Goal: Task Accomplishment & Management: Manage account settings

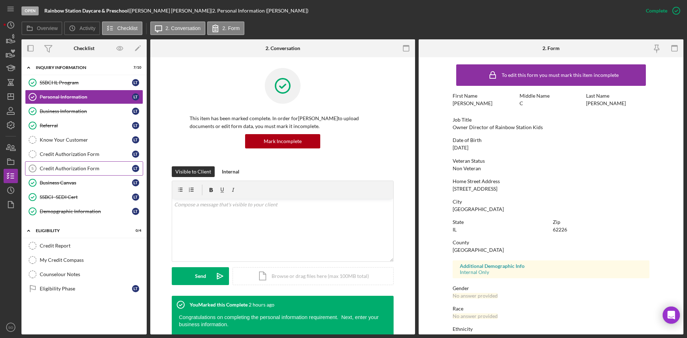
click at [50, 173] on link "Credit Authorization Form 5 Credit Authorization Form L T" at bounding box center [84, 168] width 118 height 14
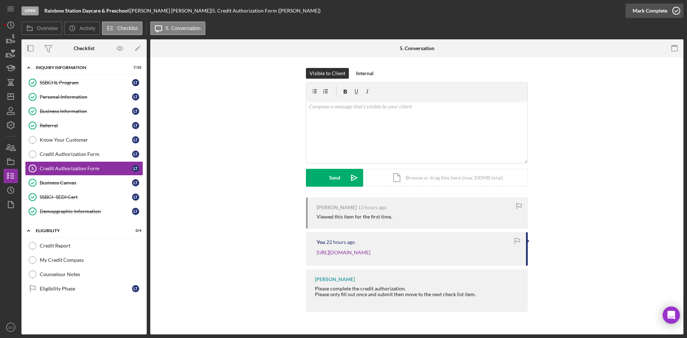
click at [660, 13] on div "Mark Complete" at bounding box center [649, 11] width 35 height 14
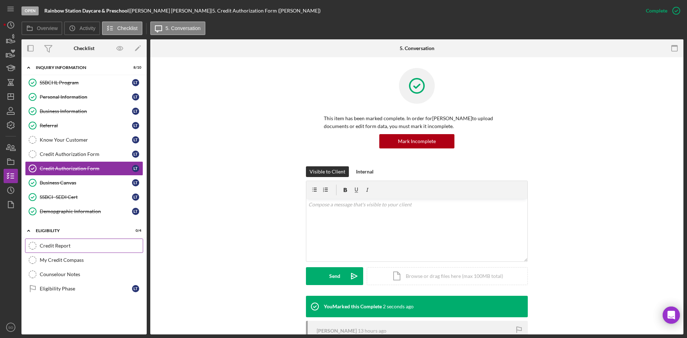
click at [50, 245] on div "Credit Report" at bounding box center [91, 246] width 103 height 6
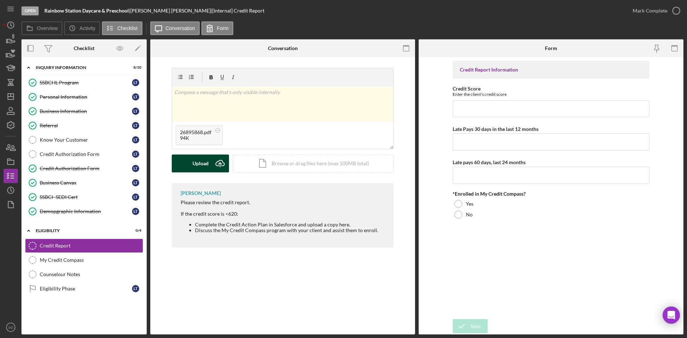
click at [207, 172] on div "Upload" at bounding box center [200, 163] width 16 height 18
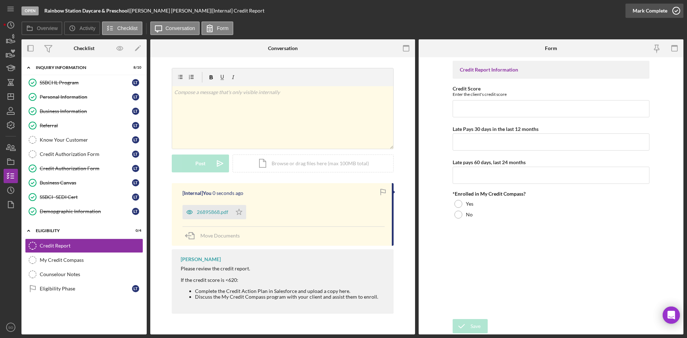
click at [642, 12] on div "Mark Complete" at bounding box center [649, 11] width 35 height 14
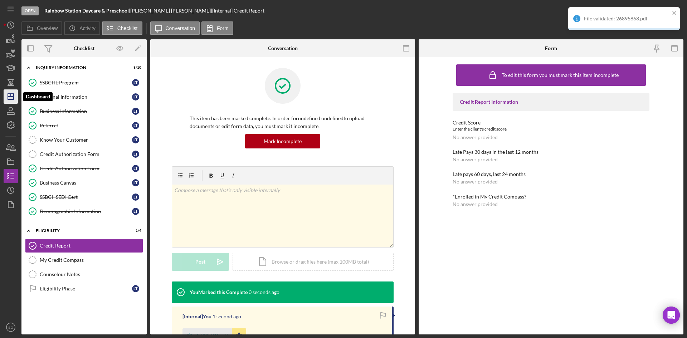
click at [4, 97] on icon "Icon/Dashboard" at bounding box center [11, 97] width 18 height 18
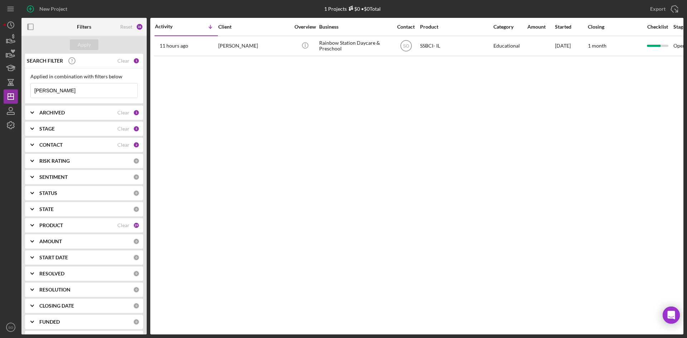
drag, startPoint x: 57, startPoint y: 91, endPoint x: 0, endPoint y: 95, distance: 57.4
click at [0, 95] on div "New Project 1 Projects $0 • $0 Total ladonna Export Icon/Export Filters Reset 3…" at bounding box center [343, 169] width 687 height 338
click at [54, 94] on input "[PERSON_NAME]" at bounding box center [84, 90] width 107 height 14
drag, startPoint x: 51, startPoint y: 90, endPoint x: 9, endPoint y: 87, distance: 42.7
click at [9, 87] on div "New Project 1 Projects $0 • $0 Total ladonna Export Icon/Export Filters Reset 3…" at bounding box center [344, 167] width 680 height 334
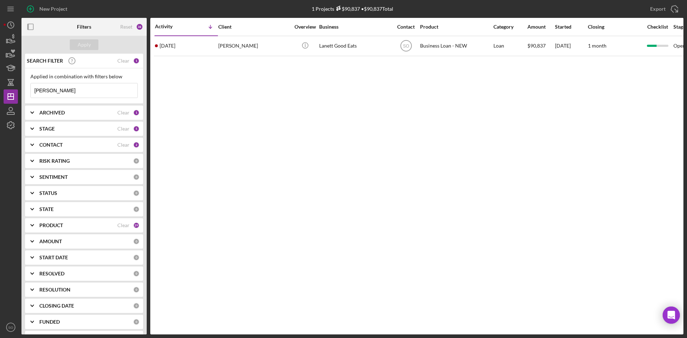
type input "[PERSON_NAME]"
click at [205, 35] on th "Activity Icon/Table Sort Arrow" at bounding box center [185, 27] width 63 height 18
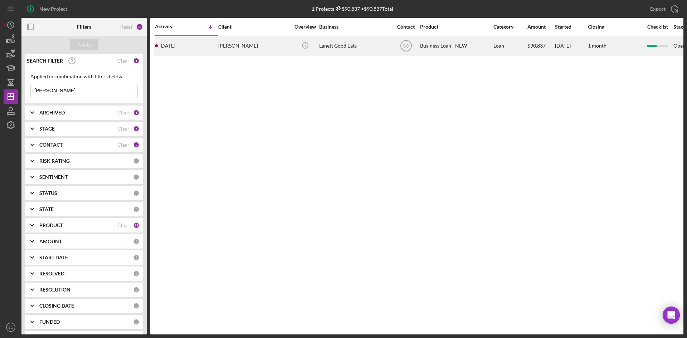
click at [202, 43] on div "1 day ago Fallin Artis" at bounding box center [186, 45] width 63 height 19
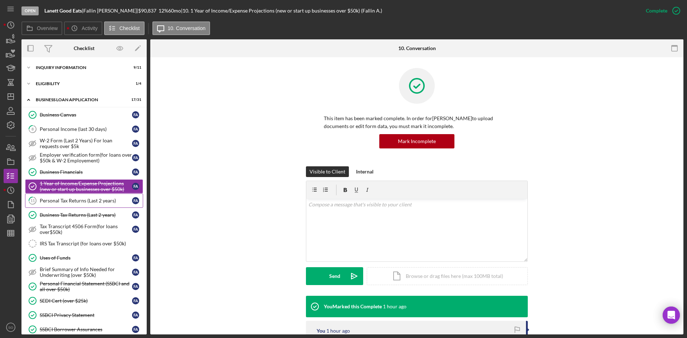
click at [52, 200] on div "Personal Tax Returns (Last 2 years)" at bounding box center [86, 201] width 92 height 6
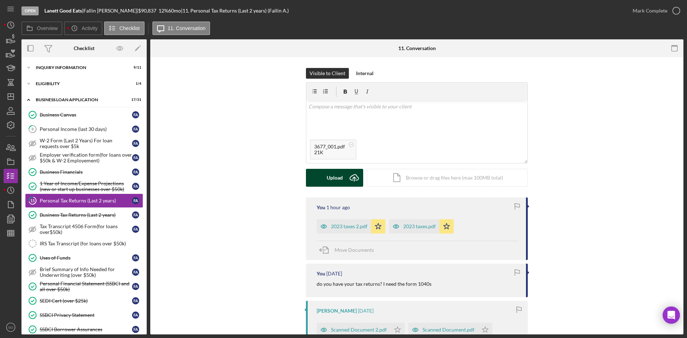
click at [345, 183] on icon "Icon/Upload" at bounding box center [354, 178] width 18 height 18
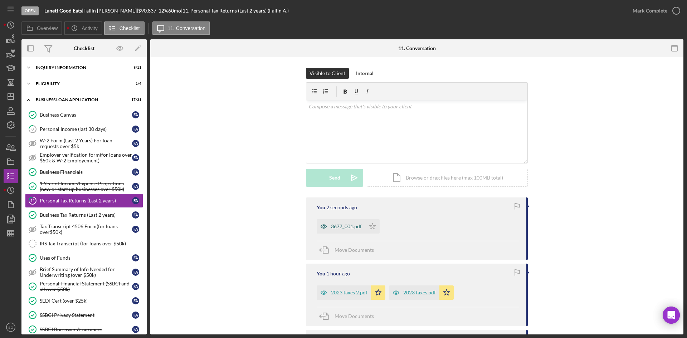
click at [331, 227] on div "3677_001.pdf" at bounding box center [346, 227] width 31 height 6
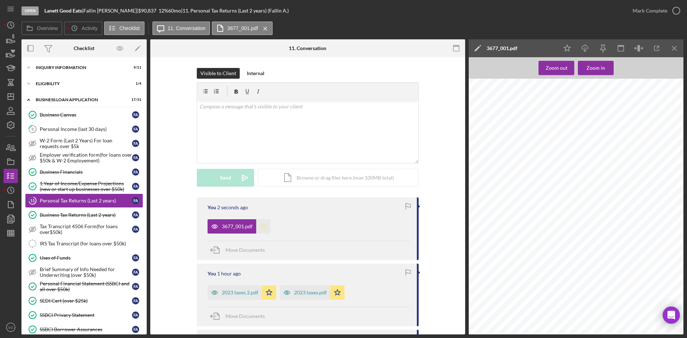
click at [261, 228] on polygon "button" at bounding box center [263, 226] width 6 height 6
click at [643, 8] on div "Mark Complete" at bounding box center [649, 11] width 35 height 14
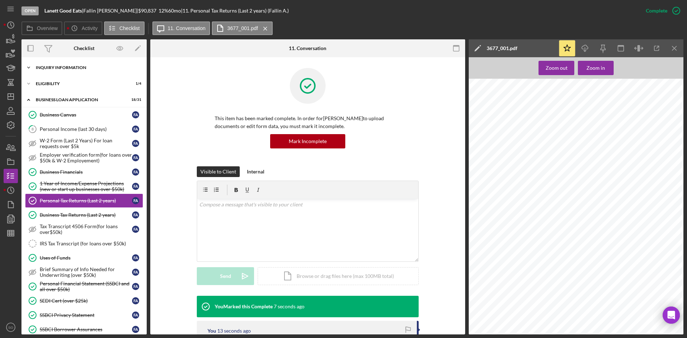
click at [59, 66] on div "INQUIRY INFORMATION" at bounding box center [87, 67] width 102 height 4
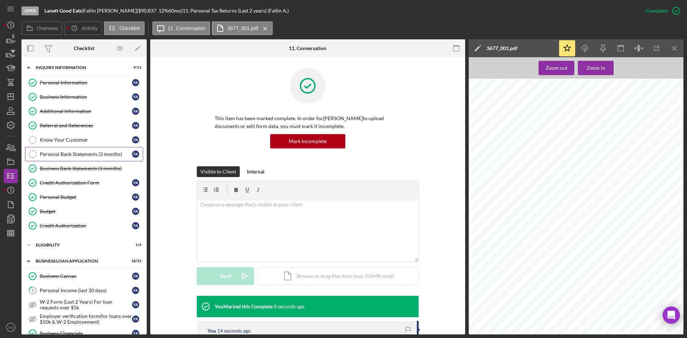
click at [72, 156] on div "Personal Bank Statements (3 months)" at bounding box center [86, 154] width 92 height 6
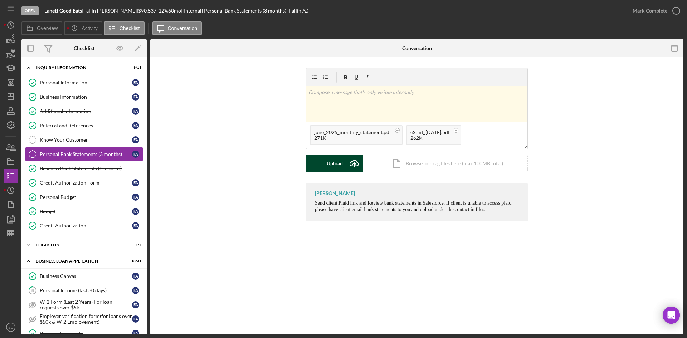
click at [355, 163] on icon "Icon/Upload" at bounding box center [354, 163] width 18 height 18
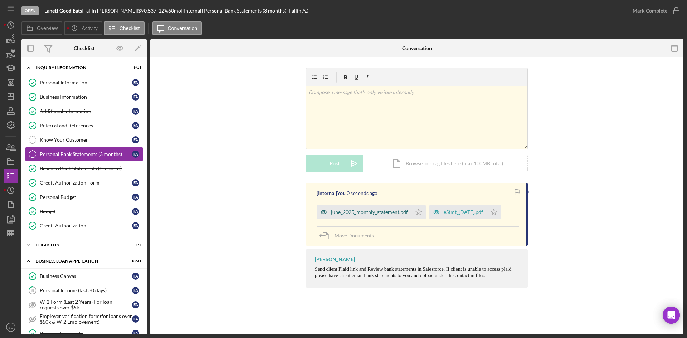
click at [345, 215] on div "june_2025_monthly_statement.pdf" at bounding box center [369, 212] width 77 height 6
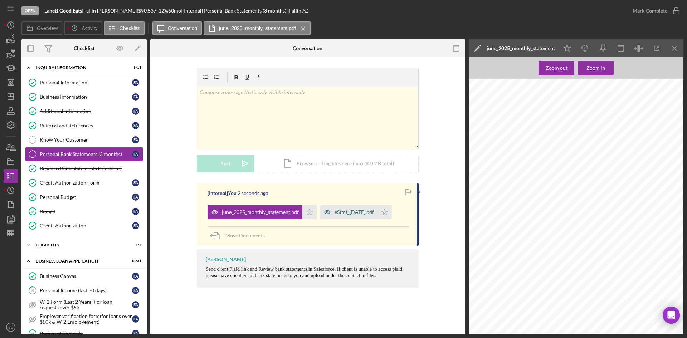
click at [359, 209] on div "eStmt_2025-06-30.pdf" at bounding box center [348, 212] width 57 height 14
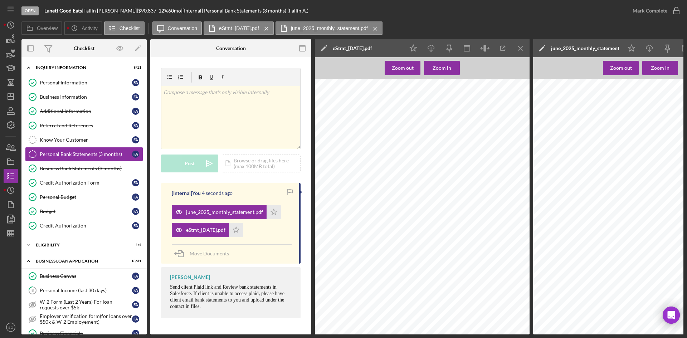
click at [519, 51] on icon "Icon/Menu Close" at bounding box center [520, 48] width 16 height 16
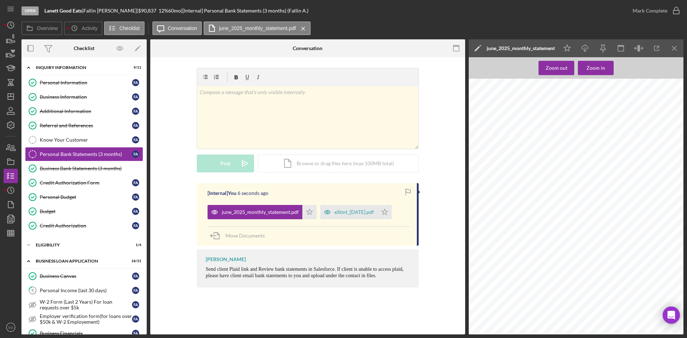
scroll to position [638, 0]
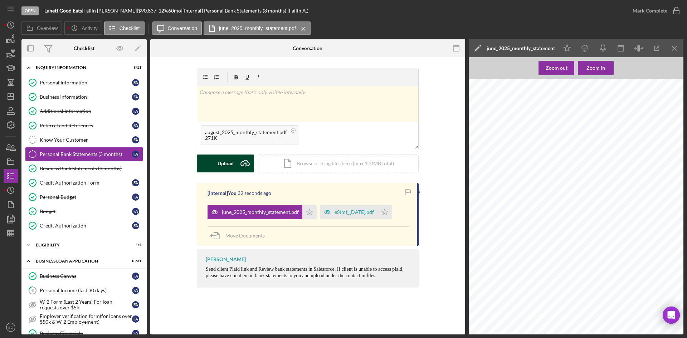
click at [234, 164] on button "Upload Icon/Upload" at bounding box center [225, 163] width 57 height 18
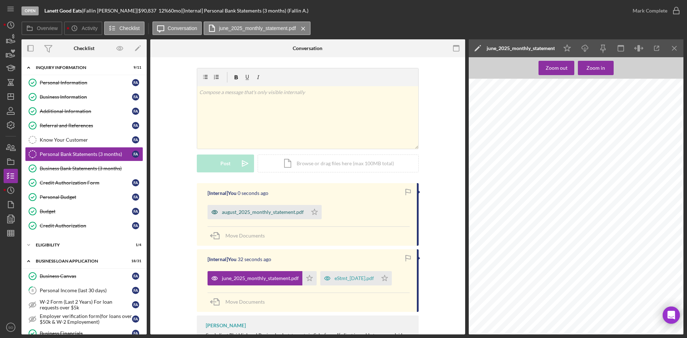
click at [250, 206] on div "august_2025_monthly_statement.pdf" at bounding box center [257, 212] width 100 height 14
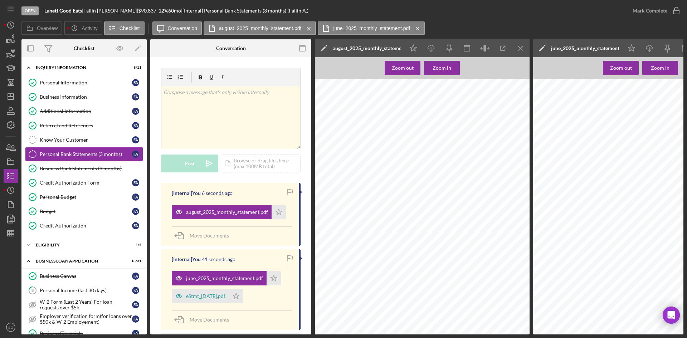
scroll to position [286, 0]
click at [517, 52] on icon "Icon/Menu Close" at bounding box center [520, 48] width 16 height 16
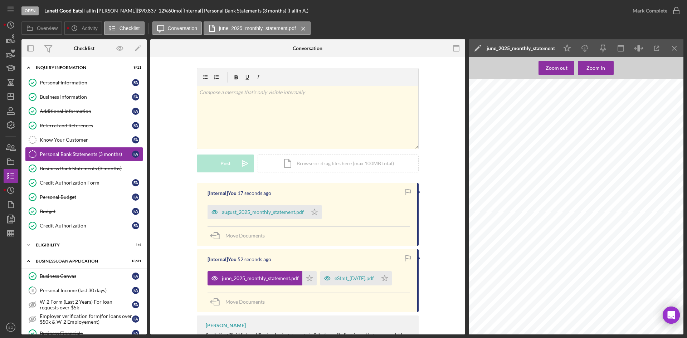
scroll to position [388, 0]
click at [675, 52] on icon "Icon/Menu Close" at bounding box center [674, 48] width 16 height 16
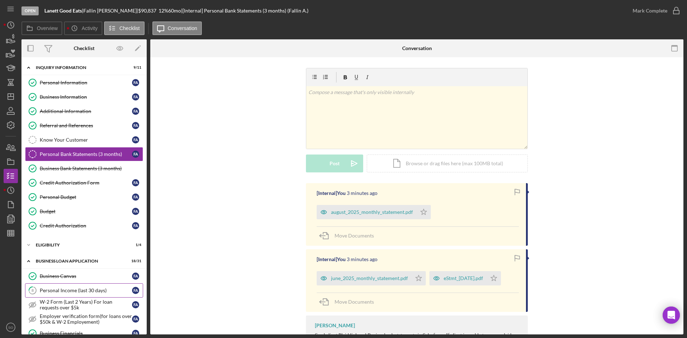
click at [102, 288] on div "Personal Income (last 30 days)" at bounding box center [86, 291] width 92 height 6
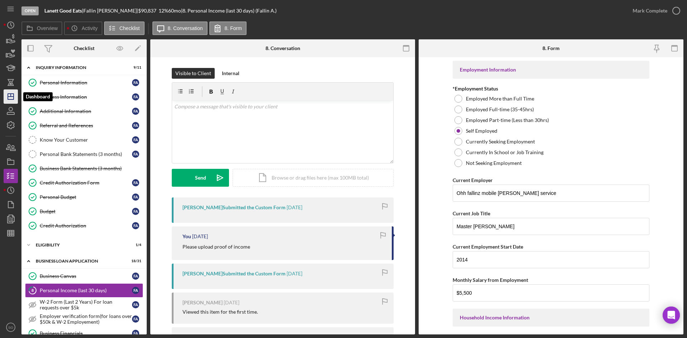
click at [14, 97] on polygon "button" at bounding box center [11, 97] width 6 height 6
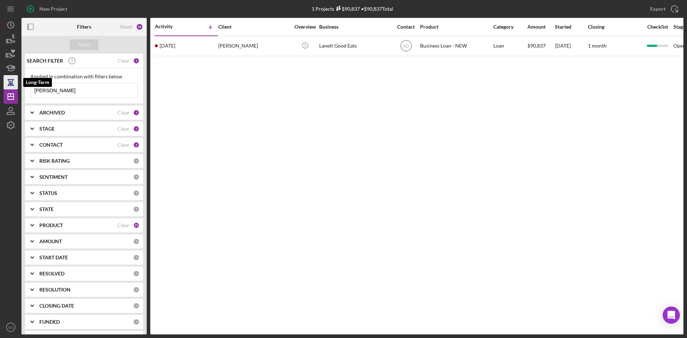
drag, startPoint x: 63, startPoint y: 92, endPoint x: 11, endPoint y: 83, distance: 53.0
click at [11, 83] on div "New Project 1 Projects $90,837 • $90,837 Total artis Export Icon/Export Filters…" at bounding box center [344, 167] width 680 height 334
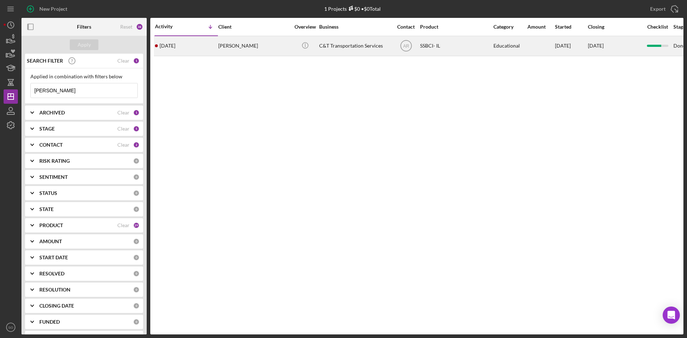
type input "jenkins"
click at [197, 47] on div "4 days ago April Jenkins" at bounding box center [186, 45] width 63 height 19
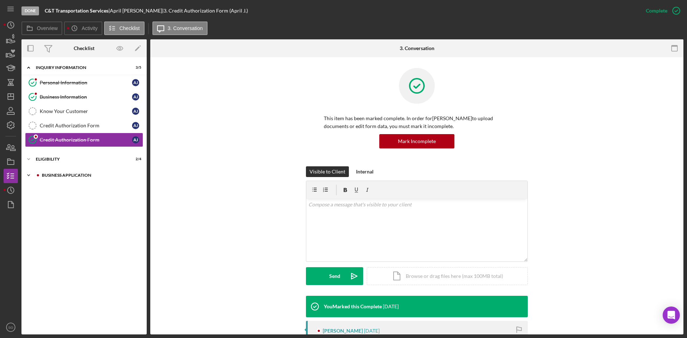
click at [70, 178] on div "Icon/Expander Business Application 3 / 3" at bounding box center [83, 175] width 125 height 14
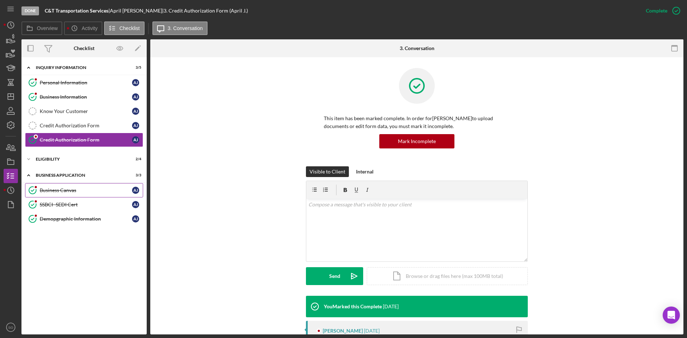
click at [72, 191] on div "Business Canvas" at bounding box center [86, 190] width 92 height 6
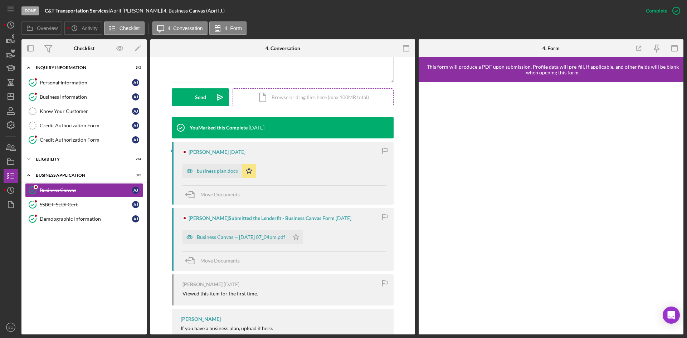
scroll to position [250, 0]
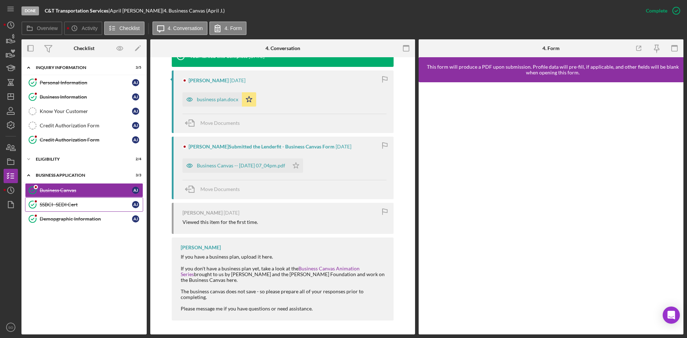
click at [79, 200] on link "SSBCI- SEDI Cert SSBCI- SEDI Cert A J" at bounding box center [84, 204] width 118 height 14
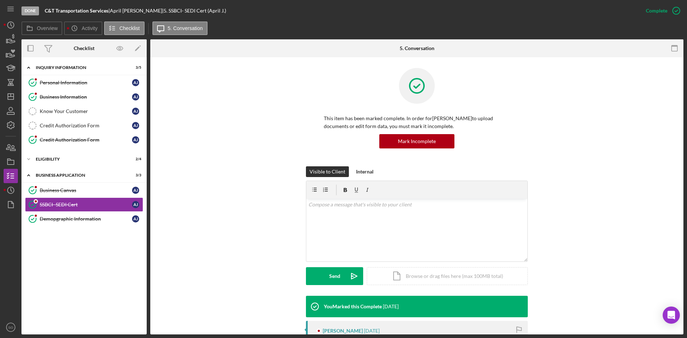
scroll to position [107, 0]
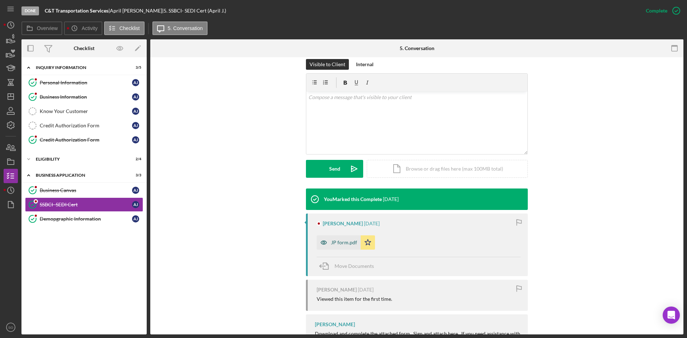
click at [328, 242] on icon "button" at bounding box center [324, 242] width 14 height 14
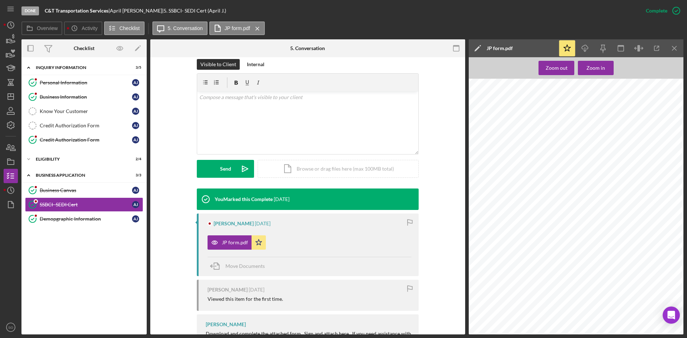
scroll to position [0, 0]
click at [51, 187] on link "Business Canvas Business Canvas A J" at bounding box center [84, 190] width 118 height 14
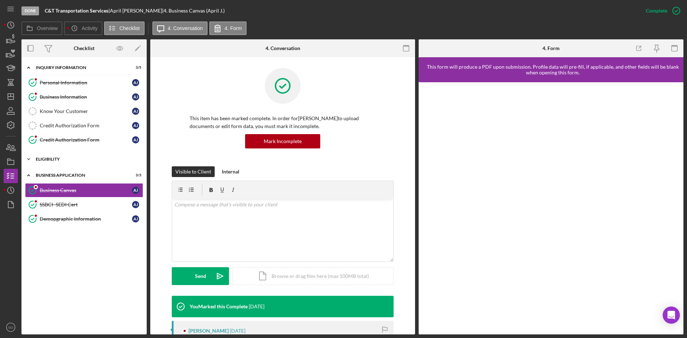
click at [62, 158] on div "Eligibility" at bounding box center [87, 159] width 102 height 4
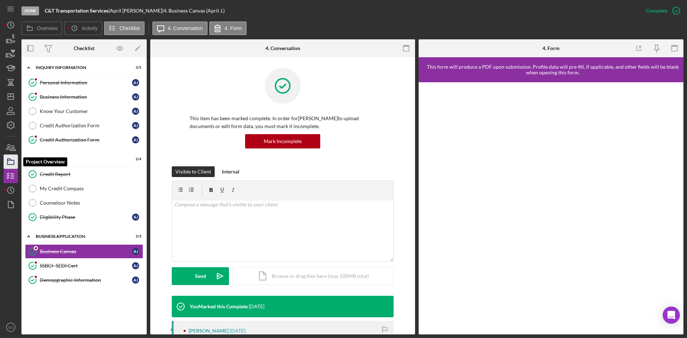
click at [8, 160] on polygon "button" at bounding box center [10, 159] width 4 height 1
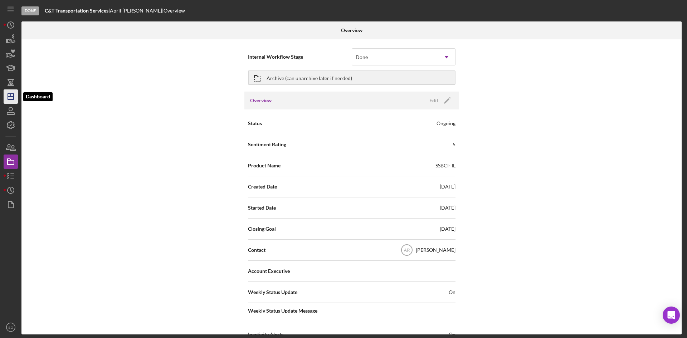
click at [10, 99] on icon "Icon/Dashboard" at bounding box center [11, 97] width 18 height 18
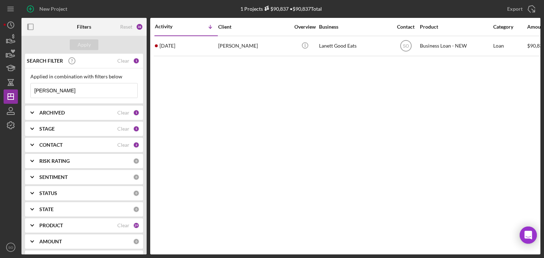
click at [517, 123] on div "Activity Icon/Table Sort Arrow Client Overview Business Contact Product Categor…" at bounding box center [345, 136] width 390 height 236
drag, startPoint x: 68, startPoint y: 87, endPoint x: 63, endPoint y: 98, distance: 11.8
click at [68, 87] on input "[PERSON_NAME]" at bounding box center [84, 90] width 107 height 14
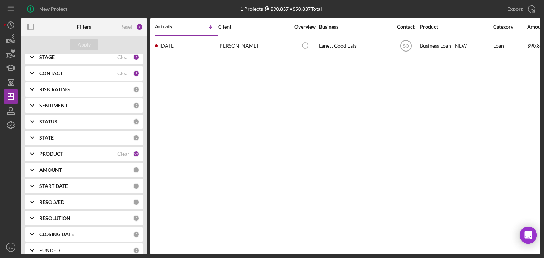
click at [68, 153] on div "PRODUCT" at bounding box center [78, 154] width 78 height 6
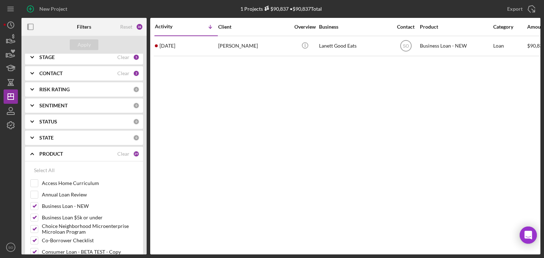
scroll to position [0, 0]
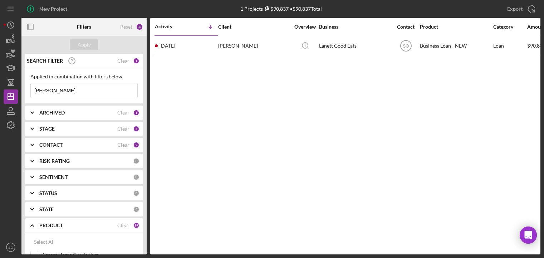
drag, startPoint x: 50, startPoint y: 89, endPoint x: 23, endPoint y: 93, distance: 27.0
click at [23, 93] on div "SEARCH FILTER Clear 1 Applied in combination with filters below [PERSON_NAME] I…" at bounding box center [83, 154] width 125 height 201
type input "[PERSON_NAME]"
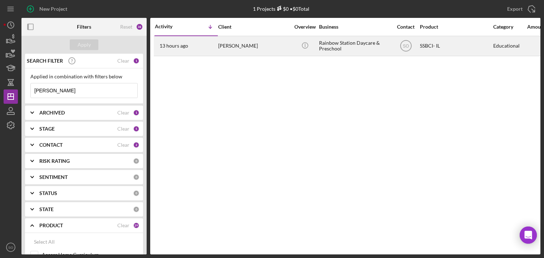
click at [196, 50] on div "13 hours ago [PERSON_NAME]" at bounding box center [186, 45] width 63 height 19
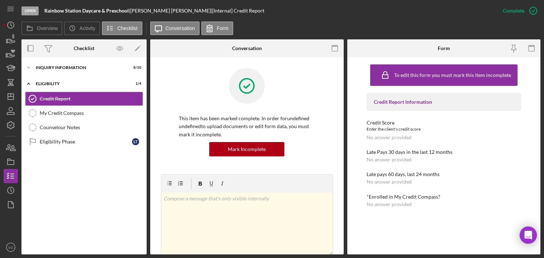
click at [168, 133] on div "This item has been marked complete. In order for undefined undefined to upload …" at bounding box center [247, 121] width 172 height 106
click at [61, 66] on div "Inquiry Information" at bounding box center [87, 67] width 102 height 4
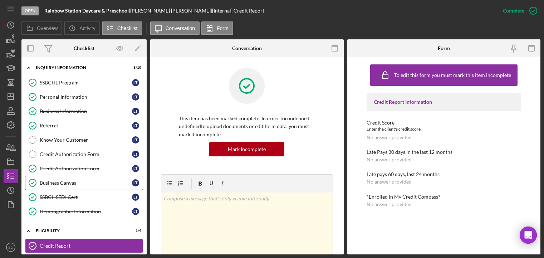
click at [71, 184] on div "Business Canvas" at bounding box center [86, 183] width 92 height 6
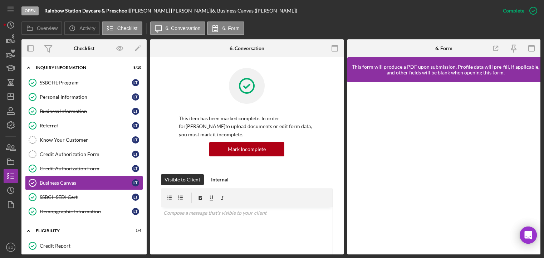
scroll to position [179, 0]
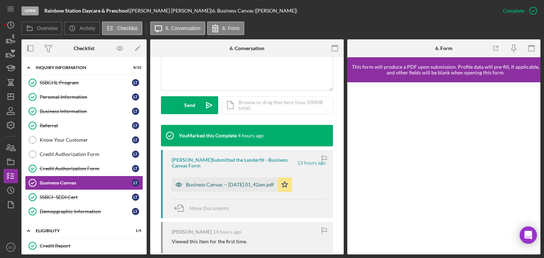
click at [234, 185] on div "Business Canvas -- [DATE] 01_42am.pdf" at bounding box center [230, 185] width 88 height 6
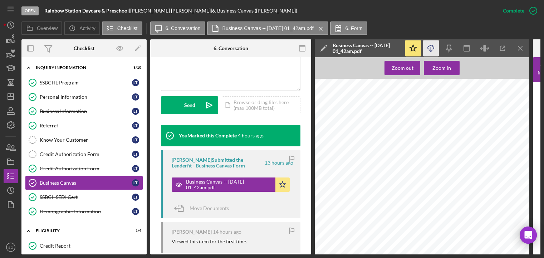
click at [429, 46] on icon "button" at bounding box center [431, 47] width 6 height 4
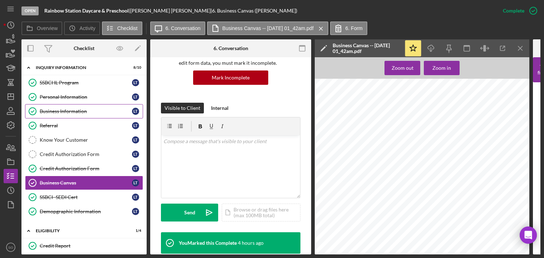
click at [97, 114] on div "Business Information" at bounding box center [86, 111] width 92 height 6
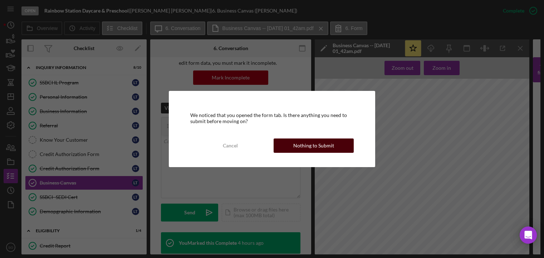
click at [333, 143] on button "Nothing to Submit" at bounding box center [314, 145] width 80 height 14
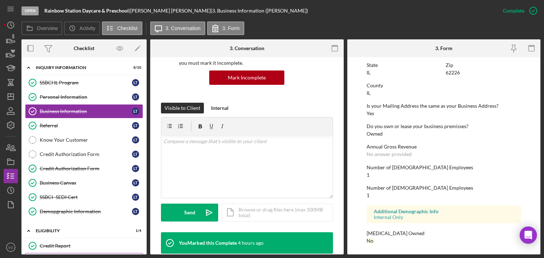
scroll to position [49, 0]
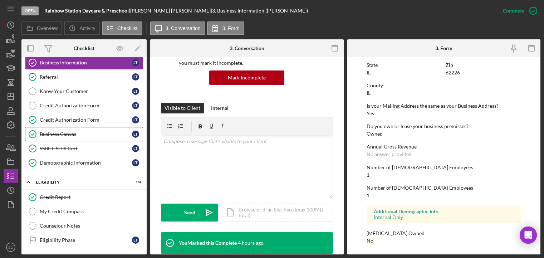
click at [81, 133] on div "Business Canvas" at bounding box center [86, 134] width 92 height 6
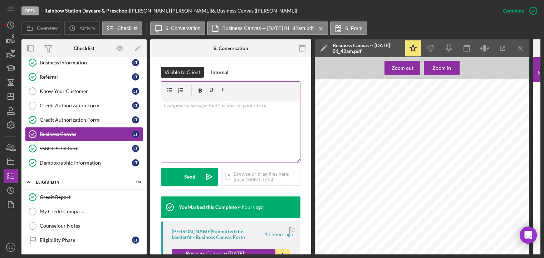
click at [234, 127] on div "v Color teal Color pink Remove color Add row above Add row below Add column bef…" at bounding box center [230, 130] width 139 height 63
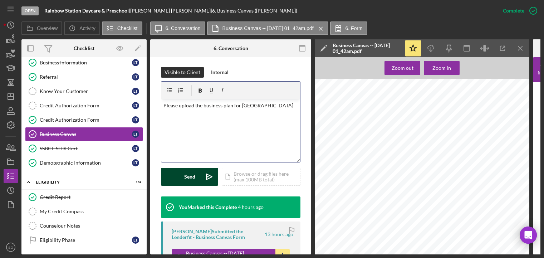
drag, startPoint x: 207, startPoint y: 182, endPoint x: 196, endPoint y: 183, distance: 11.1
click at [206, 182] on icon "Icon/icon-invite-send" at bounding box center [209, 177] width 18 height 18
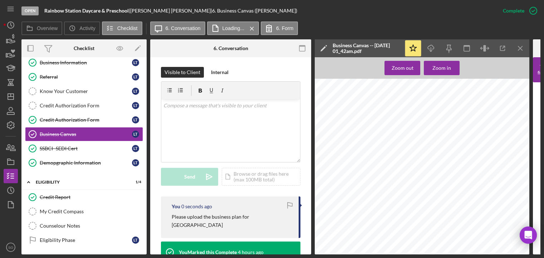
scroll to position [215, 0]
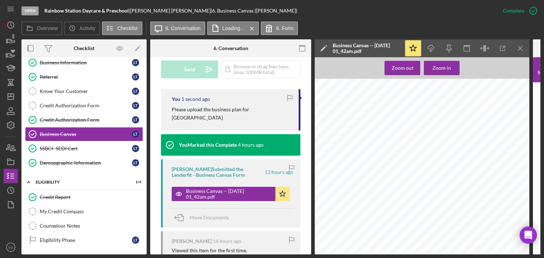
click at [288, 185] on div "Business Canvas -- 2025-09-04 01_42am.pdf Icon/Star" at bounding box center [233, 192] width 122 height 18
click at [284, 188] on icon "Icon/Star" at bounding box center [282, 194] width 14 height 14
click at [529, 8] on icon "button" at bounding box center [533, 11] width 18 height 18
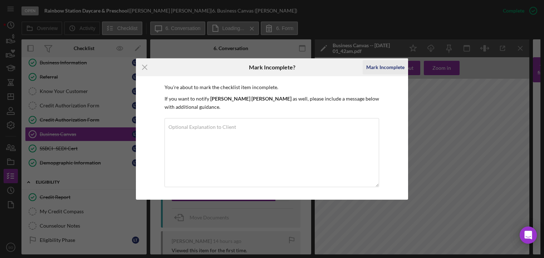
click at [393, 70] on div "Mark Incomplete" at bounding box center [385, 67] width 38 height 14
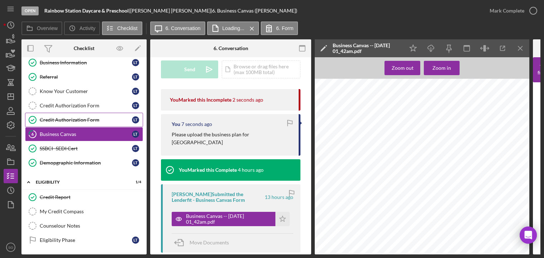
scroll to position [0, 0]
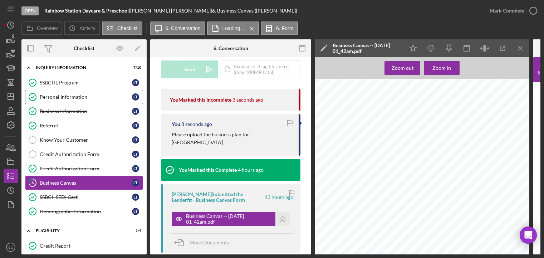
click at [62, 96] on div "Personal Information" at bounding box center [86, 97] width 92 height 6
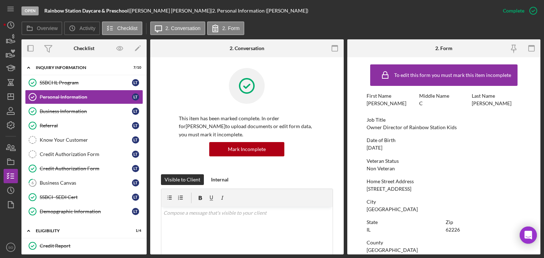
scroll to position [72, 0]
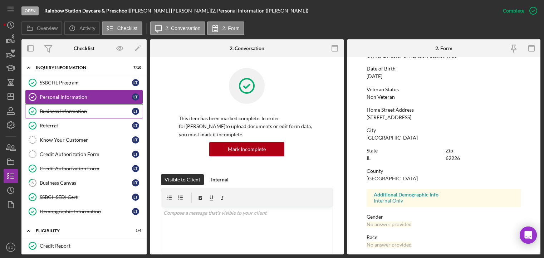
click at [87, 115] on link "Business Information Business Information L T" at bounding box center [84, 111] width 118 height 14
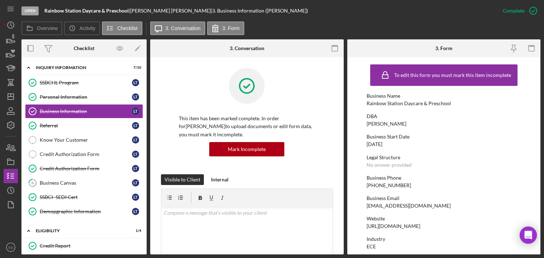
scroll to position [72, 0]
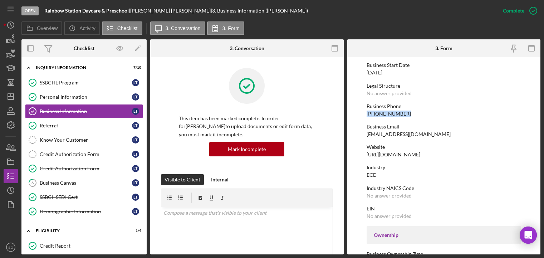
drag, startPoint x: 405, startPoint y: 113, endPoint x: 364, endPoint y: 112, distance: 41.5
click at [364, 112] on form "To edit this form you must mark this item incomplete Business Name Rainbow Stat…" at bounding box center [443, 155] width 193 height 197
click at [444, 117] on div "To edit this form you must mark this item incomplete Business Name Rainbow Stat…" at bounding box center [444, 255] width 154 height 532
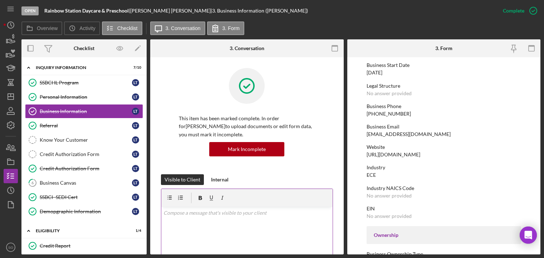
click at [242, 239] on div "v Color teal Color pink Remove color Add row above Add row below Add column bef…" at bounding box center [246, 238] width 171 height 63
click at [9, 99] on icon "Icon/Dashboard" at bounding box center [11, 97] width 18 height 18
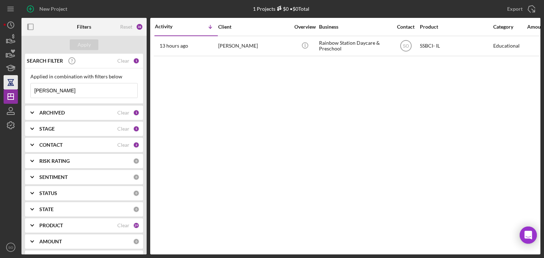
drag, startPoint x: 58, startPoint y: 90, endPoint x: 14, endPoint y: 87, distance: 44.1
click at [14, 87] on div "New Project 1 Projects $0 • $0 Total ladonna Export Icon/Export Filters Reset 3…" at bounding box center [272, 127] width 537 height 254
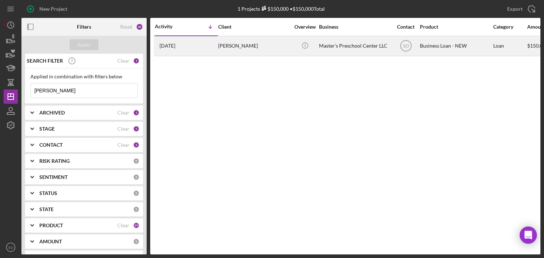
type input "[PERSON_NAME]"
click at [237, 50] on div "[PERSON_NAME]" at bounding box center [254, 45] width 72 height 19
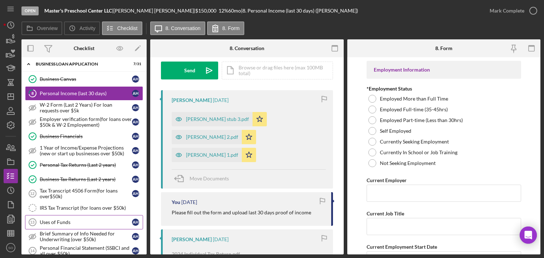
scroll to position [107, 0]
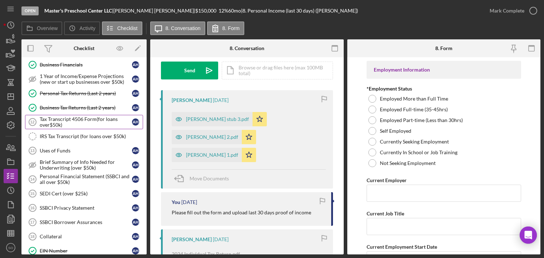
click at [72, 124] on div "Tax Transcript 4506 Form(for loans over$50k)" at bounding box center [86, 121] width 92 height 11
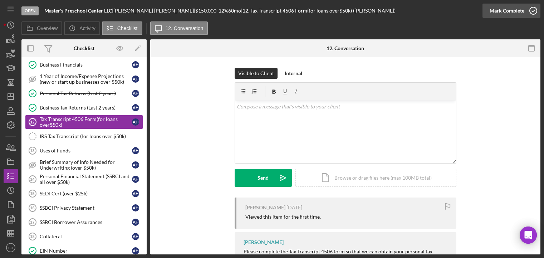
click at [525, 13] on icon "button" at bounding box center [533, 11] width 18 height 18
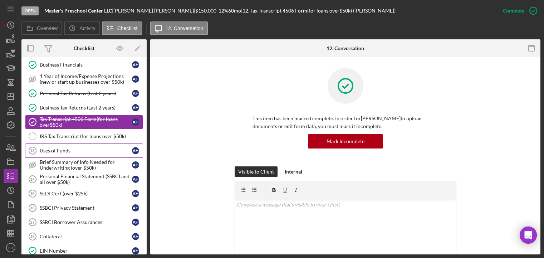
click at [82, 152] on div "Uses of Funds" at bounding box center [86, 151] width 92 height 6
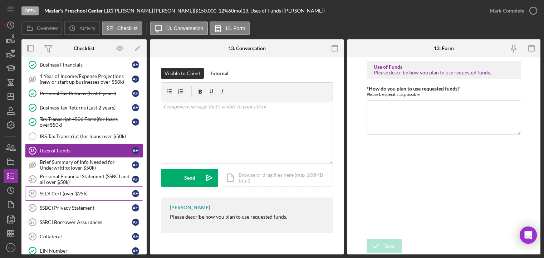
click at [78, 195] on div "SEDI Cert (over $25k)" at bounding box center [86, 194] width 92 height 6
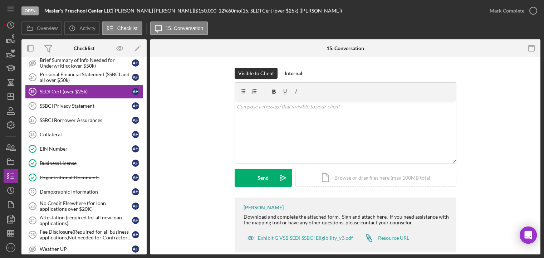
scroll to position [173, 0]
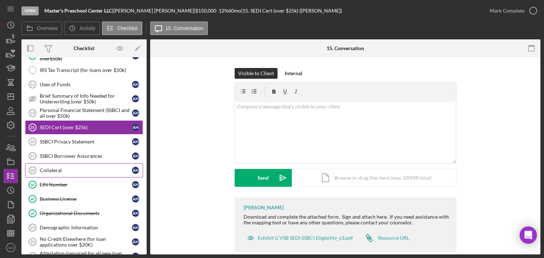
click at [55, 174] on link "Collateral 18 Collateral A H" at bounding box center [84, 170] width 118 height 14
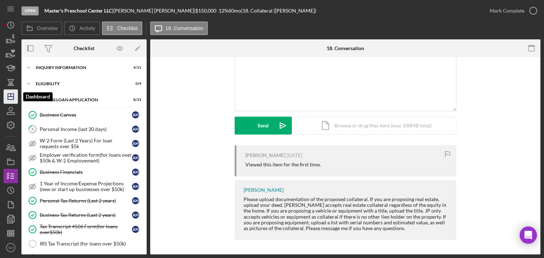
click at [8, 101] on icon "Icon/Dashboard" at bounding box center [11, 97] width 18 height 18
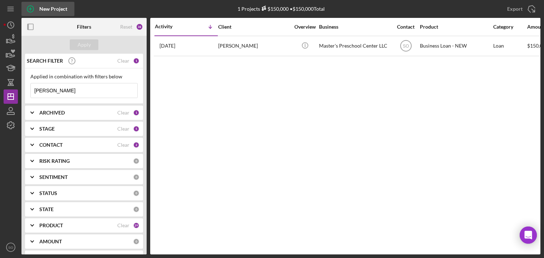
click at [41, 3] on div "New Project" at bounding box center [53, 9] width 28 height 14
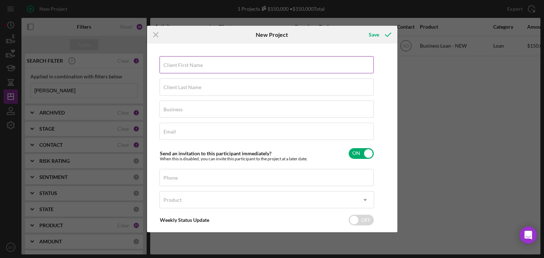
click at [182, 64] on label "Client First Name" at bounding box center [182, 65] width 39 height 6
click at [182, 64] on input "Client First Name" at bounding box center [267, 64] width 214 height 17
type input "Yvonne"
click at [186, 86] on label "Client Last Name" at bounding box center [182, 87] width 38 height 6
click at [186, 86] on input "Client Last Name" at bounding box center [267, 86] width 214 height 17
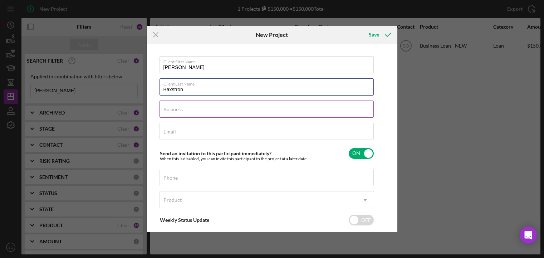
type input "Baxstron"
click at [183, 109] on div "Business Required" at bounding box center [267, 109] width 215 height 18
click at [178, 133] on div "Email Required" at bounding box center [267, 132] width 215 height 18
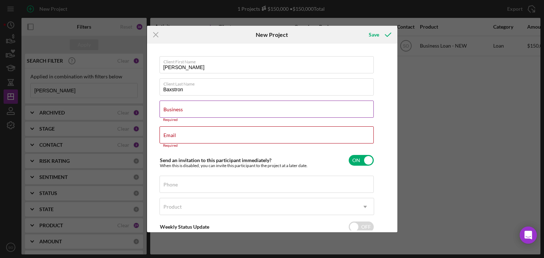
click at [180, 111] on label "Business" at bounding box center [172, 110] width 19 height 6
click at [180, 111] on input "Business" at bounding box center [267, 108] width 214 height 17
click at [179, 134] on div "Email Required" at bounding box center [267, 136] width 215 height 21
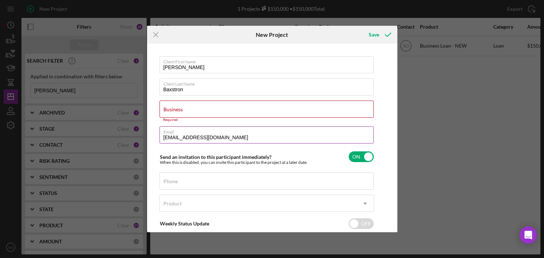
drag, startPoint x: 215, startPoint y: 137, endPoint x: 163, endPoint y: 135, distance: 51.5
click at [163, 135] on input "yrbaxt@gmail.com" at bounding box center [267, 134] width 214 height 17
type input "yrbaxt@gmail.com"
drag, startPoint x: 171, startPoint y: 134, endPoint x: 261, endPoint y: 142, distance: 90.5
click at [264, 142] on input "yrbaxt@gmail.com" at bounding box center [267, 134] width 214 height 17
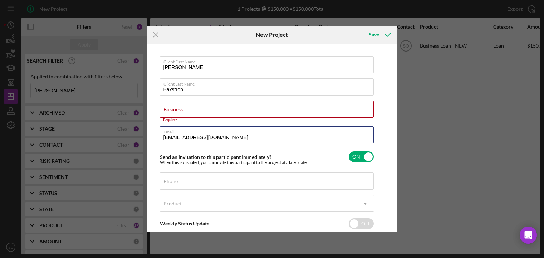
drag, startPoint x: 216, startPoint y: 138, endPoint x: 158, endPoint y: 138, distance: 58.3
click at [158, 138] on div "Client First Name Yvonne Client Last Name Baxstron Business Required Email yrba…" at bounding box center [272, 137] width 247 height 185
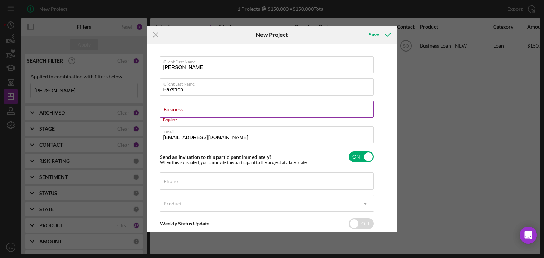
click at [204, 108] on div "Business Required" at bounding box center [267, 110] width 215 height 21
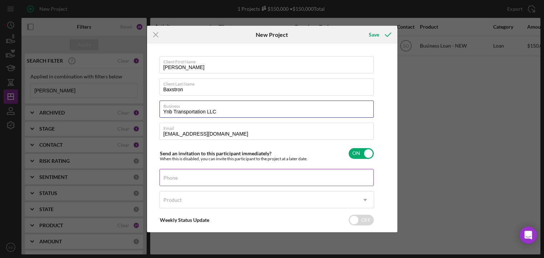
type input "Ynb Transportation LLC"
click at [179, 178] on input "Phone" at bounding box center [267, 177] width 214 height 17
type input "(618) 593-4971"
click at [202, 210] on div "Product Icon/Dropdown Arrow" at bounding box center [267, 201] width 215 height 21
click at [200, 200] on div "Product" at bounding box center [258, 200] width 197 height 16
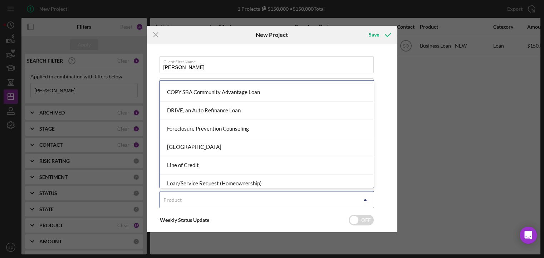
scroll to position [286, 0]
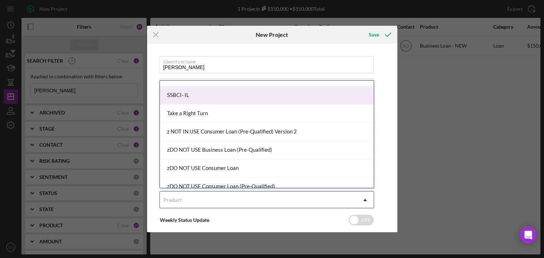
click at [196, 98] on div "SSBCI- IL" at bounding box center [267, 95] width 214 height 18
checkbox input "true"
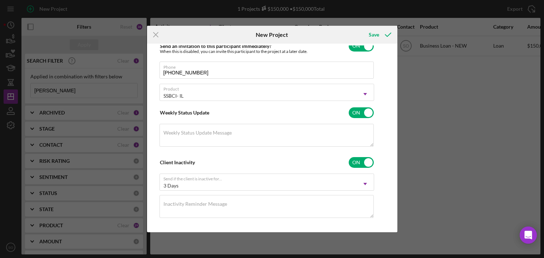
scroll to position [0, 0]
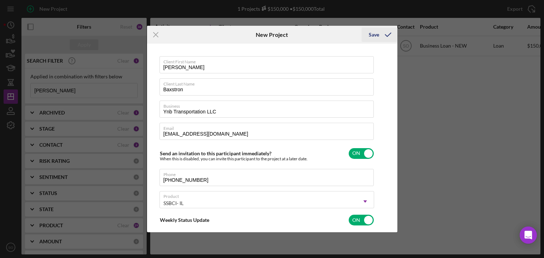
click at [376, 33] on div "Save" at bounding box center [374, 35] width 10 height 14
checkbox input "false"
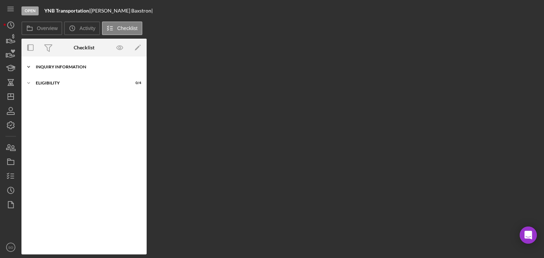
drag, startPoint x: 69, startPoint y: 70, endPoint x: 68, endPoint y: 74, distance: 3.7
click at [69, 72] on div "Icon/Expander Inquiry Information 0 / 10" at bounding box center [83, 67] width 125 height 14
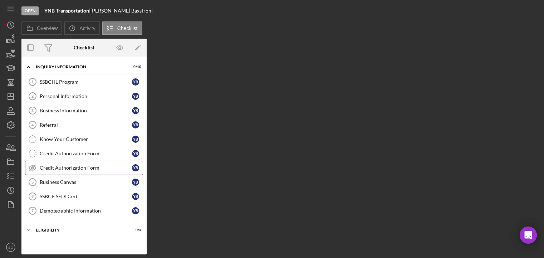
click at [70, 168] on div "Credit Authorization Form" at bounding box center [86, 168] width 92 height 6
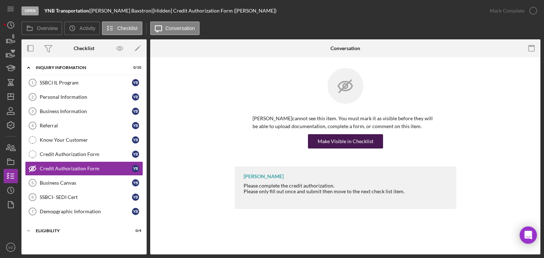
click at [351, 141] on div "Make Visible in Checklist" at bounding box center [346, 141] width 56 height 14
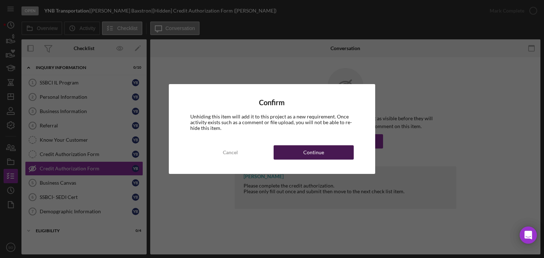
click at [302, 154] on button "Continue" at bounding box center [314, 152] width 80 height 14
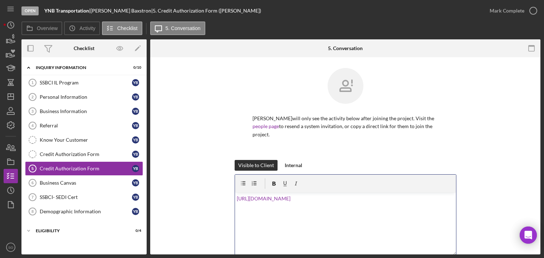
scroll to position [92, 0]
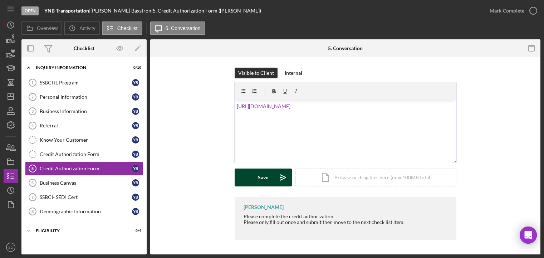
click at [255, 177] on button "Save Icon/icon-invite-send" at bounding box center [263, 177] width 57 height 18
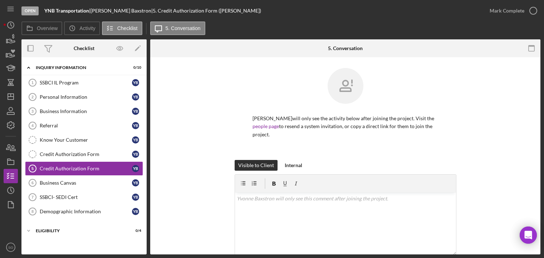
scroll to position [72, 0]
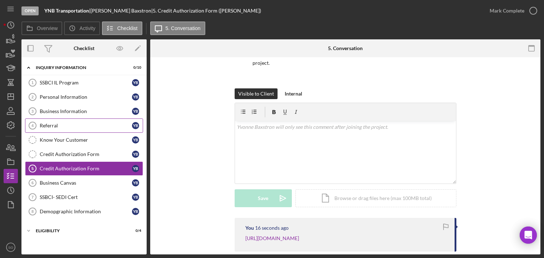
click at [52, 124] on div "Referral" at bounding box center [86, 126] width 92 height 6
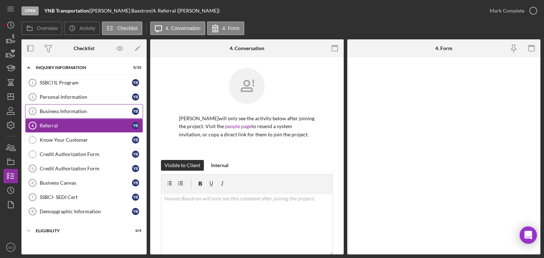
click at [57, 110] on div "Business Information" at bounding box center [86, 111] width 92 height 6
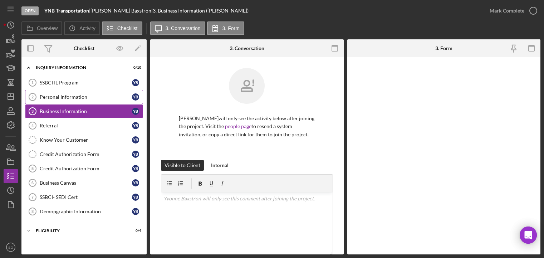
click at [58, 93] on link "Personal Information 2 Personal Information Y B" at bounding box center [84, 97] width 118 height 14
click at [58, 87] on link "SSBCI IL Program 1 SSBCI IL Program Y B" at bounding box center [84, 82] width 118 height 14
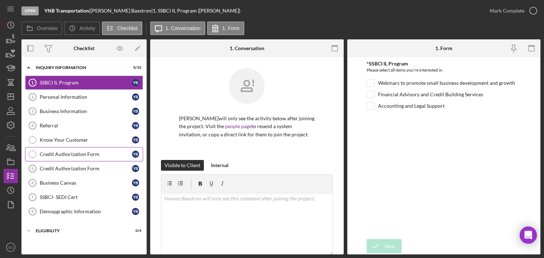
click at [102, 154] on div "Credit Authorization Form" at bounding box center [86, 154] width 92 height 6
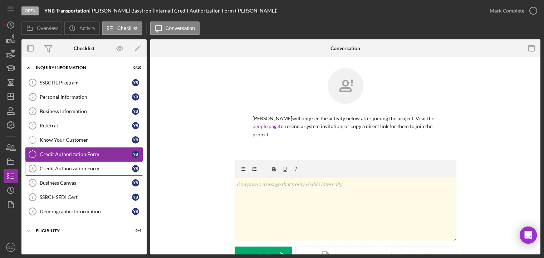
click at [62, 163] on link "Credit Authorization Form 5 Credit Authorization Form Y B" at bounding box center [84, 168] width 118 height 14
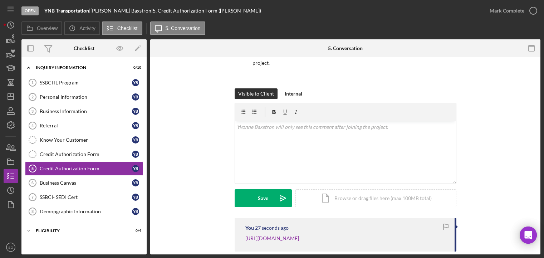
scroll to position [129, 0]
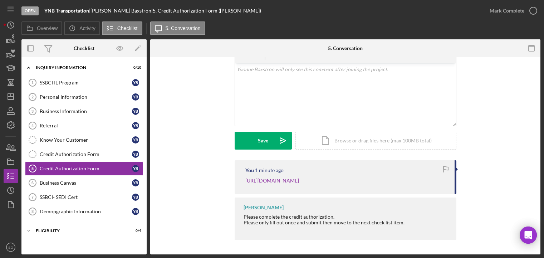
click at [521, 121] on div "Visible to Client Internal v Color teal Color pink Remove color Add row above A…" at bounding box center [345, 95] width 369 height 129
click at [75, 107] on link "Business Information 3 Business Information Y B" at bounding box center [84, 111] width 118 height 14
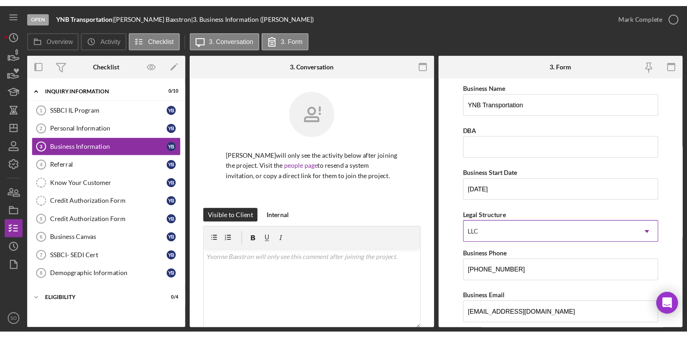
scroll to position [36, 0]
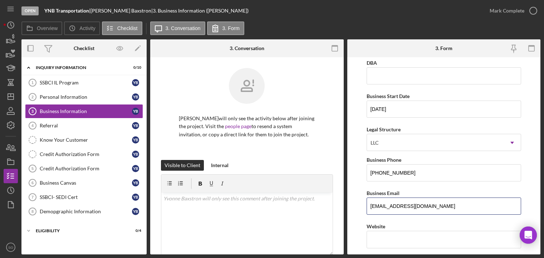
drag, startPoint x: 421, startPoint y: 207, endPoint x: 356, endPoint y: 208, distance: 64.7
click at [356, 208] on form "Business Name YNB Transportation DBA Business Start Date 08/21/2023 Legal Struc…" at bounding box center [443, 155] width 193 height 197
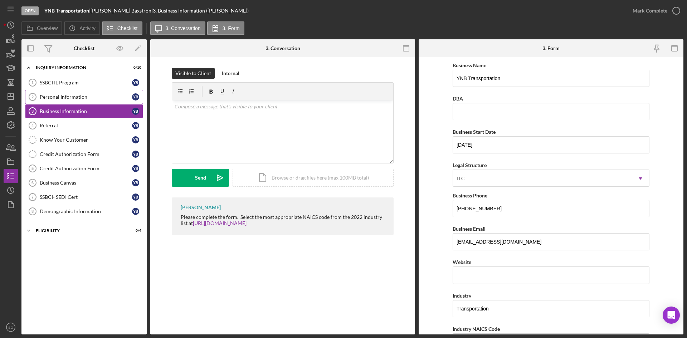
drag, startPoint x: 81, startPoint y: 100, endPoint x: 84, endPoint y: 91, distance: 9.7
click at [81, 100] on link "Personal Information 2 Personal Information Y B" at bounding box center [84, 97] width 118 height 14
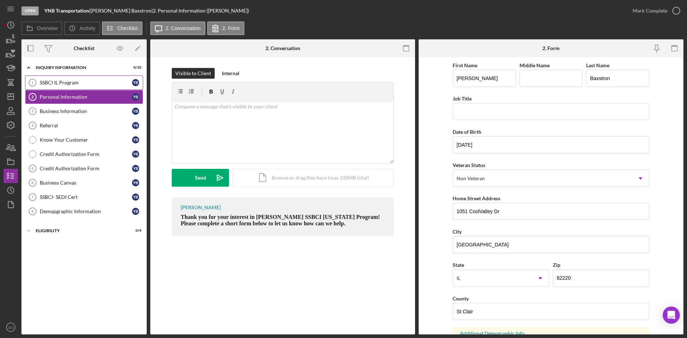
click at [80, 79] on link "SSBCI IL Program 1 SSBCI IL Program Y B" at bounding box center [84, 82] width 118 height 14
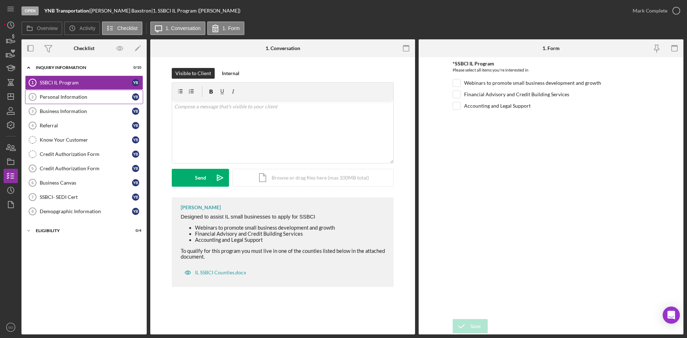
click at [77, 98] on div "Personal Information" at bounding box center [86, 97] width 92 height 6
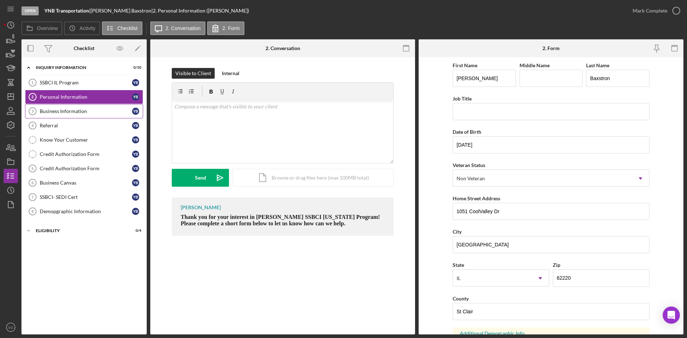
click at [80, 110] on div "Business Information" at bounding box center [86, 111] width 92 height 6
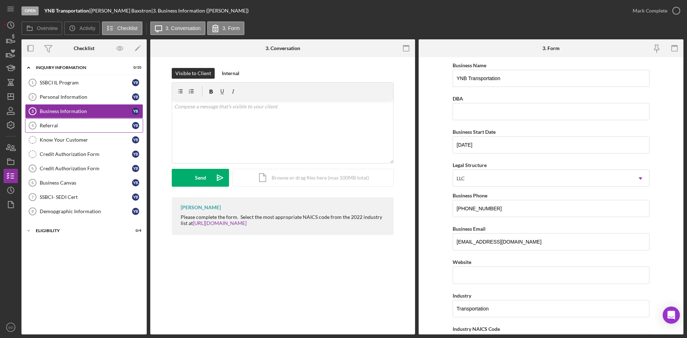
click at [83, 122] on link "Referral 4 Referral Y B" at bounding box center [84, 125] width 118 height 14
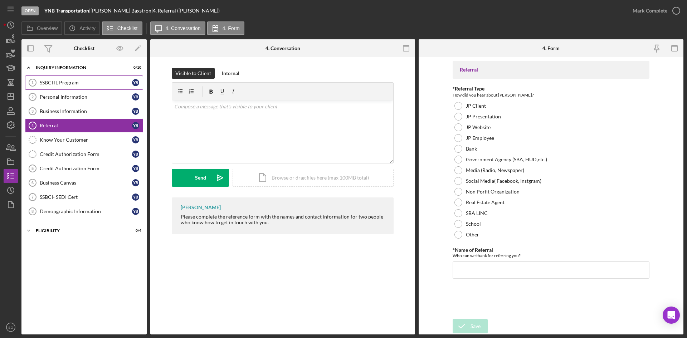
click at [72, 85] on div "SSBCI IL Program" at bounding box center [86, 83] width 92 height 6
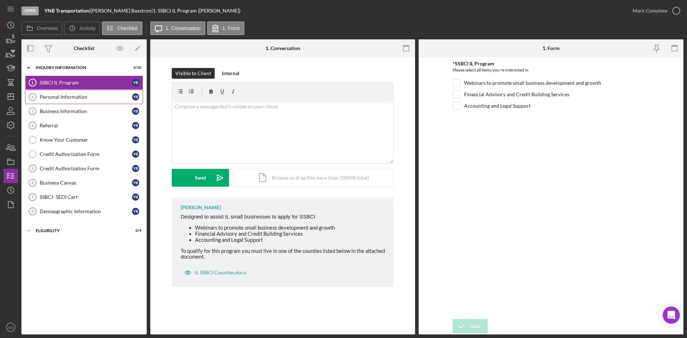
click at [66, 101] on link "Personal Information 2 Personal Information Y B" at bounding box center [84, 97] width 118 height 14
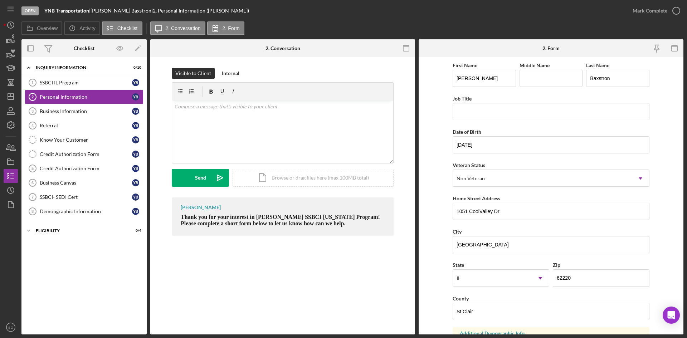
drag, startPoint x: 90, startPoint y: 110, endPoint x: 92, endPoint y: 103, distance: 6.7
click at [90, 109] on div "Business Information" at bounding box center [86, 111] width 92 height 6
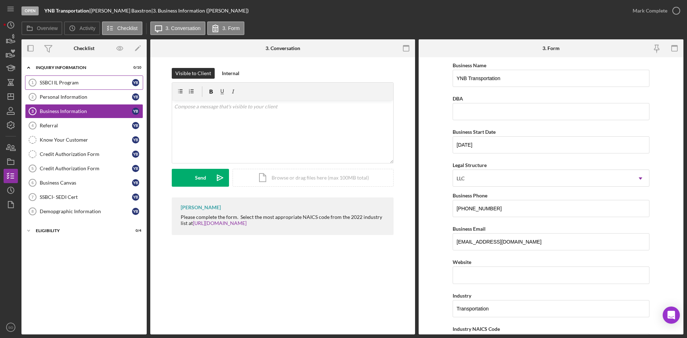
click at [92, 82] on div "SSBCI IL Program" at bounding box center [86, 83] width 92 height 6
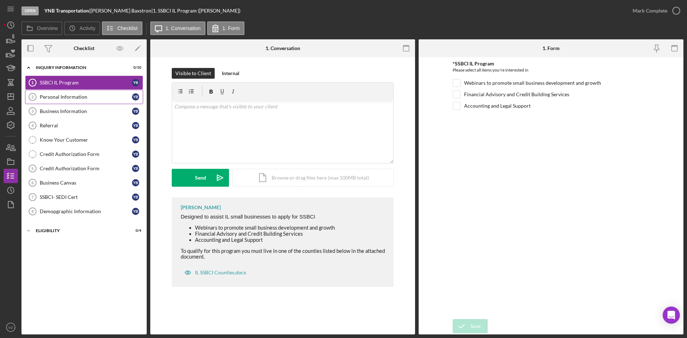
click at [46, 93] on link "Personal Information 2 Personal Information Y B" at bounding box center [84, 97] width 118 height 14
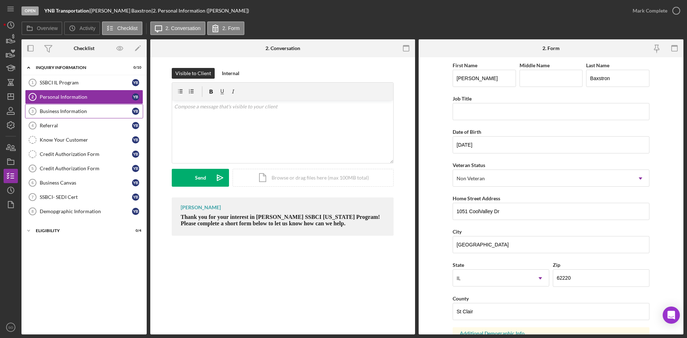
click at [57, 113] on div "Business Information" at bounding box center [86, 111] width 92 height 6
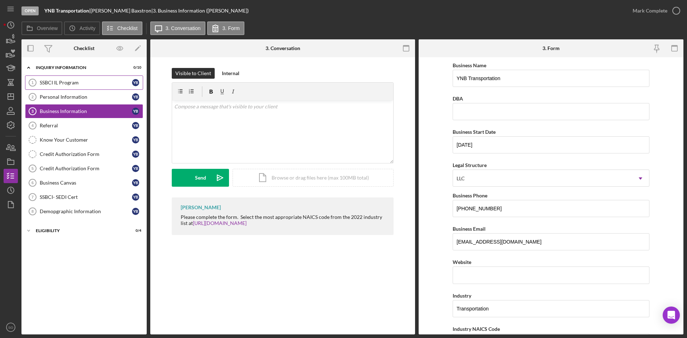
click at [64, 83] on div "SSBCI IL Program" at bounding box center [86, 83] width 92 height 6
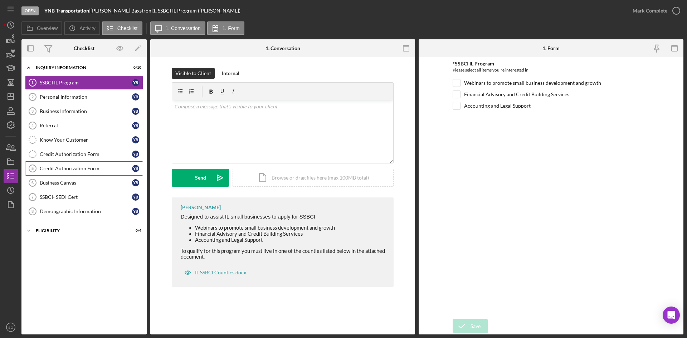
click at [64, 166] on div "Credit Authorization Form" at bounding box center [86, 169] width 92 height 6
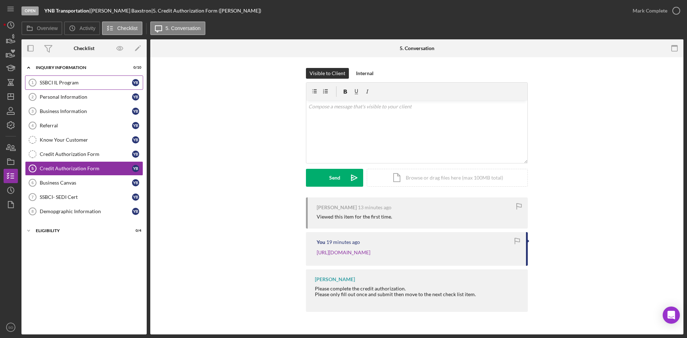
click at [69, 83] on div "SSBCI IL Program" at bounding box center [86, 83] width 92 height 6
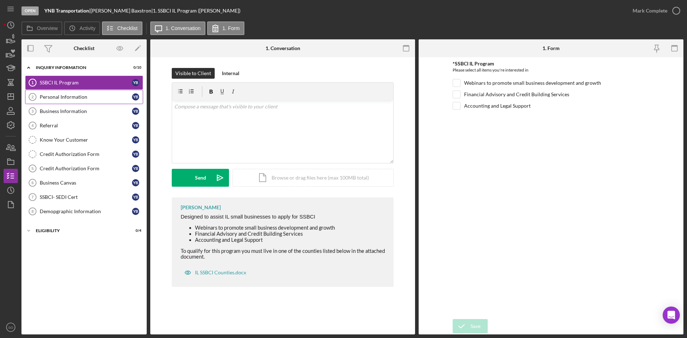
click at [82, 100] on div "Personal Information" at bounding box center [86, 97] width 92 height 6
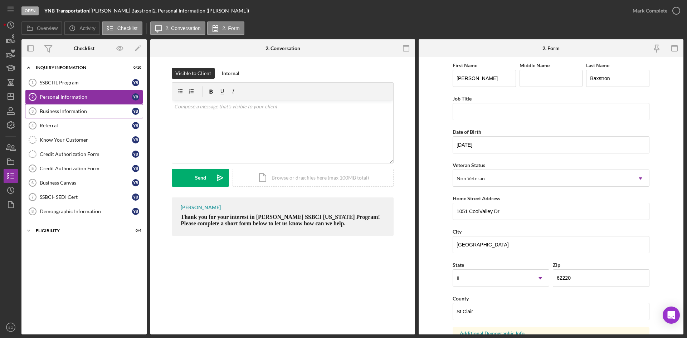
click at [70, 111] on div "Business Information" at bounding box center [86, 111] width 92 height 6
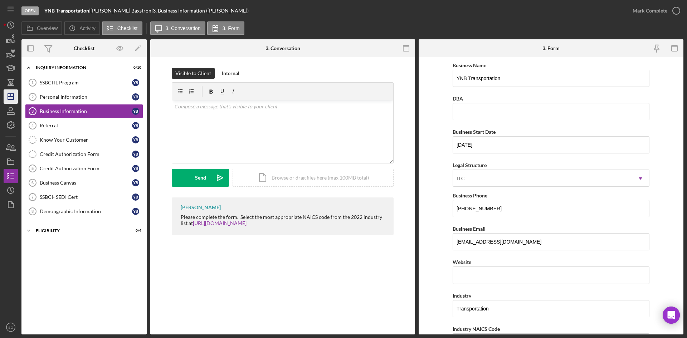
click at [13, 98] on icon "Icon/Dashboard" at bounding box center [11, 97] width 18 height 18
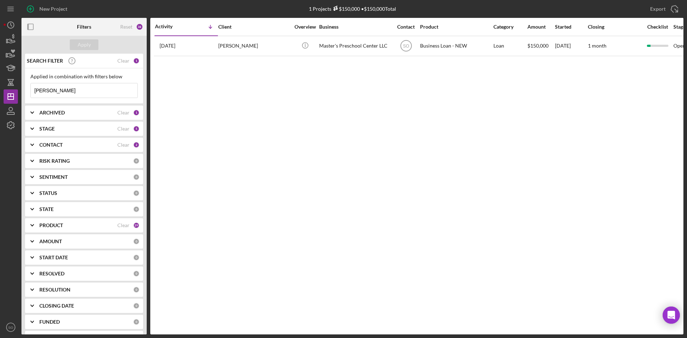
drag, startPoint x: 53, startPoint y: 89, endPoint x: 18, endPoint y: 89, distance: 34.7
click at [18, 89] on div "New Project 1 Projects $150,000 • $150,000 Total [PERSON_NAME] Export Icon/Expo…" at bounding box center [344, 167] width 680 height 334
click at [186, 122] on div "Activity Icon/Table Sort Arrow Client Overview Business Contact Product Categor…" at bounding box center [416, 176] width 533 height 317
click at [74, 224] on div "PRODUCT" at bounding box center [78, 225] width 78 height 6
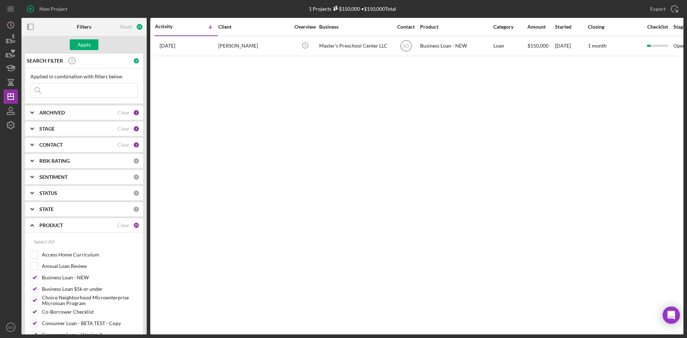
scroll to position [143, 0]
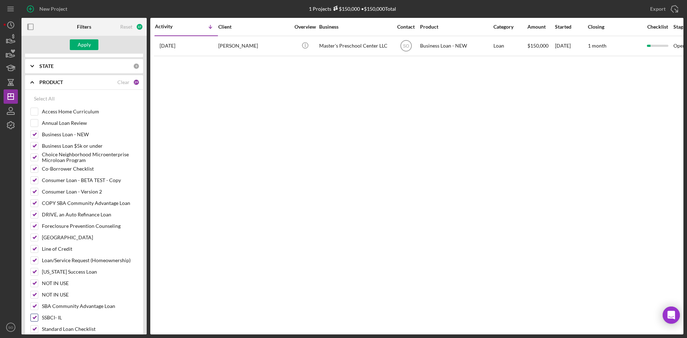
click at [36, 245] on input "SSBCI- IL" at bounding box center [34, 317] width 7 height 7
checkbox input "false"
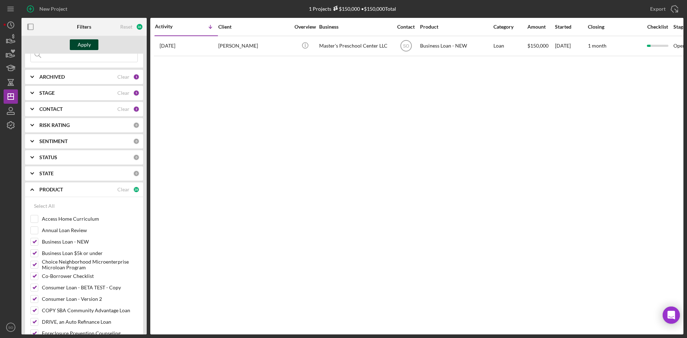
click at [82, 47] on div "Apply" at bounding box center [84, 44] width 13 height 11
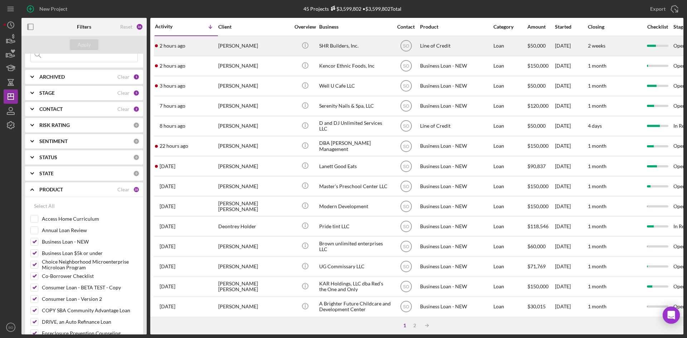
click at [222, 49] on div "[PERSON_NAME]" at bounding box center [254, 45] width 72 height 19
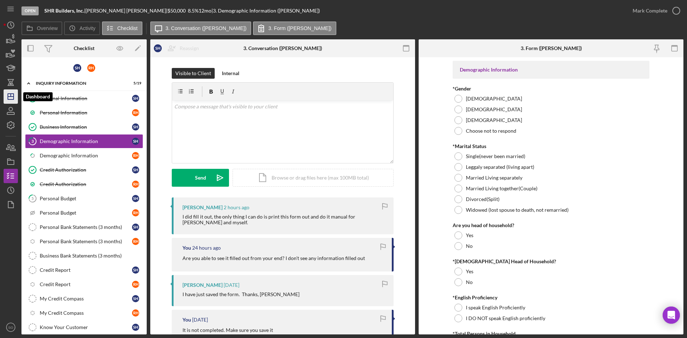
click at [8, 97] on line "button" at bounding box center [11, 97] width 6 height 0
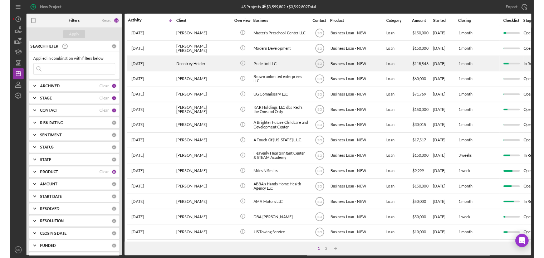
scroll to position [230, 0]
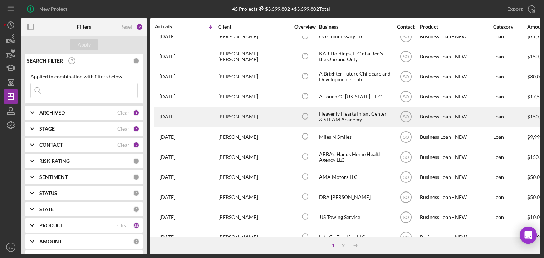
click at [233, 119] on div "[PERSON_NAME]" at bounding box center [254, 116] width 72 height 19
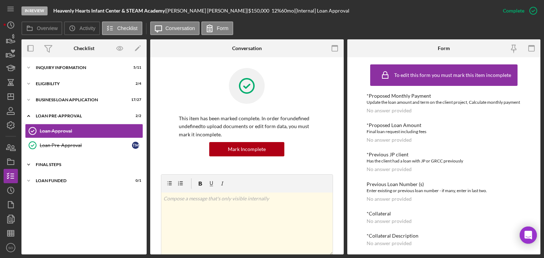
click at [63, 167] on div "Icon/Expander FINAL STEPS 0 / 19" at bounding box center [83, 164] width 125 height 14
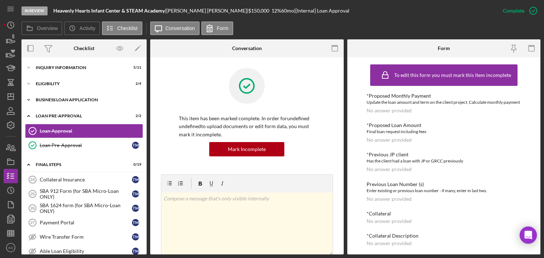
click at [51, 101] on div "BUSINESS LOAN APPLICATION" at bounding box center [87, 100] width 102 height 4
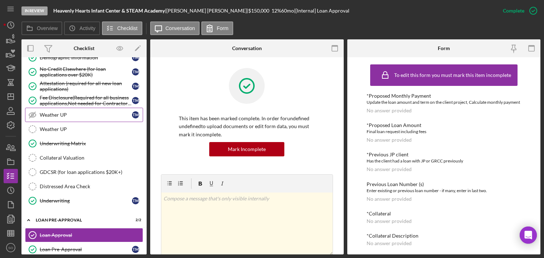
scroll to position [215, 0]
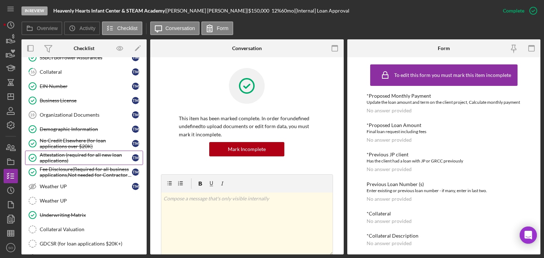
click at [62, 158] on div "Attestation (required for all new loan applications)" at bounding box center [86, 157] width 92 height 11
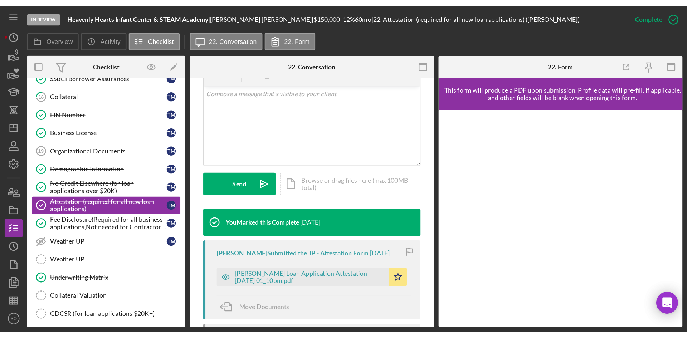
scroll to position [227, 0]
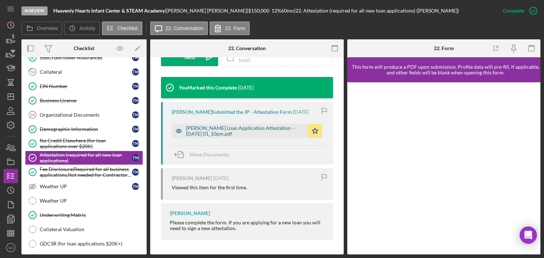
click at [214, 136] on div "[PERSON_NAME] Loan Application Attestation -- [DATE] 01_10pm.pdf" at bounding box center [245, 130] width 118 height 11
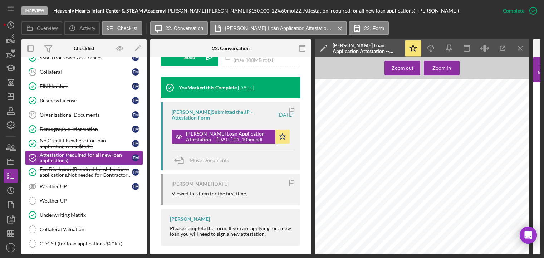
drag, startPoint x: 479, startPoint y: 88, endPoint x: 366, endPoint y: 84, distance: 113.1
click at [366, 84] on div "1 of 1 [PERSON_NAME] Loan Application Attestation Business Name: Heavenly Heart…" at bounding box center [424, 220] width 219 height 283
click at [362, 160] on div "1 of 1 [PERSON_NAME] Loan Application Attestation Business Name: Heavenly Heart…" at bounding box center [424, 220] width 219 height 283
click at [9, 99] on polygon "button" at bounding box center [11, 97] width 6 height 6
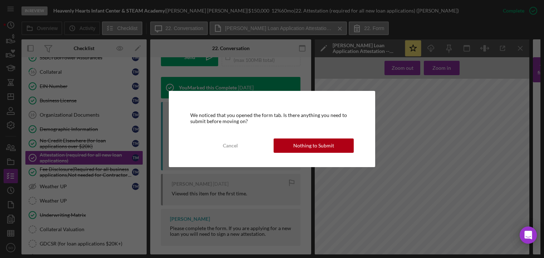
click at [393, 152] on div "We noticed that you opened the form tab. Is there anything you need to submit b…" at bounding box center [272, 129] width 544 height 258
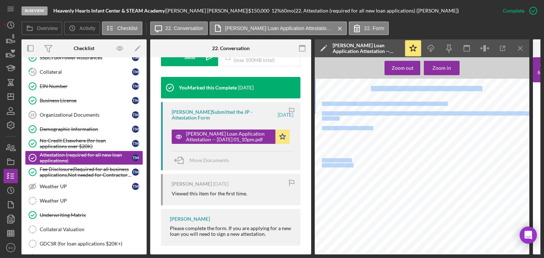
drag, startPoint x: 342, startPoint y: 128, endPoint x: 314, endPoint y: 114, distance: 30.6
click at [314, 114] on div "Overview Internal Workflow Stage In Review Icon/Dropdown Arrow Archive (can una…" at bounding box center [280, 146] width 519 height 215
copy div "1 of 1 [PERSON_NAME] Loan Application Attestation Business Name: Heavenly Heart…"
click at [10, 98] on icon "Icon/Dashboard" at bounding box center [11, 97] width 18 height 18
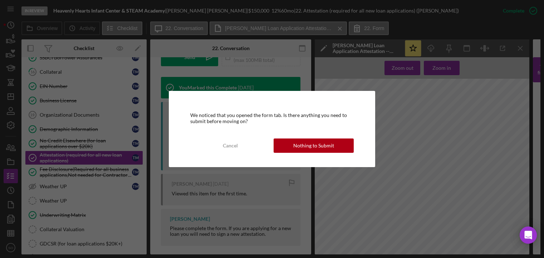
click at [318, 161] on div "We noticed that you opened the form tab. Is there anything you need to submit b…" at bounding box center [272, 129] width 206 height 76
click at [318, 149] on div "Nothing to Submit" at bounding box center [313, 145] width 41 height 14
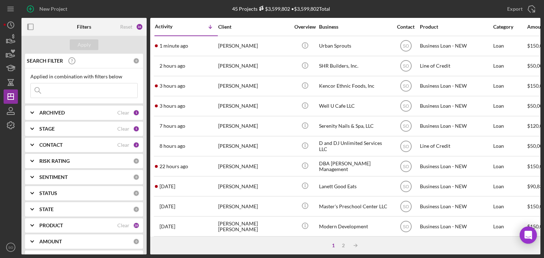
click at [62, 90] on input at bounding box center [84, 90] width 107 height 14
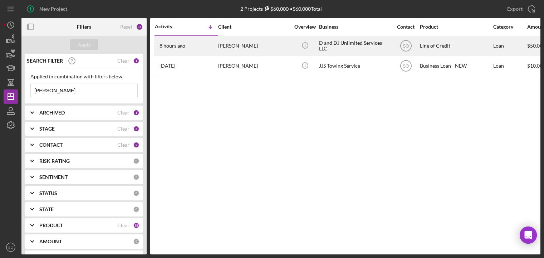
type input "[PERSON_NAME]"
click at [215, 47] on div "8 hours ago [PERSON_NAME]" at bounding box center [186, 45] width 63 height 19
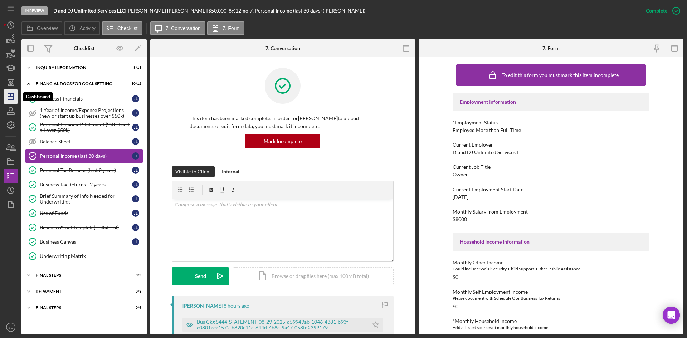
click at [11, 95] on icon "Icon/Dashboard" at bounding box center [11, 97] width 18 height 18
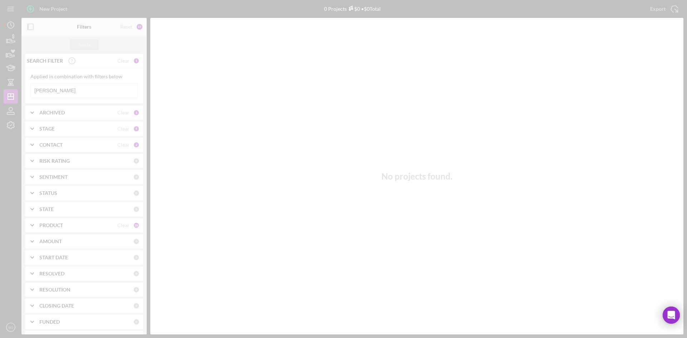
click at [48, 88] on div at bounding box center [343, 169] width 687 height 338
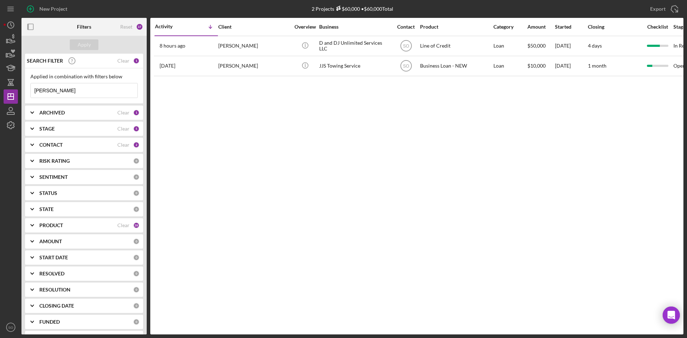
drag, startPoint x: 54, startPoint y: 93, endPoint x: 19, endPoint y: 88, distance: 35.4
click at [19, 88] on div "New Project 2 Projects $60,000 • $60,000 Total [PERSON_NAME] Export Icon/Export…" at bounding box center [344, 167] width 680 height 334
type input "holder"
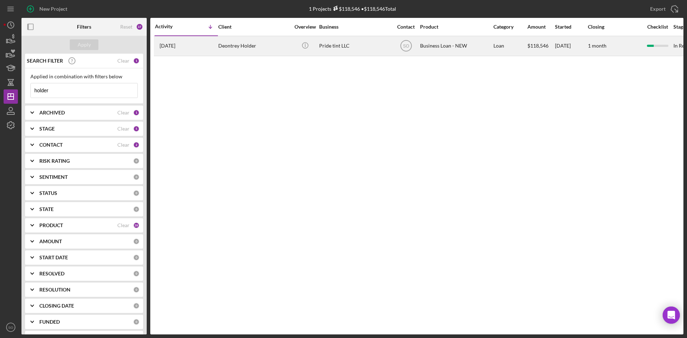
click at [227, 50] on div "Deontrey Holder" at bounding box center [254, 45] width 72 height 19
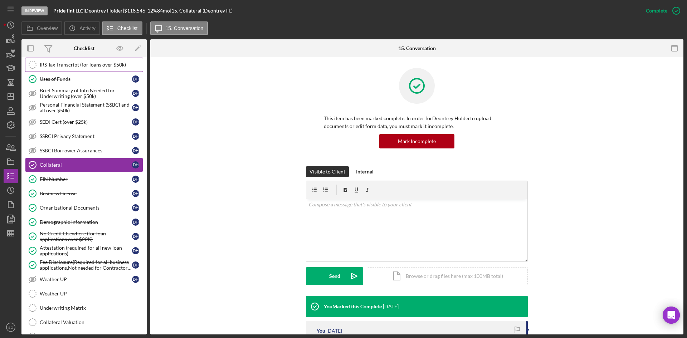
scroll to position [250, 0]
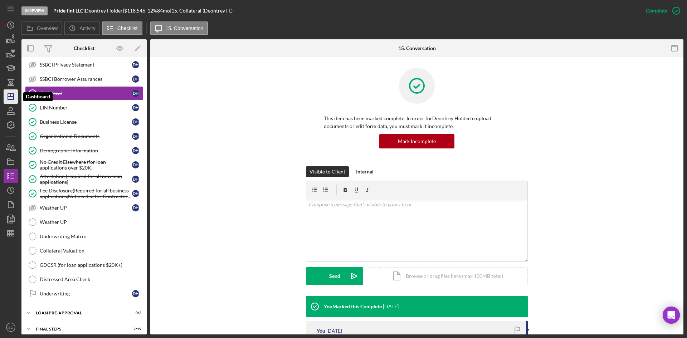
click at [13, 95] on icon "Icon/Dashboard" at bounding box center [11, 97] width 18 height 18
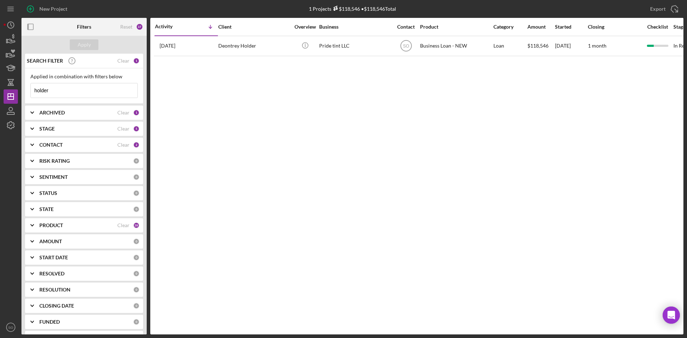
click at [57, 91] on input "holder" at bounding box center [84, 90] width 107 height 14
drag, startPoint x: 57, startPoint y: 91, endPoint x: 30, endPoint y: 88, distance: 27.0
click at [30, 89] on div "holder Icon/Menu Close" at bounding box center [83, 90] width 107 height 15
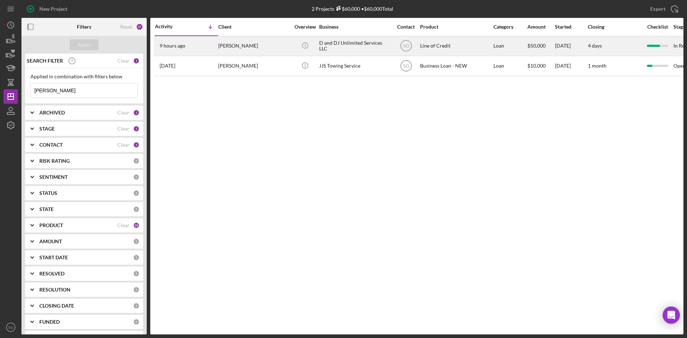
type input "[PERSON_NAME]"
click at [220, 49] on div "[PERSON_NAME]" at bounding box center [254, 45] width 72 height 19
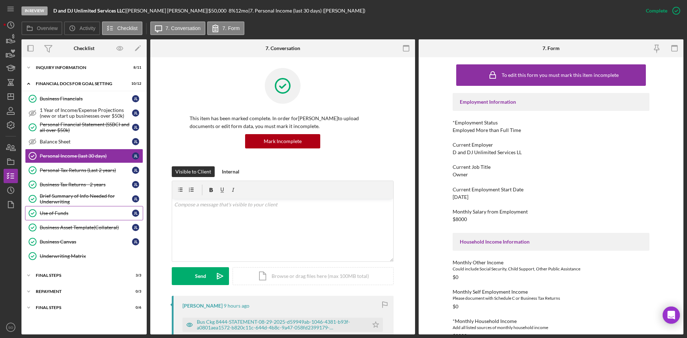
click at [69, 211] on div "Use of Funds" at bounding box center [86, 213] width 92 height 6
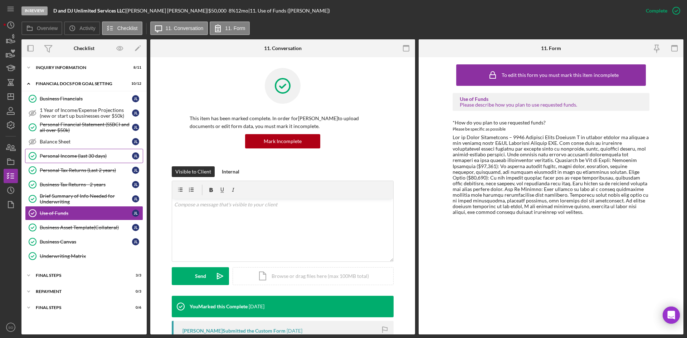
click at [89, 156] on div "Personal Income (last 30 days)" at bounding box center [86, 156] width 92 height 6
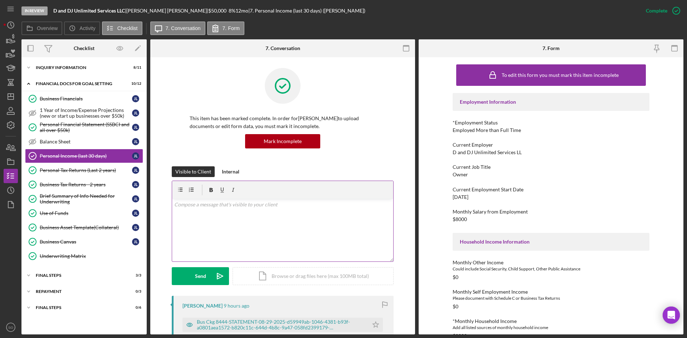
scroll to position [143, 0]
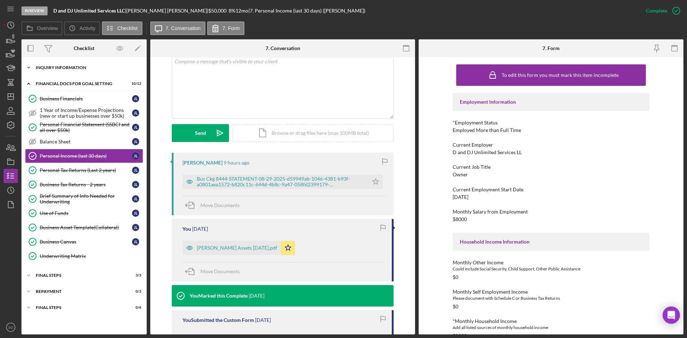
click at [65, 64] on div "Icon/Expander INQUIRY INFORMATION 8 / 11" at bounding box center [83, 67] width 125 height 14
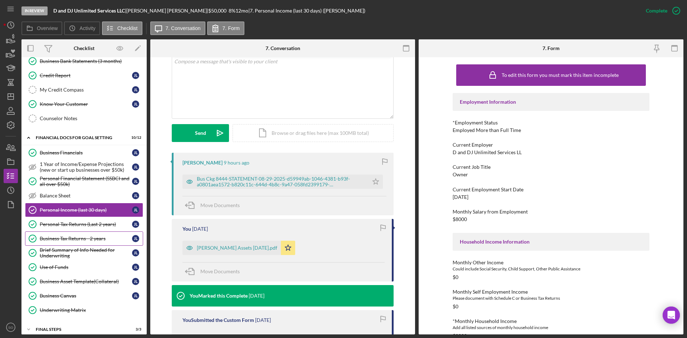
scroll to position [146, 0]
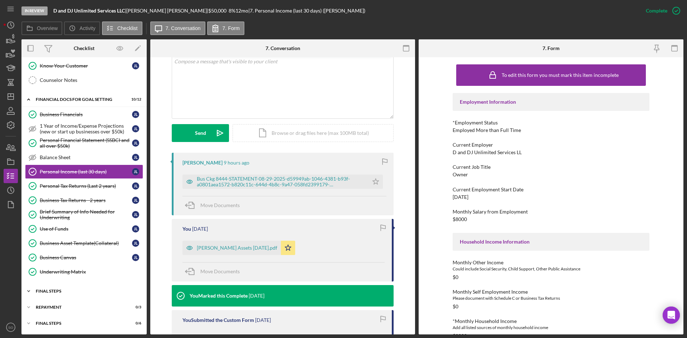
click at [55, 245] on div "FINAL STEPS" at bounding box center [87, 291] width 102 height 4
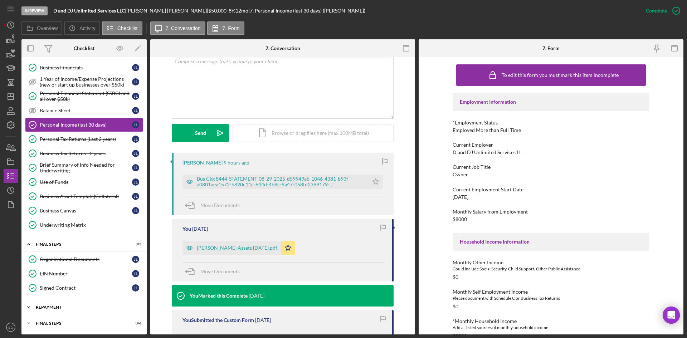
click at [61, 245] on div "Repayment" at bounding box center [87, 307] width 102 height 4
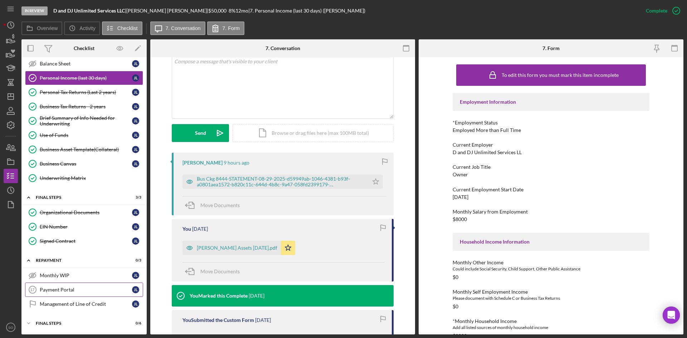
click at [72, 245] on div "Payment Portal" at bounding box center [86, 290] width 92 height 6
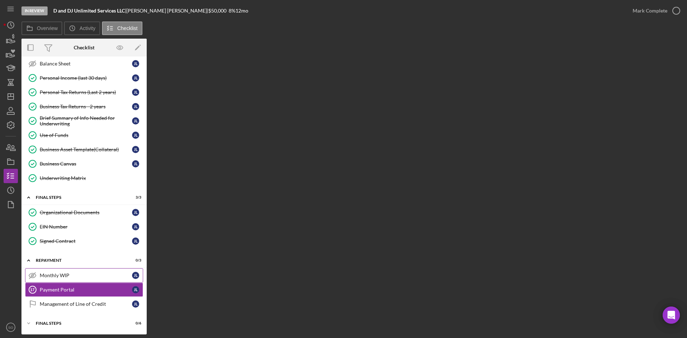
scroll to position [239, 0]
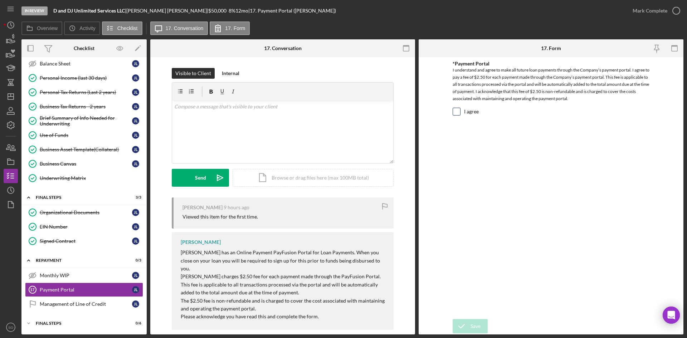
click at [460, 112] on div "I agree" at bounding box center [550, 113] width 197 height 11
click at [455, 113] on input "I agree" at bounding box center [456, 111] width 7 height 7
checkbox input "true"
drag, startPoint x: 465, startPoint y: 323, endPoint x: 481, endPoint y: 299, distance: 28.4
click at [465, 245] on icon "submit" at bounding box center [461, 326] width 18 height 18
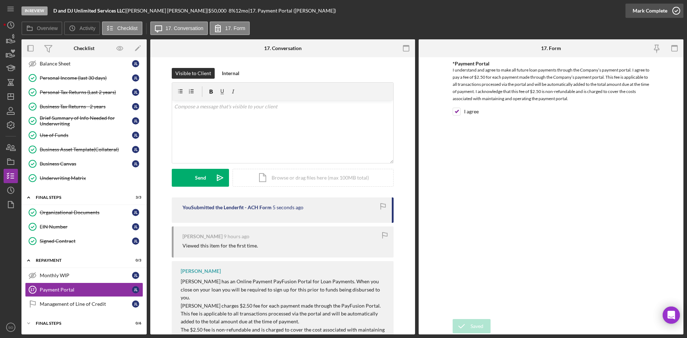
click at [544, 6] on div "Mark Complete" at bounding box center [649, 11] width 35 height 14
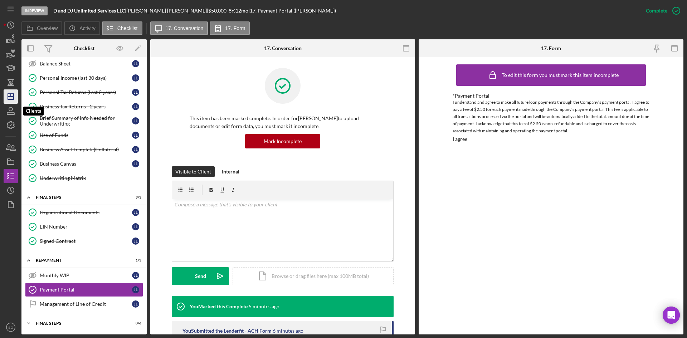
click at [17, 98] on icon "Icon/Dashboard" at bounding box center [11, 97] width 18 height 18
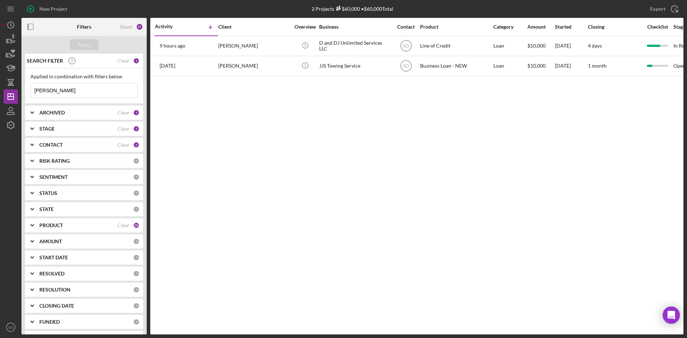
click at [72, 91] on input "[PERSON_NAME]" at bounding box center [84, 90] width 107 height 14
drag, startPoint x: 72, startPoint y: 91, endPoint x: 15, endPoint y: 89, distance: 57.6
click at [16, 89] on div "New Project 2 Projects $60,000 • $60,000 Total [PERSON_NAME] Export Icon/Export…" at bounding box center [344, 167] width 680 height 334
type input "[PERSON_NAME]"
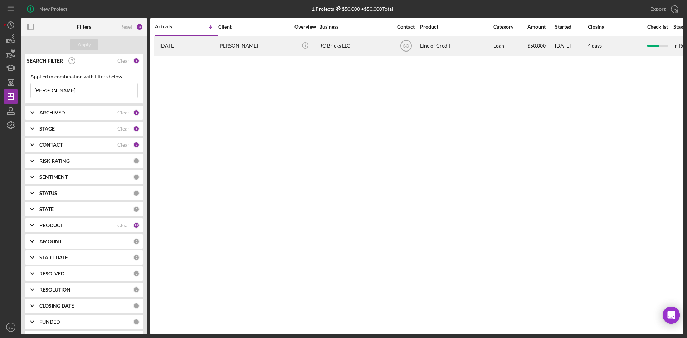
click at [216, 42] on div "[DATE] [PERSON_NAME]" at bounding box center [186, 45] width 63 height 19
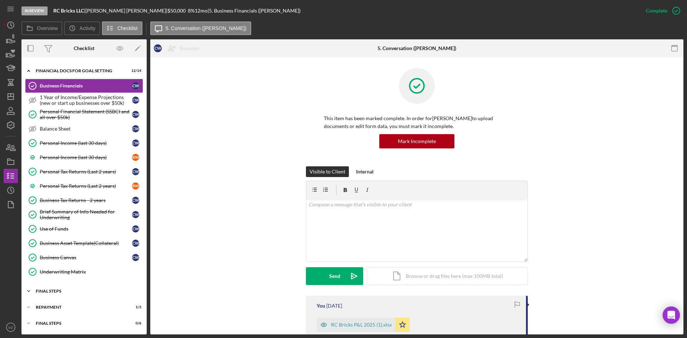
click at [53, 245] on div "Icon/Expander FINAL STEPS 3 / 3" at bounding box center [83, 291] width 125 height 14
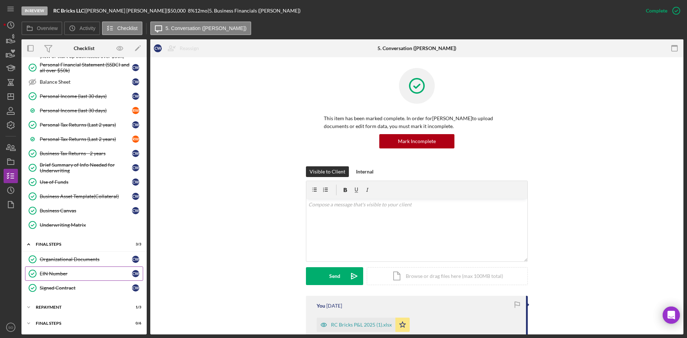
click at [61, 245] on div "EIN Number" at bounding box center [86, 274] width 92 height 6
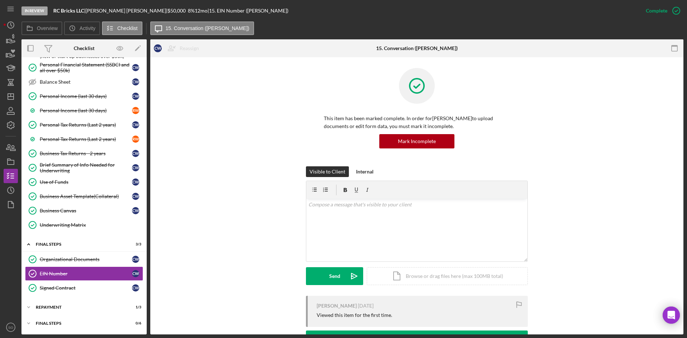
scroll to position [98, 0]
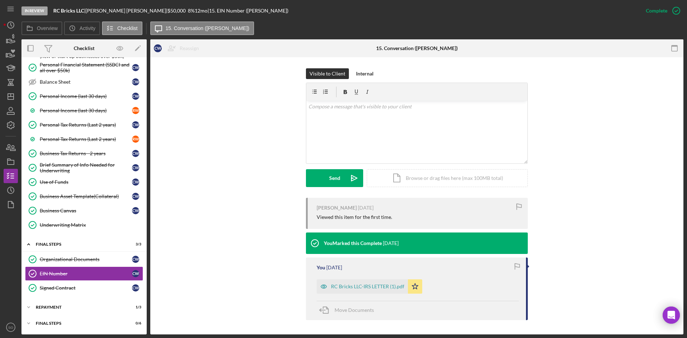
click at [365, 245] on div "RC Bricks LLC-IRS LETTER (1).pdf" at bounding box center [362, 286] width 91 height 14
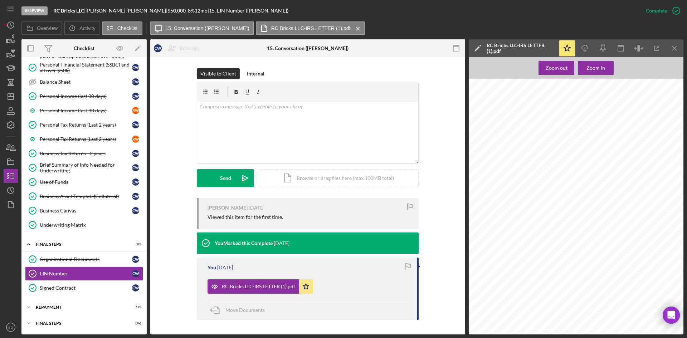
scroll to position [572, 0]
drag, startPoint x: 66, startPoint y: 259, endPoint x: 80, endPoint y: 260, distance: 14.3
click at [66, 245] on div "Organizational Documents" at bounding box center [86, 259] width 92 height 6
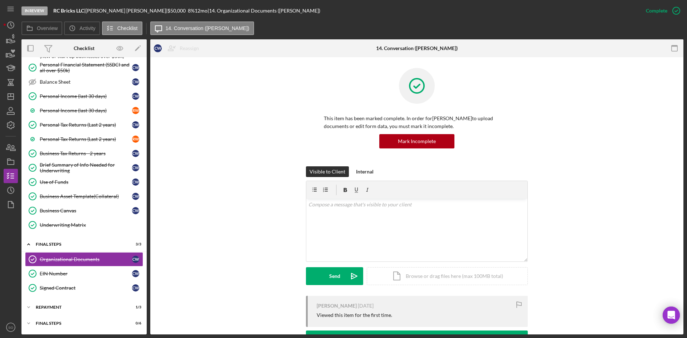
scroll to position [107, 0]
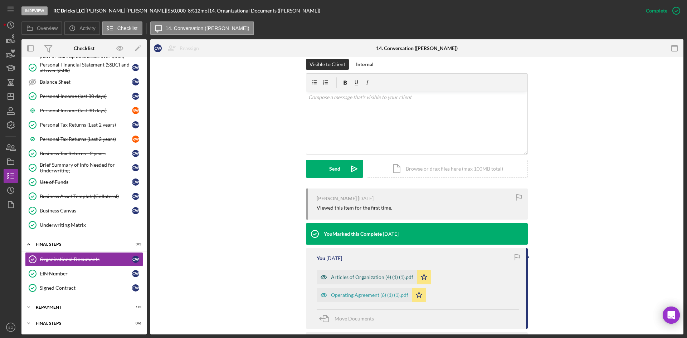
click at [368, 245] on div "Articles of Organization (4) (1) (1).pdf" at bounding box center [372, 277] width 82 height 6
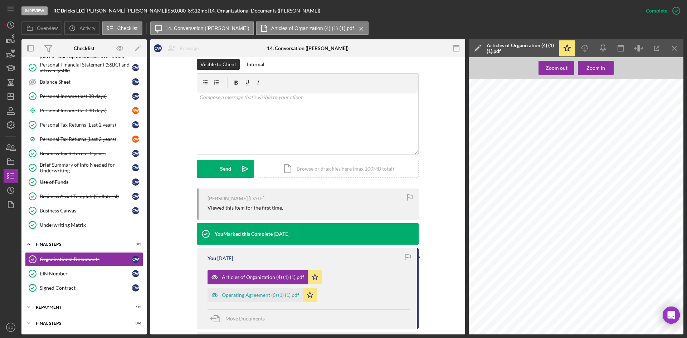
scroll to position [0, 0]
click at [245, 245] on div "Operating Agreement (6) (1) (1).pdf" at bounding box center [260, 295] width 77 height 6
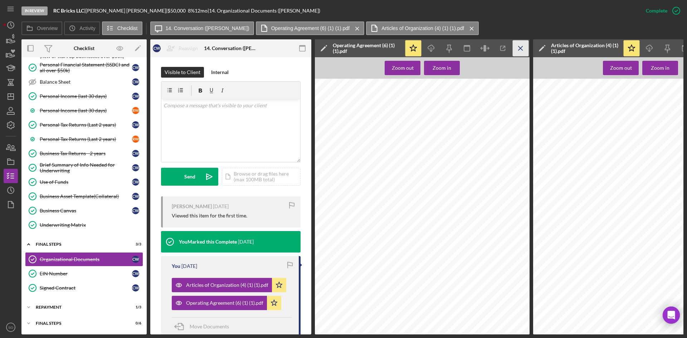
click at [520, 52] on icon "Icon/Menu Close" at bounding box center [520, 48] width 16 height 16
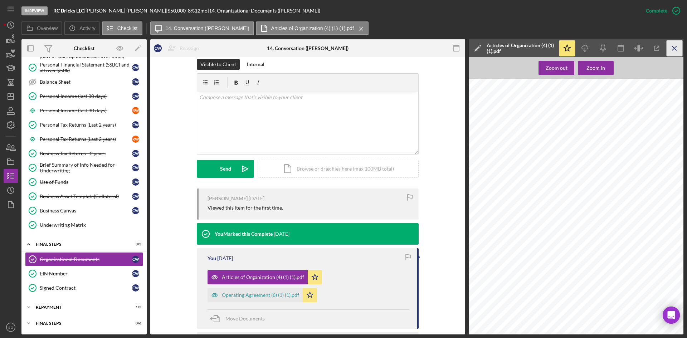
click at [544, 52] on icon "Icon/Menu Close" at bounding box center [674, 48] width 16 height 16
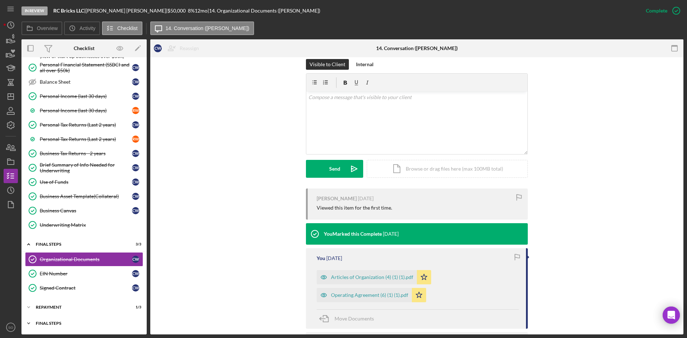
click at [52, 245] on div "Icon/Expander Final Steps 0 / 6" at bounding box center [83, 323] width 125 height 14
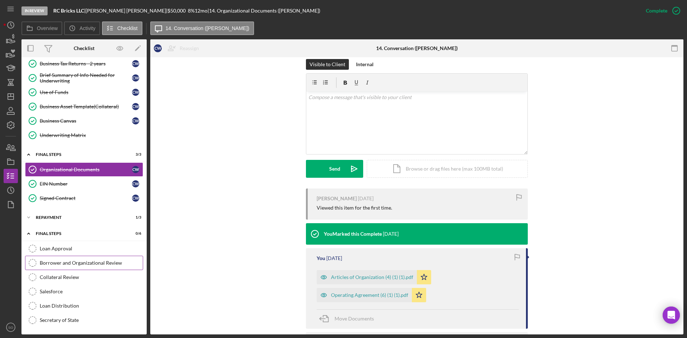
click at [66, 245] on div "Borrower and Organizational Review" at bounding box center [91, 263] width 103 height 6
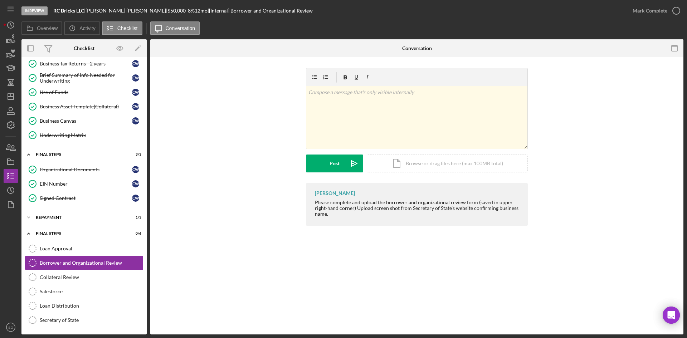
scroll to position [165, 0]
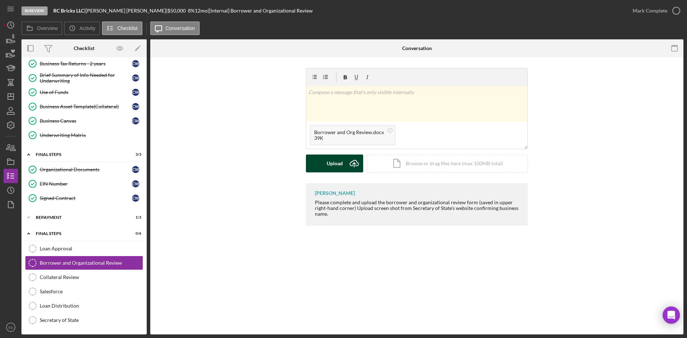
click at [334, 161] on div "Upload" at bounding box center [335, 163] width 16 height 18
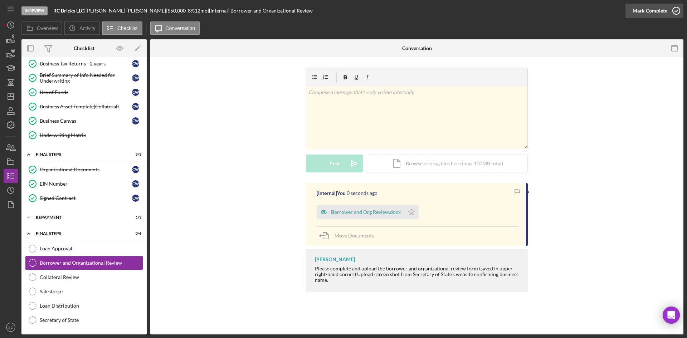
click at [544, 11] on div "Mark Complete" at bounding box center [649, 11] width 35 height 14
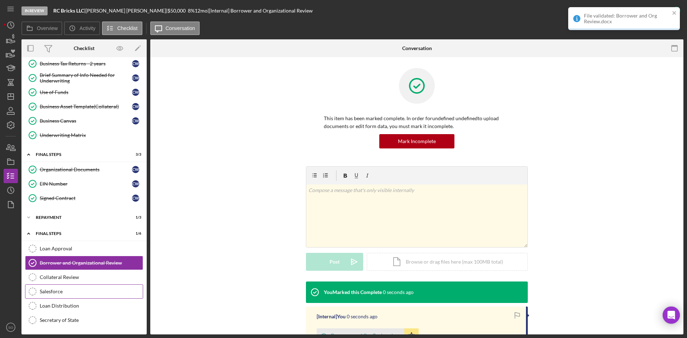
click at [82, 245] on div "Salesforce" at bounding box center [91, 292] width 103 height 6
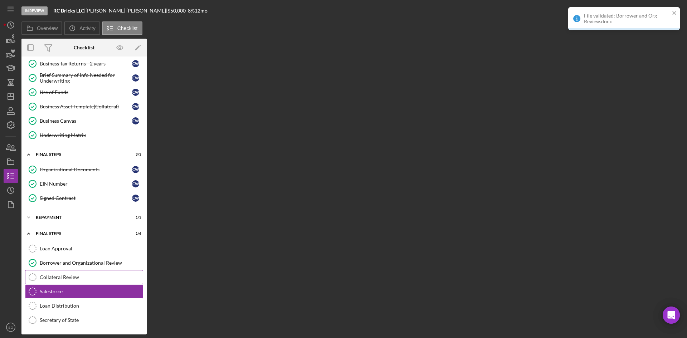
scroll to position [165, 0]
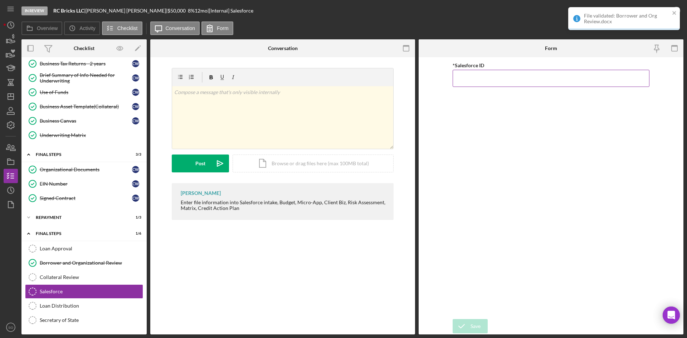
click at [535, 78] on input "*Salesforce ID" at bounding box center [550, 78] width 197 height 17
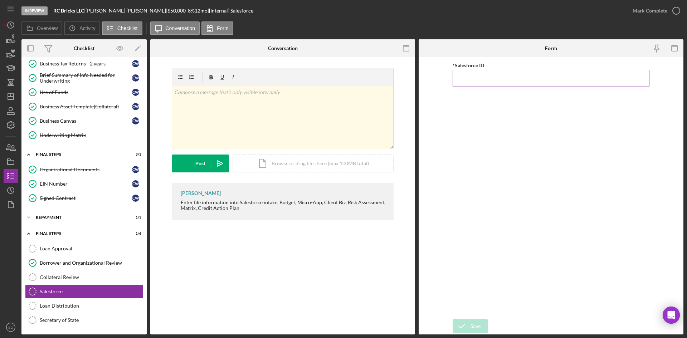
paste input "a0wPC000002HfOzYAK"
type input "a0wPC000002HfOzYAK"
click at [468, 245] on icon "submit" at bounding box center [461, 326] width 18 height 18
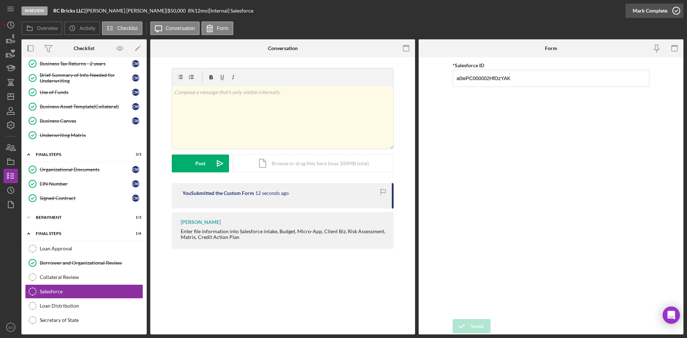
click at [544, 8] on icon "button" at bounding box center [676, 11] width 18 height 18
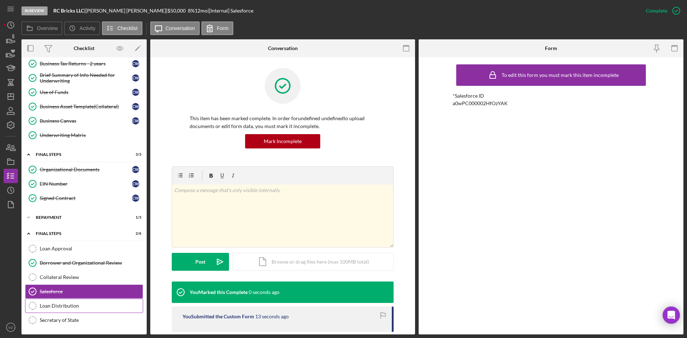
click at [54, 245] on link "Loan Distribution Loan Distribution" at bounding box center [84, 306] width 118 height 14
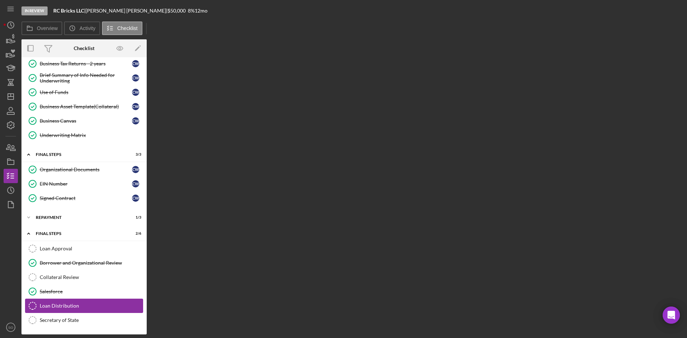
scroll to position [165, 0]
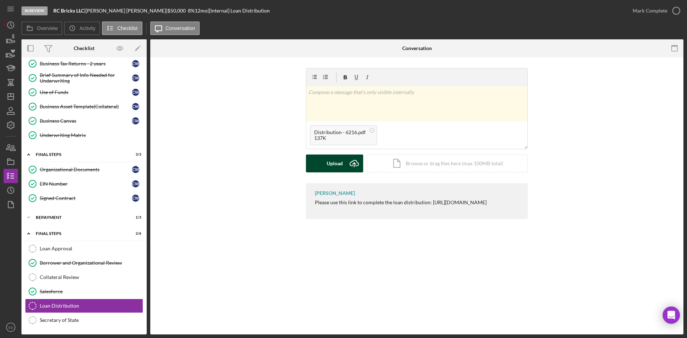
click at [338, 169] on div "Upload" at bounding box center [335, 163] width 16 height 18
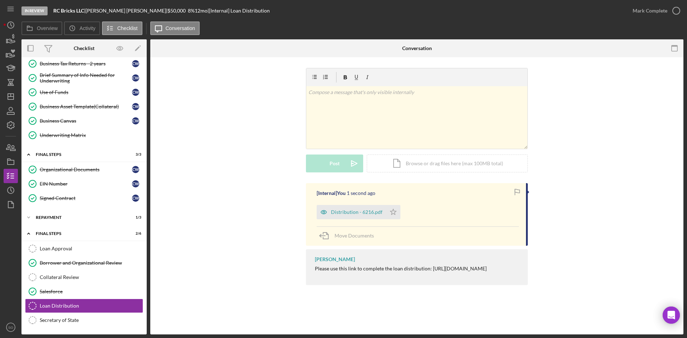
click at [363, 209] on div "Distribution - 6216.pdf" at bounding box center [351, 212] width 69 height 14
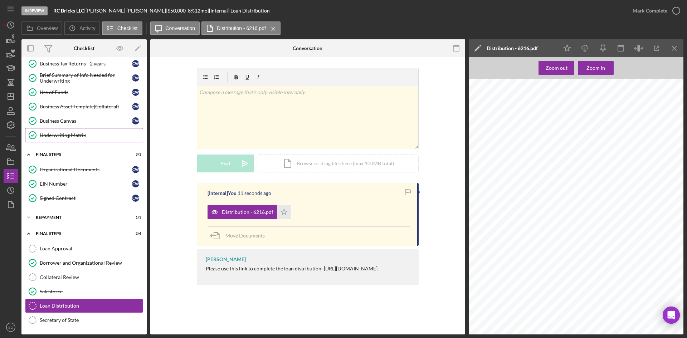
scroll to position [58, 0]
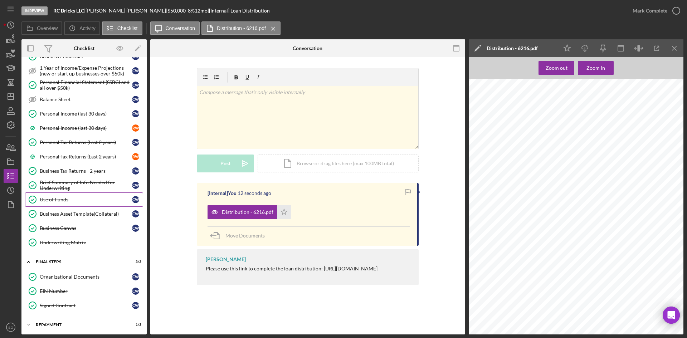
click at [69, 201] on div "Use of Funds" at bounding box center [86, 200] width 92 height 6
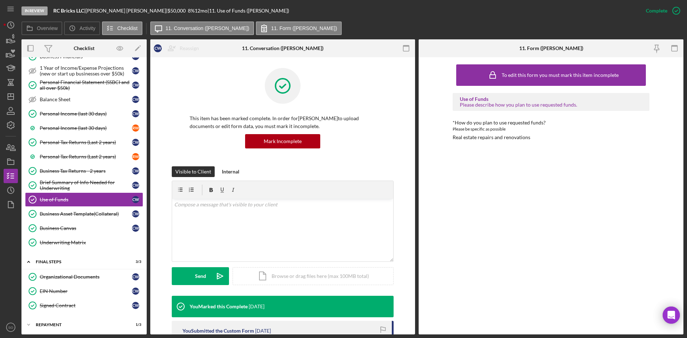
scroll to position [165, 0]
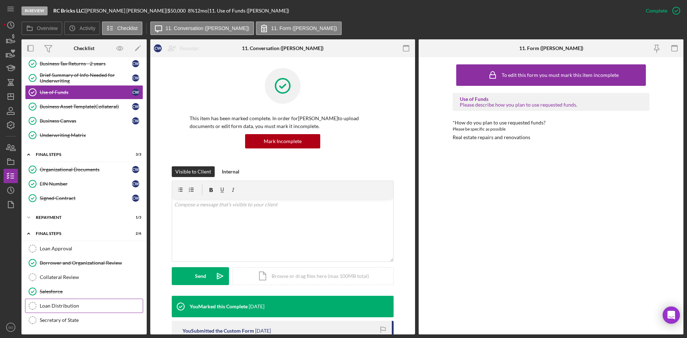
click at [80, 245] on link "Loan Distribution Loan Distribution" at bounding box center [84, 306] width 118 height 14
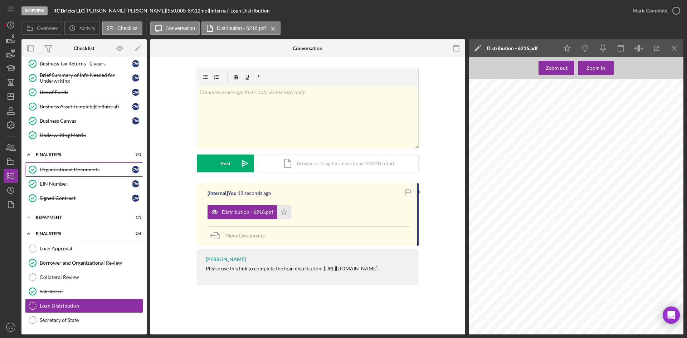
scroll to position [129, 0]
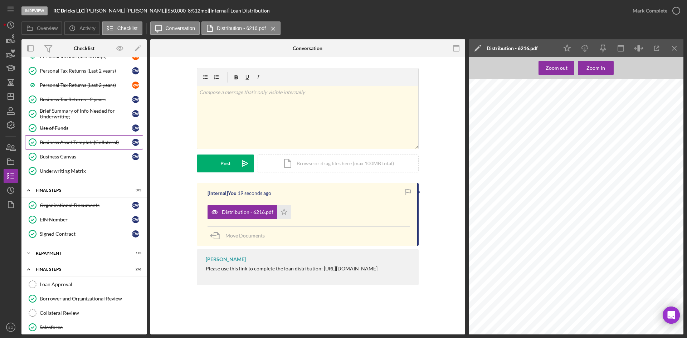
click at [73, 143] on div "Business Asset Template(Collateral)" at bounding box center [86, 142] width 92 height 6
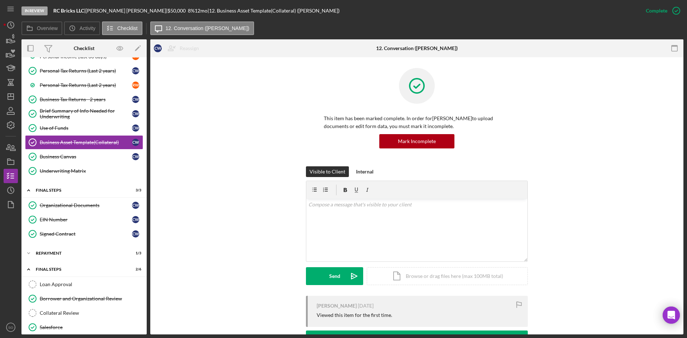
scroll to position [72, 0]
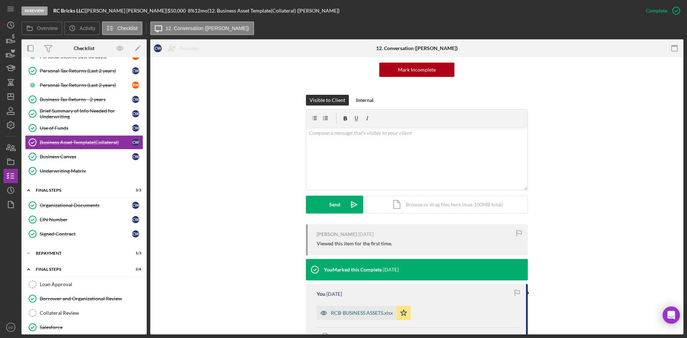
click at [346, 245] on div "RCB-BUSINESS ASSETS.xlsx" at bounding box center [357, 313] width 80 height 14
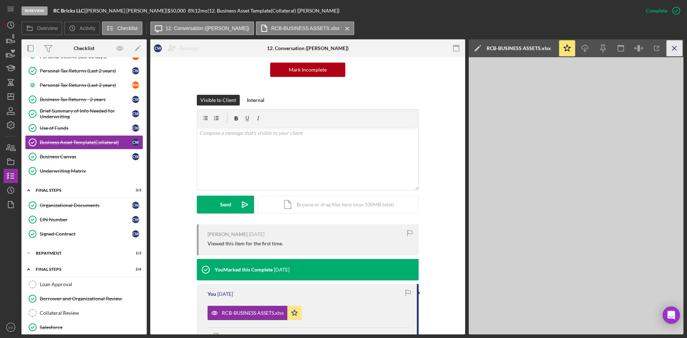
click at [544, 47] on icon "Icon/Menu Close" at bounding box center [674, 48] width 16 height 16
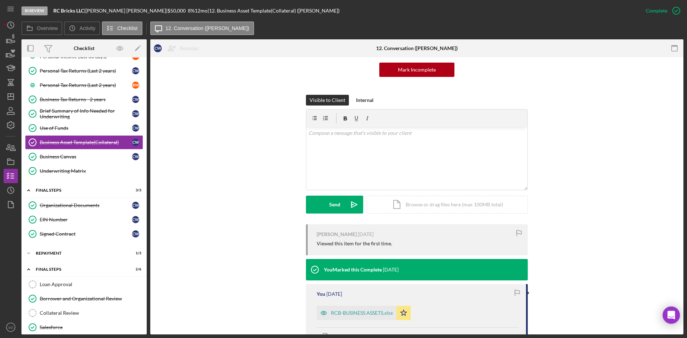
scroll to position [165, 0]
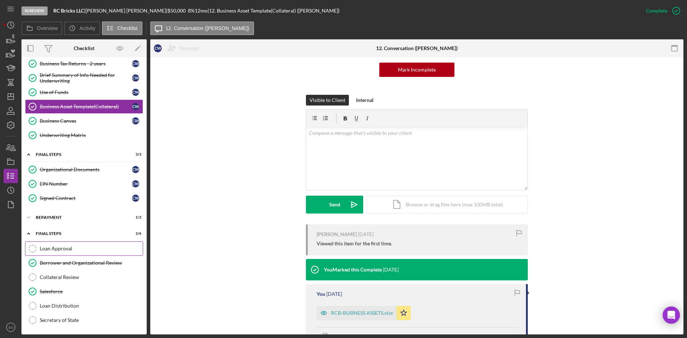
click at [52, 245] on div "Loan Approval" at bounding box center [91, 249] width 103 height 6
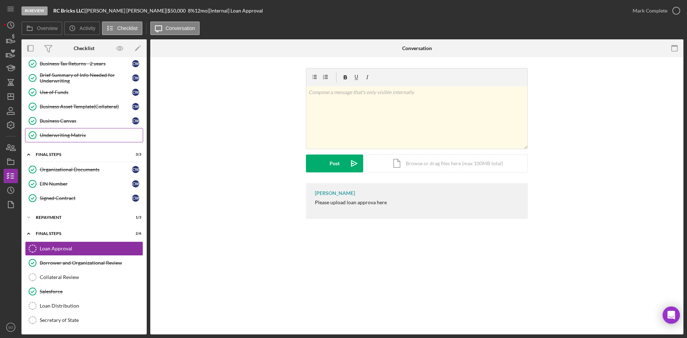
scroll to position [94, 0]
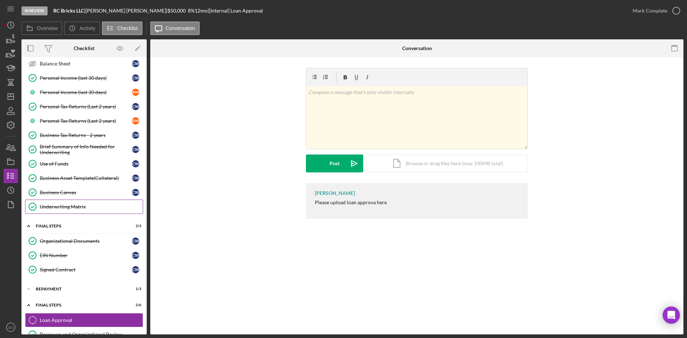
click at [68, 208] on div "Underwriting Matrix" at bounding box center [91, 207] width 103 height 6
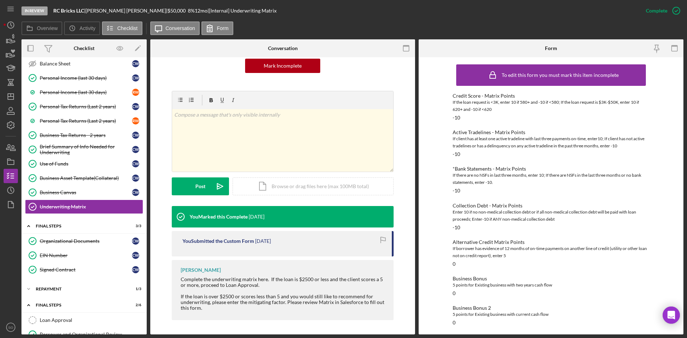
scroll to position [165, 0]
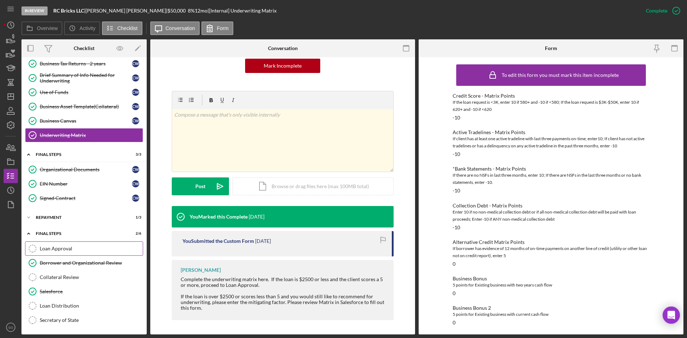
click at [55, 245] on div "Loan Approval" at bounding box center [91, 249] width 103 height 6
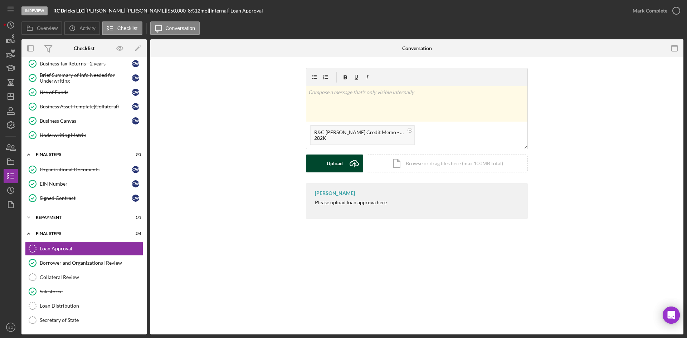
click at [349, 160] on icon "Icon/Upload" at bounding box center [354, 163] width 18 height 18
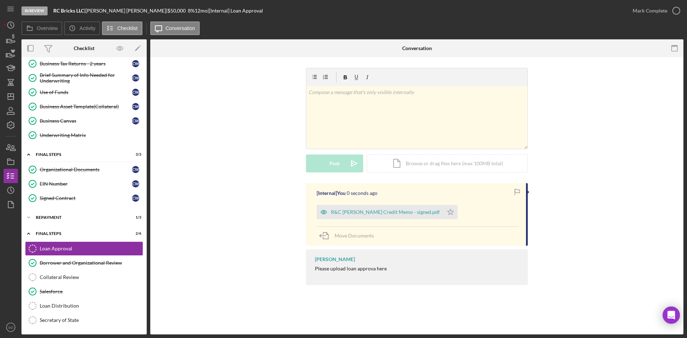
click at [544, 11] on div "Mark Complete" at bounding box center [649, 11] width 35 height 14
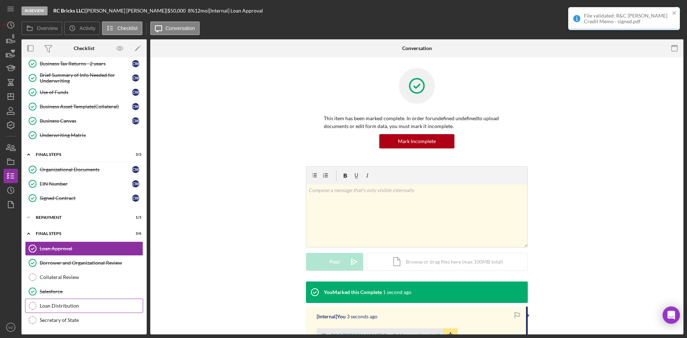
click at [53, 245] on div "Loan Distribution" at bounding box center [91, 306] width 103 height 6
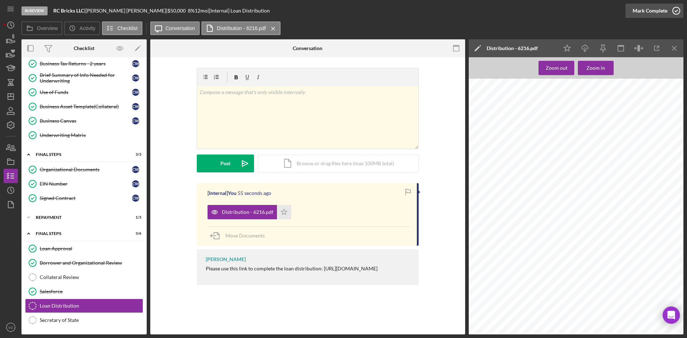
click at [544, 10] on div "Mark Complete" at bounding box center [649, 11] width 35 height 14
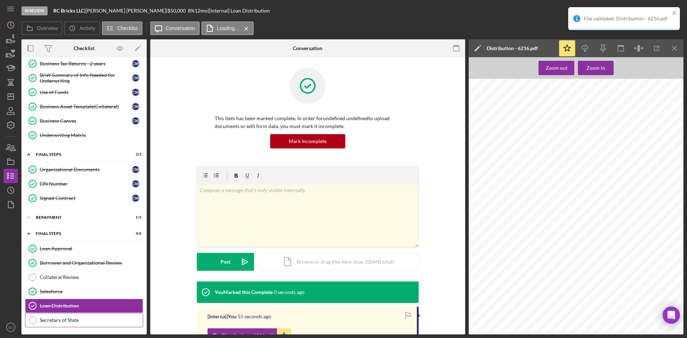
click at [74, 245] on div "Secretary of State" at bounding box center [91, 320] width 103 height 6
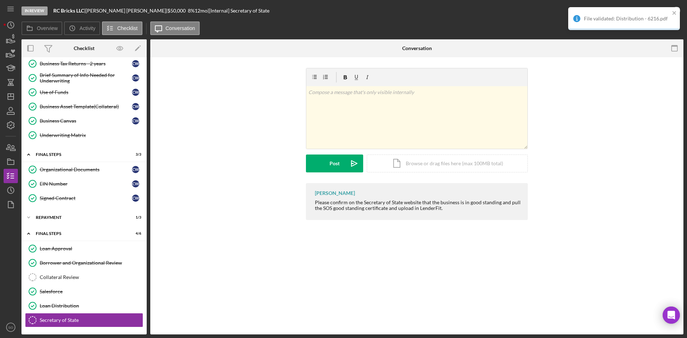
scroll to position [165, 0]
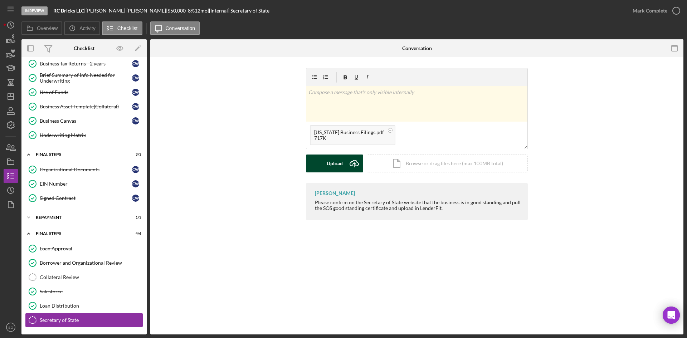
click at [342, 162] on div "Upload" at bounding box center [335, 163] width 16 height 18
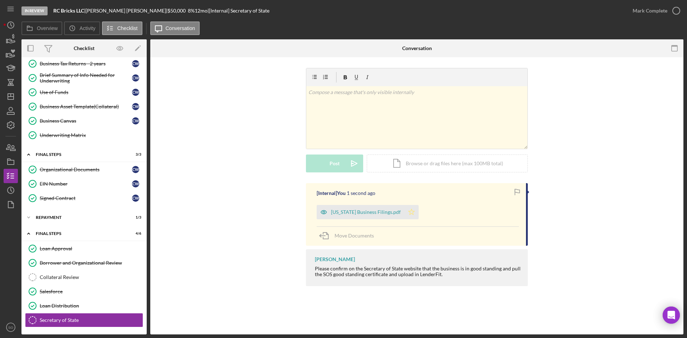
click at [409, 213] on icon "Icon/Star" at bounding box center [411, 212] width 14 height 14
click at [544, 10] on div "Mark Complete" at bounding box center [649, 11] width 35 height 14
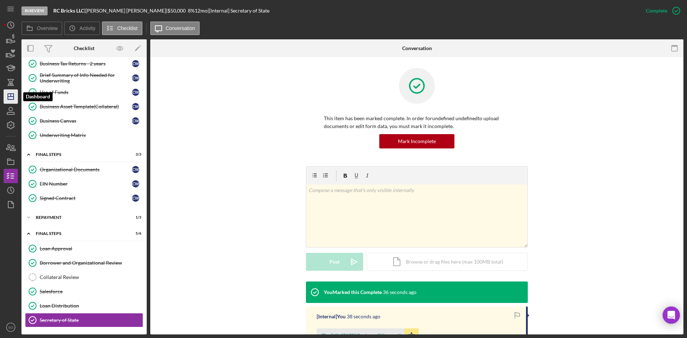
click at [7, 101] on icon "Icon/Dashboard" at bounding box center [11, 97] width 18 height 18
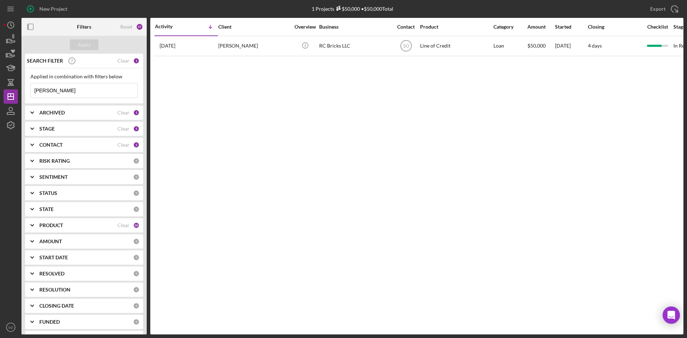
drag, startPoint x: 48, startPoint y: 93, endPoint x: 0, endPoint y: 89, distance: 47.8
click at [0, 89] on div "New Project 1 Projects $50,000 • $50,000 Total [PERSON_NAME] Export Icon/Export…" at bounding box center [343, 169] width 687 height 338
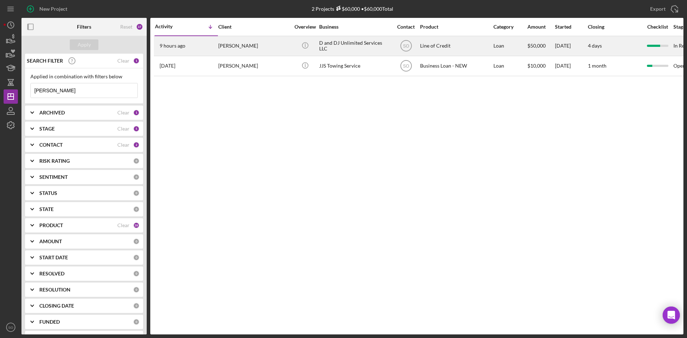
type input "[PERSON_NAME]"
click at [193, 43] on div "9 hours ago [PERSON_NAME]" at bounding box center [186, 45] width 63 height 19
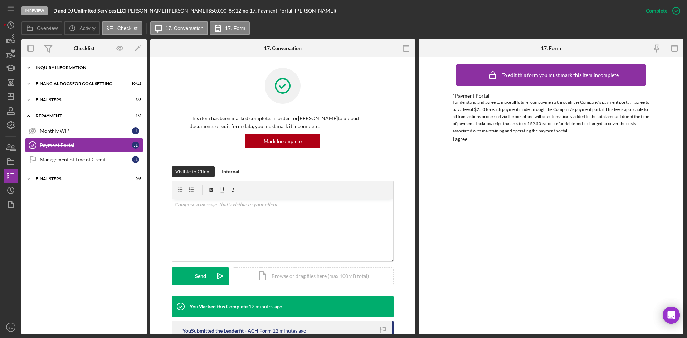
click at [55, 65] on div "INQUIRY INFORMATION" at bounding box center [87, 67] width 102 height 4
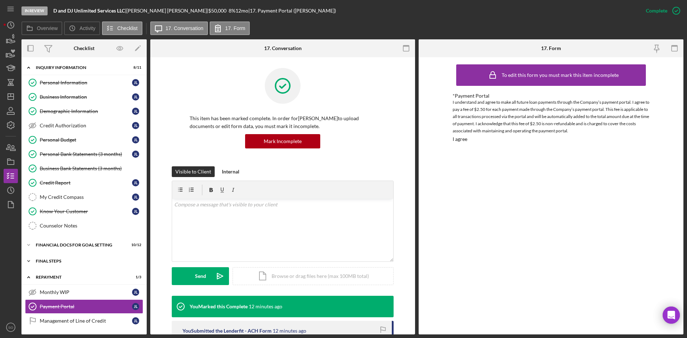
click at [67, 245] on div "Icon/Expander FINAL STEPS 3 / 3" at bounding box center [83, 261] width 125 height 14
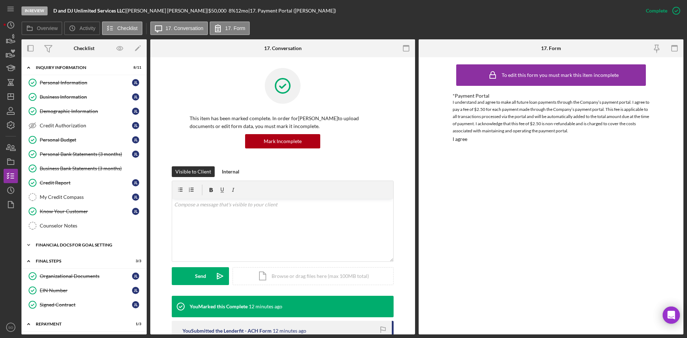
click at [73, 243] on div "Financial Docs for Goal Setting" at bounding box center [87, 245] width 102 height 4
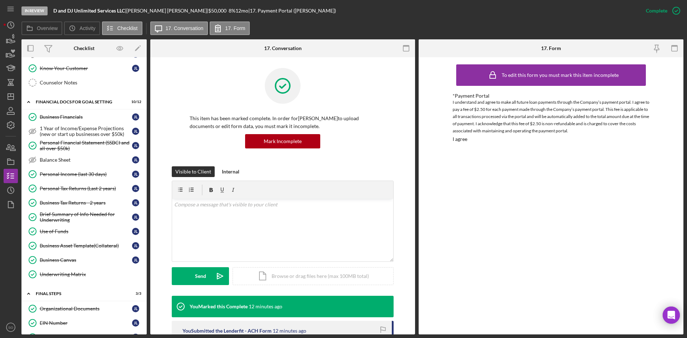
scroll to position [215, 0]
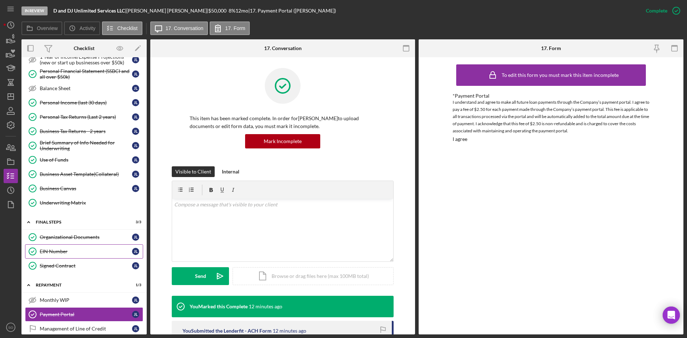
click at [58, 245] on div "EIN Number" at bounding box center [86, 252] width 92 height 6
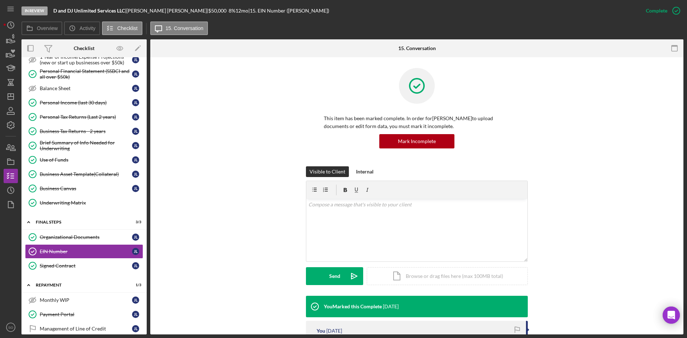
scroll to position [63, 0]
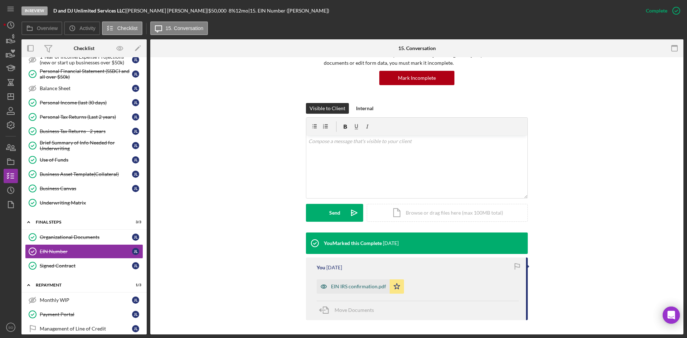
click at [345, 245] on div "EIN IRS confirmation.pdf" at bounding box center [353, 286] width 73 height 14
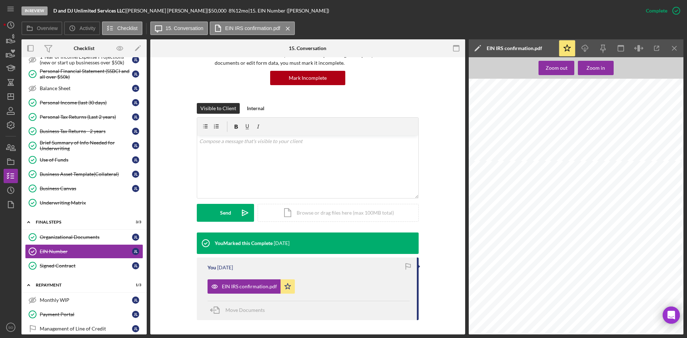
scroll to position [286, 0]
click at [68, 235] on div "Organizational Documents" at bounding box center [86, 237] width 92 height 6
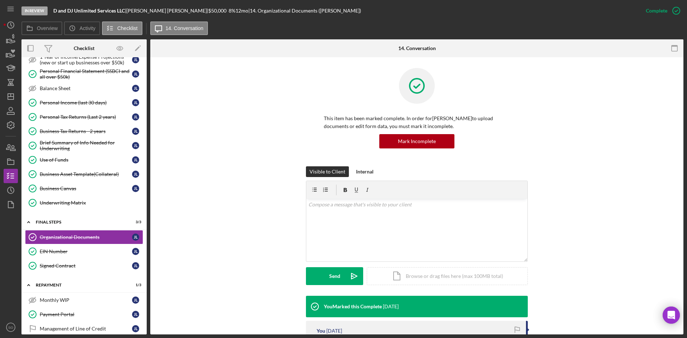
scroll to position [104, 0]
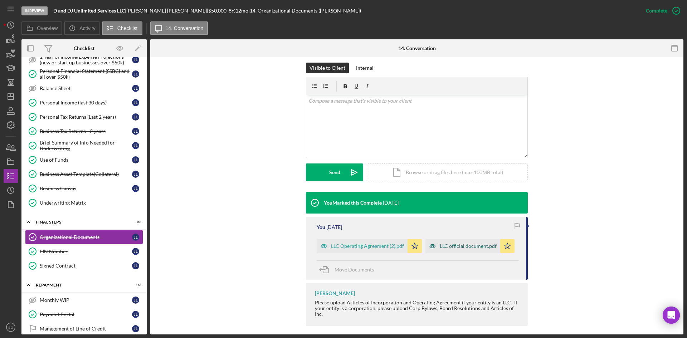
click at [346, 245] on div "LLC Operating Agreement (2).pdf" at bounding box center [367, 246] width 73 height 6
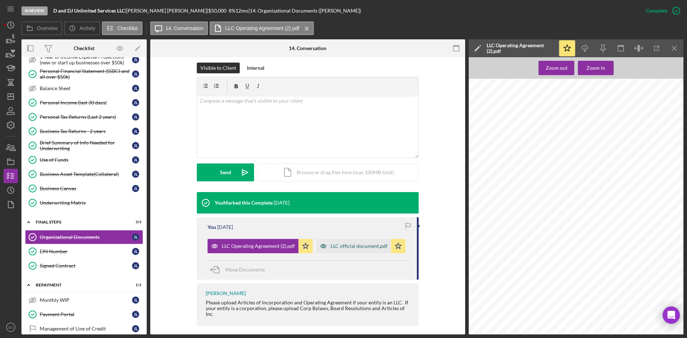
click at [339, 245] on div "LLC official document.pdf" at bounding box center [358, 246] width 57 height 6
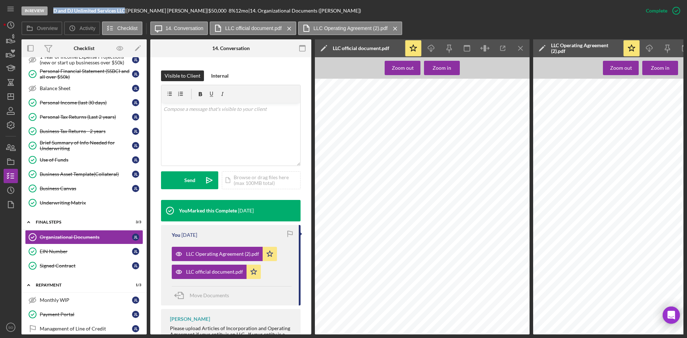
drag, startPoint x: 125, startPoint y: 11, endPoint x: 51, endPoint y: 6, distance: 73.8
click at [51, 6] on div "In Review D and DJ Unlimited Services LLC | [PERSON_NAME] | $50,000 $50,000 8 %…" at bounding box center [329, 10] width 617 height 21
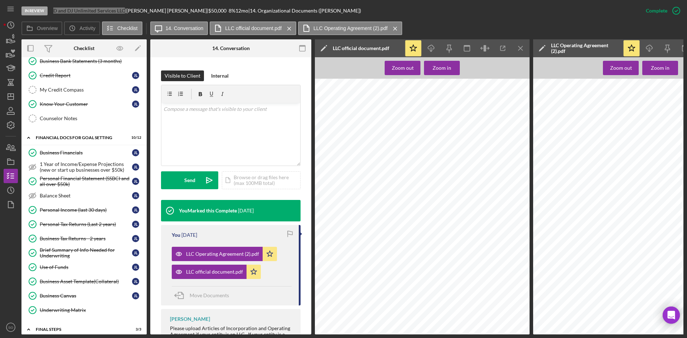
scroll to position [0, 0]
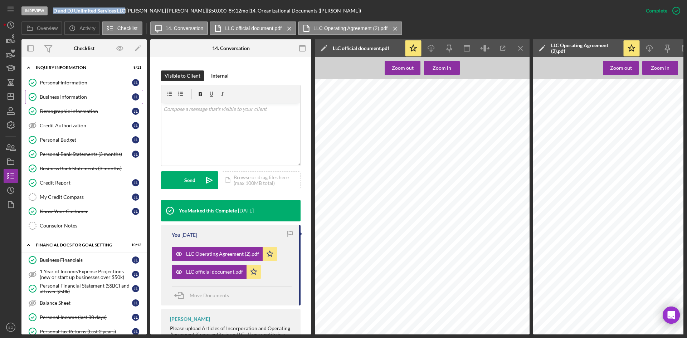
click at [65, 92] on link "Business Information Business Information [PERSON_NAME]" at bounding box center [84, 97] width 118 height 14
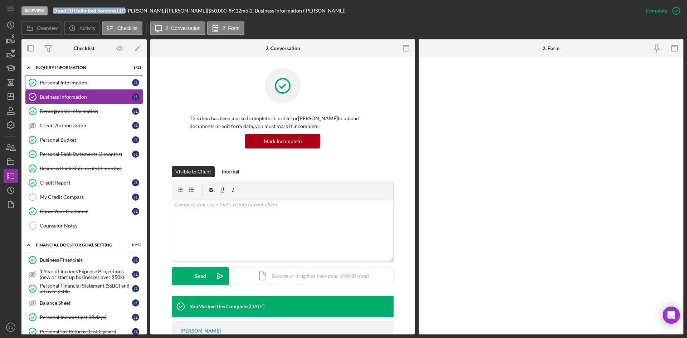
drag, startPoint x: 71, startPoint y: 86, endPoint x: 92, endPoint y: 89, distance: 20.9
click at [71, 86] on link "Personal Information Personal Information [PERSON_NAME]" at bounding box center [84, 82] width 118 height 14
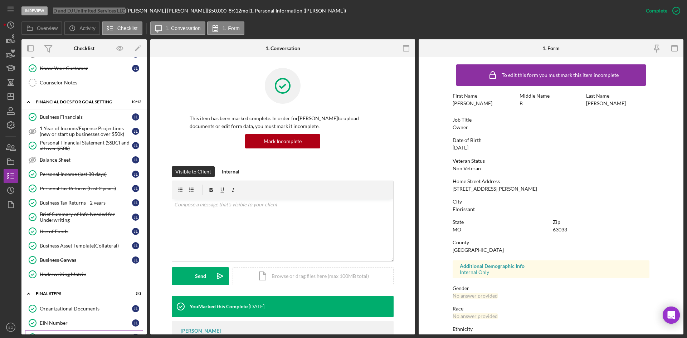
scroll to position [239, 0]
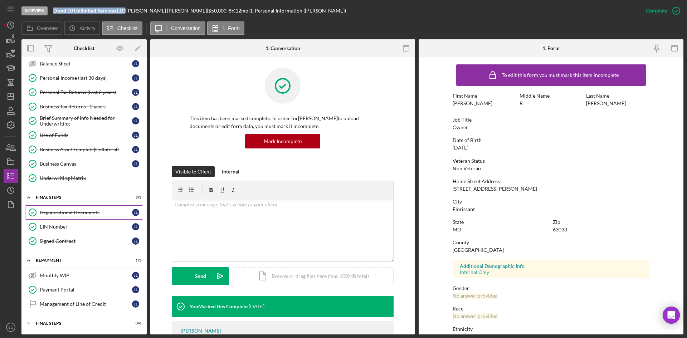
click at [61, 214] on div "Organizational Documents" at bounding box center [86, 213] width 92 height 6
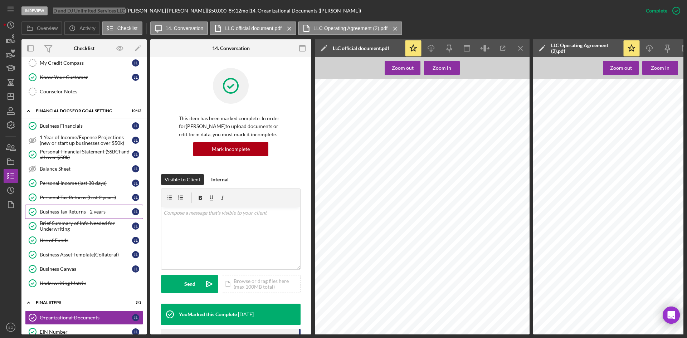
scroll to position [206, 0]
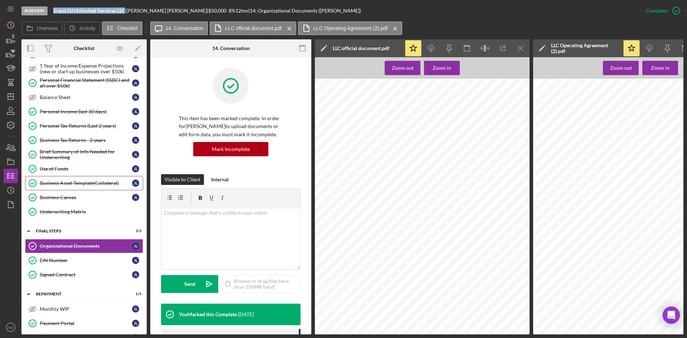
drag, startPoint x: 66, startPoint y: 182, endPoint x: 93, endPoint y: 182, distance: 26.5
click at [66, 182] on div "Business Asset Template(Collateral)" at bounding box center [86, 183] width 92 height 6
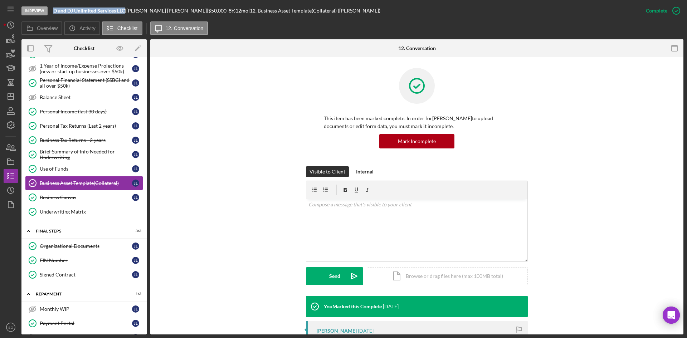
scroll to position [107, 0]
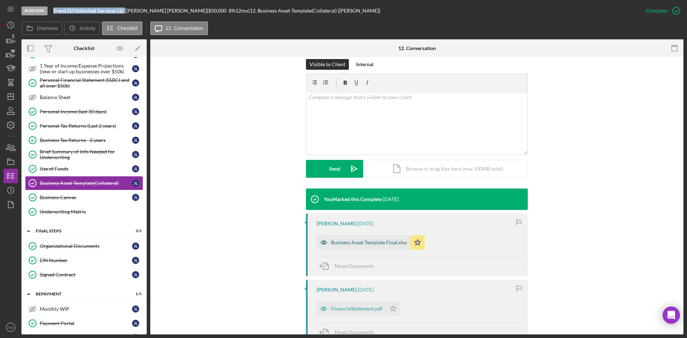
click at [345, 245] on div "Business Asset Template Final.xlsx" at bounding box center [364, 242] width 94 height 14
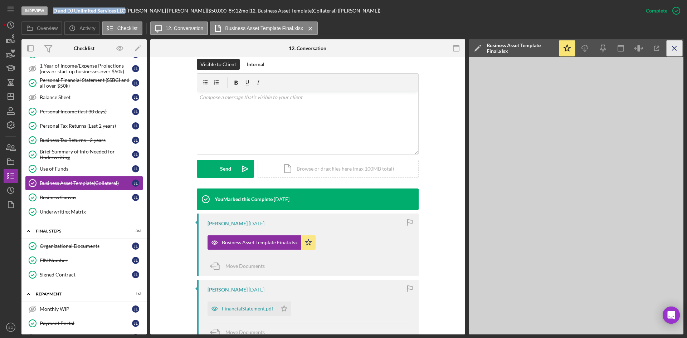
click at [544, 46] on icon "Icon/Menu Close" at bounding box center [674, 48] width 16 height 16
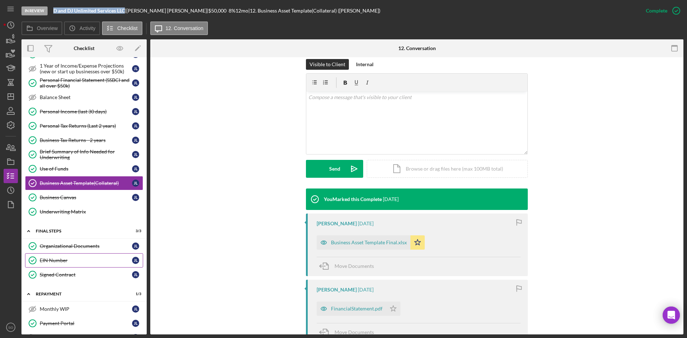
scroll to position [239, 0]
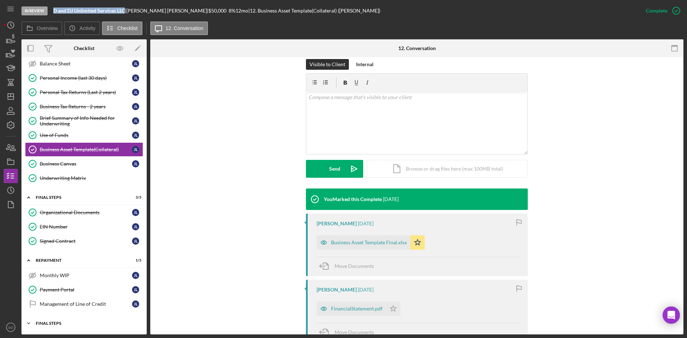
click at [76, 245] on div "Icon/Expander Final Steps 0 / 6" at bounding box center [83, 323] width 125 height 14
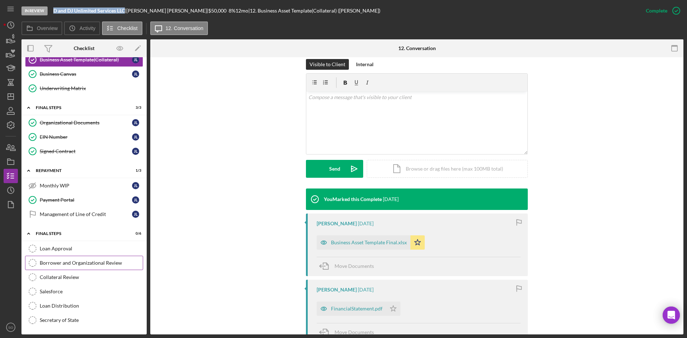
click at [70, 245] on link "Borrower and Organizational Review Borrower and Organizational Review" at bounding box center [84, 263] width 118 height 14
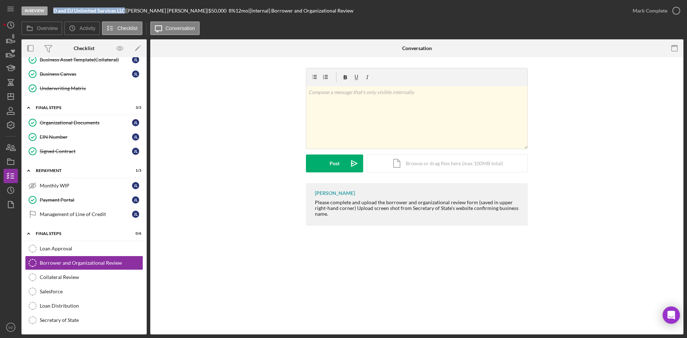
scroll to position [329, 0]
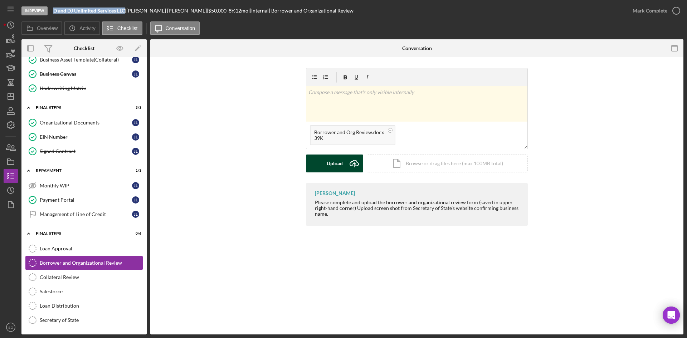
click at [347, 160] on icon "Icon/Upload" at bounding box center [354, 163] width 18 height 18
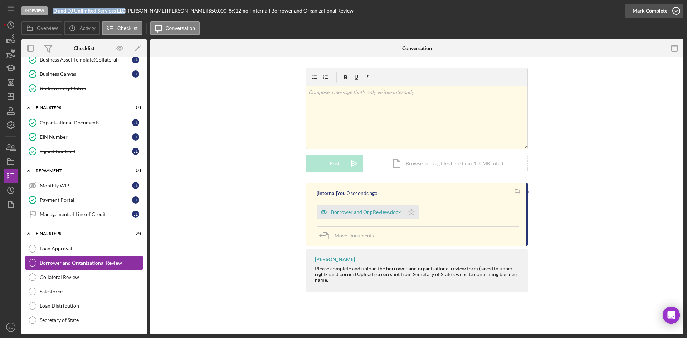
click at [544, 12] on div "Mark Complete" at bounding box center [649, 11] width 35 height 14
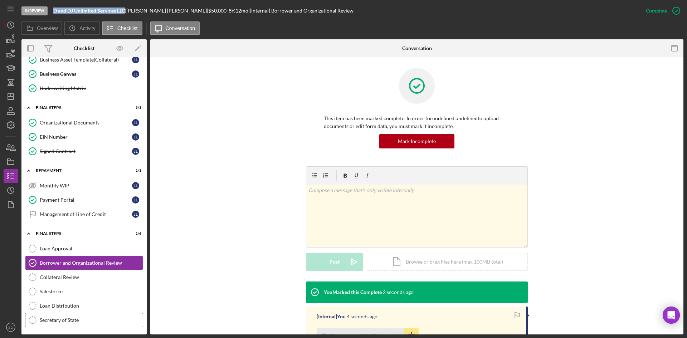
click at [68, 245] on div "Secretary of State" at bounding box center [91, 320] width 103 height 6
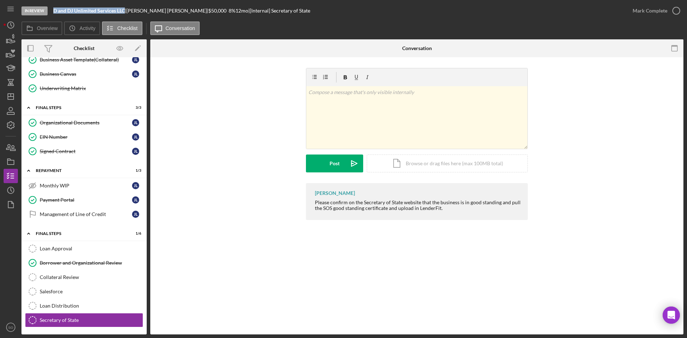
scroll to position [329, 0]
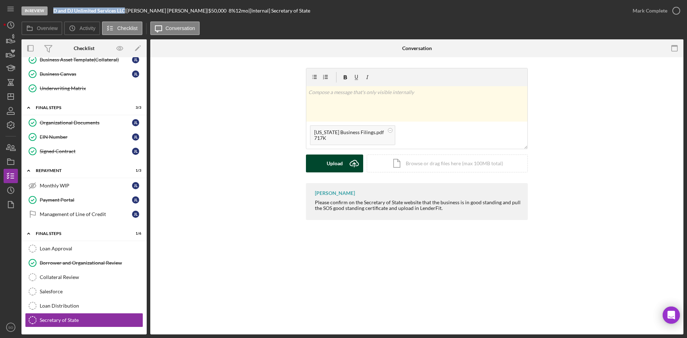
click at [342, 163] on div "Upload" at bounding box center [335, 163] width 16 height 18
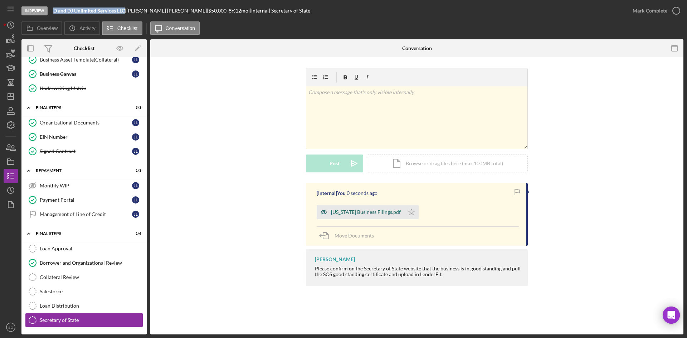
click at [334, 217] on div "[US_STATE] Business Filings.pdf" at bounding box center [361, 212] width 88 height 14
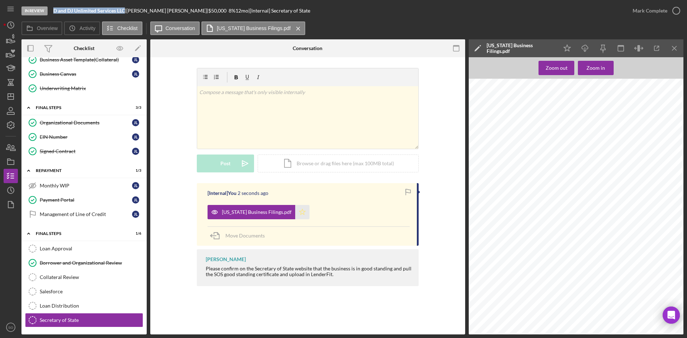
click at [296, 215] on icon "Icon/Star" at bounding box center [302, 212] width 14 height 14
click at [544, 13] on div "Mark Complete" at bounding box center [649, 11] width 35 height 14
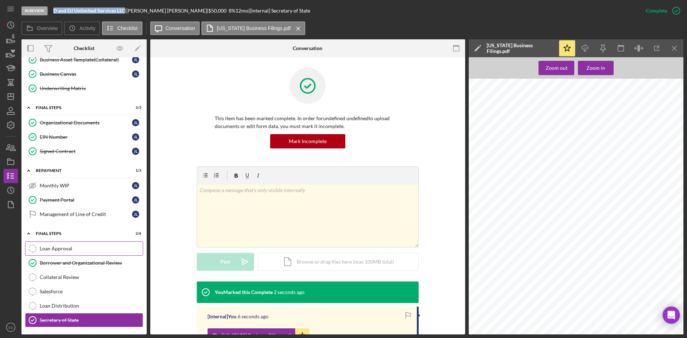
click at [63, 245] on div "Loan Approval" at bounding box center [91, 249] width 103 height 6
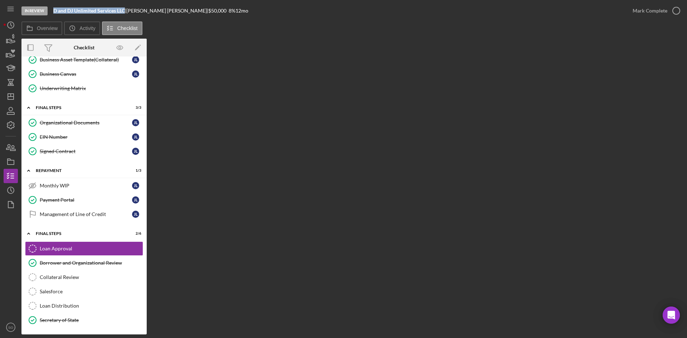
scroll to position [329, 0]
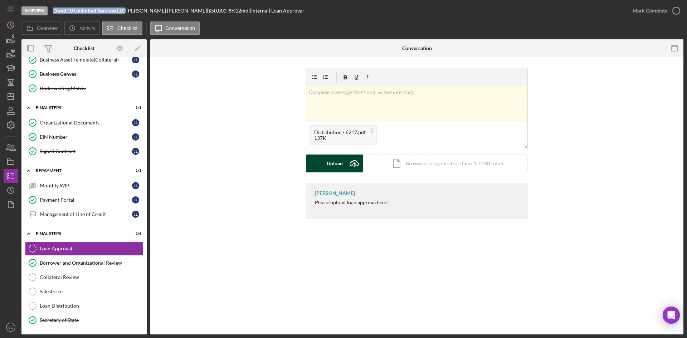
click at [330, 161] on div "Upload" at bounding box center [335, 163] width 16 height 18
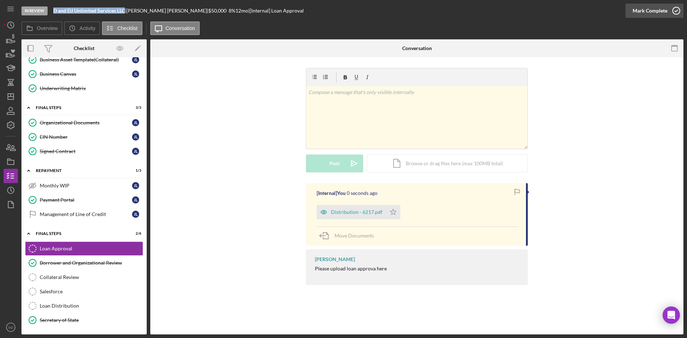
click at [544, 13] on div "Mark Complete" at bounding box center [649, 11] width 35 height 14
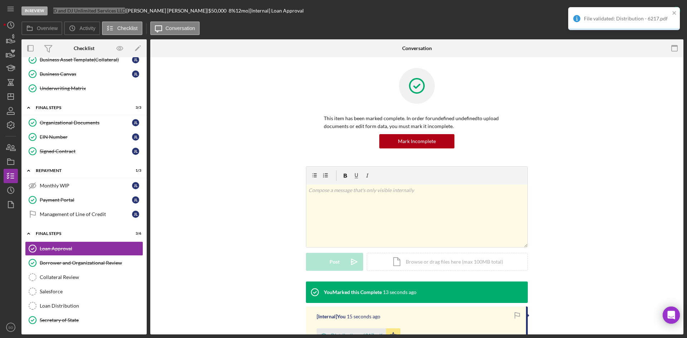
scroll to position [72, 0]
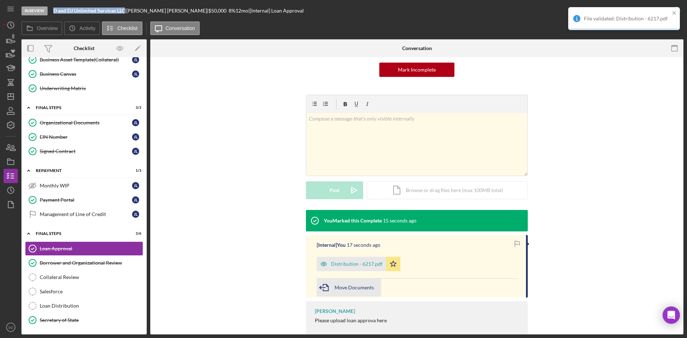
click at [340, 245] on div "Move Documents" at bounding box center [353, 288] width 39 height 18
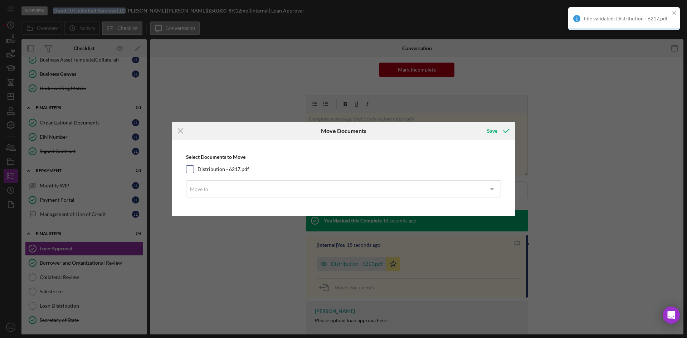
click at [188, 173] on input "Distribution - 6217.pdf" at bounding box center [189, 169] width 7 height 7
checkbox input "true"
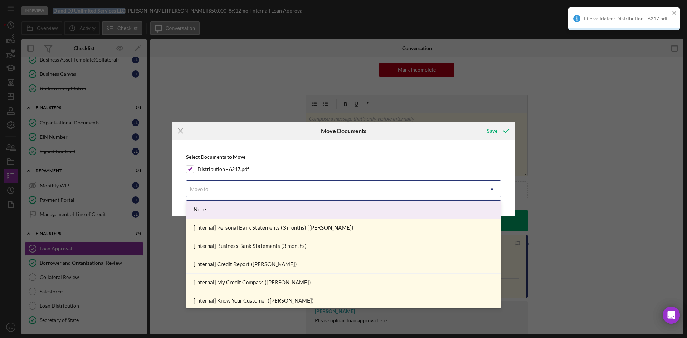
click at [213, 188] on div "Move to" at bounding box center [334, 189] width 297 height 16
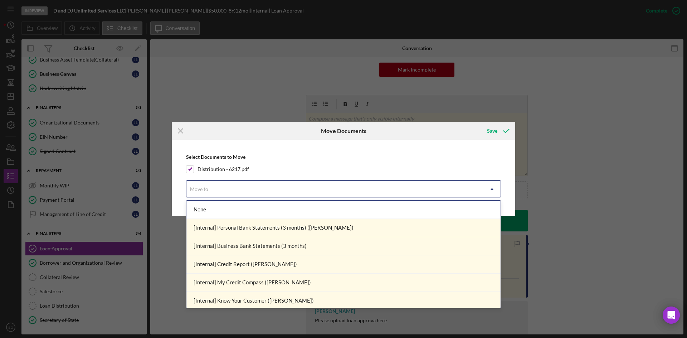
scroll to position [130, 0]
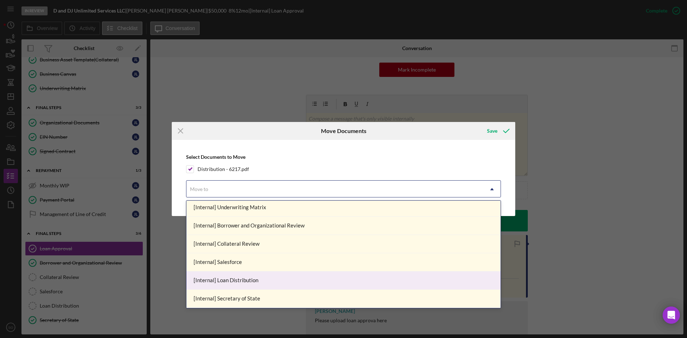
click at [246, 245] on div "[Internal] Loan Distribution" at bounding box center [343, 280] width 314 height 18
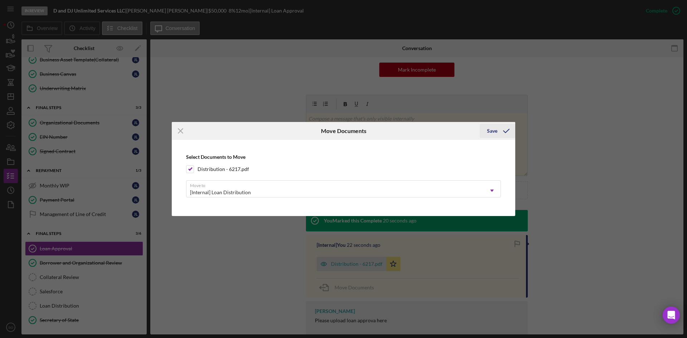
click at [506, 127] on icon "submit" at bounding box center [506, 131] width 18 height 18
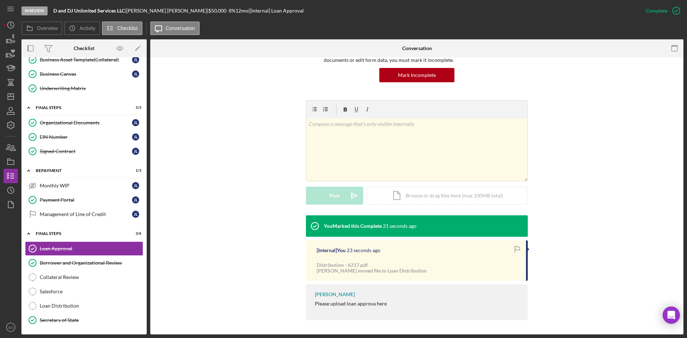
scroll to position [66, 0]
click at [63, 245] on link "Loan Distribution Loan Distribution" at bounding box center [84, 306] width 118 height 14
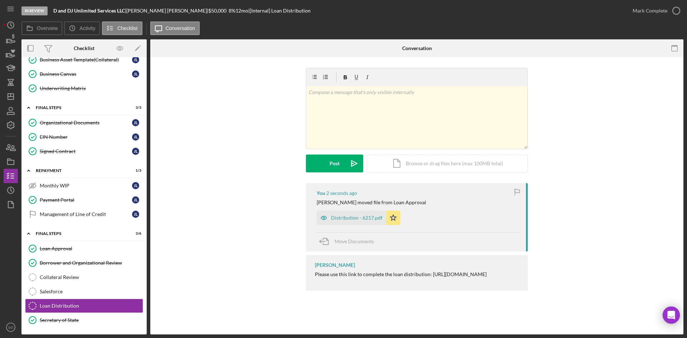
scroll to position [329, 0]
click at [544, 9] on div "Mark Complete" at bounding box center [649, 11] width 35 height 14
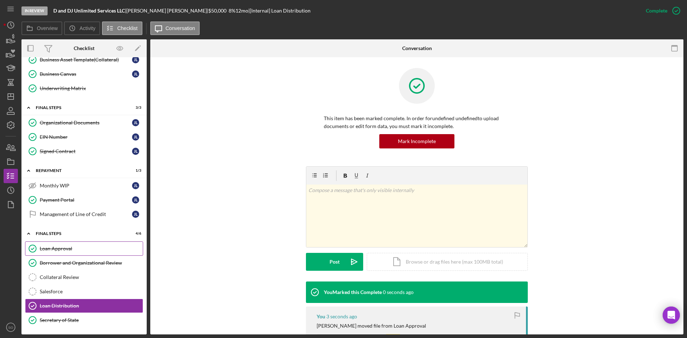
click at [60, 245] on div "Loan Approval" at bounding box center [91, 249] width 103 height 6
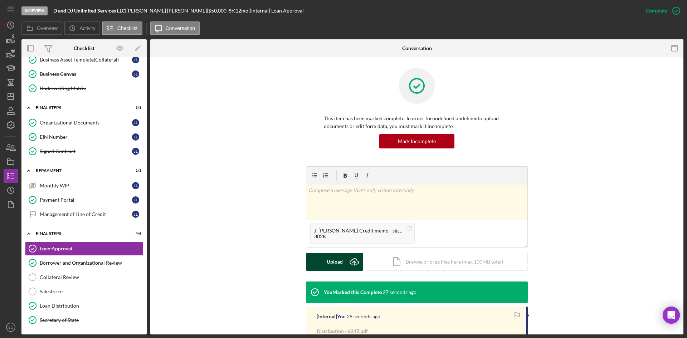
click at [343, 245] on button "Upload Icon/Upload" at bounding box center [334, 262] width 57 height 18
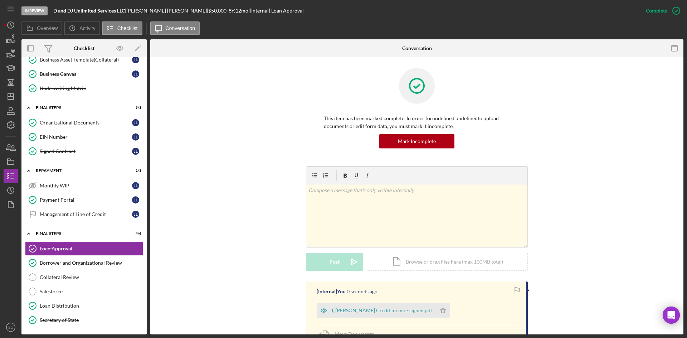
scroll to position [107, 0]
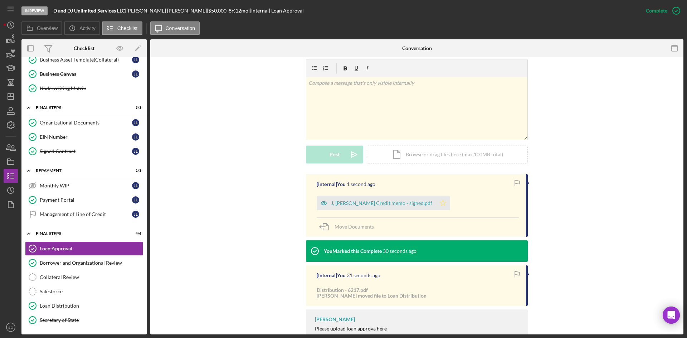
click at [436, 200] on icon "Icon/Star" at bounding box center [443, 203] width 14 height 14
click at [63, 245] on div "Salesforce" at bounding box center [91, 292] width 103 height 6
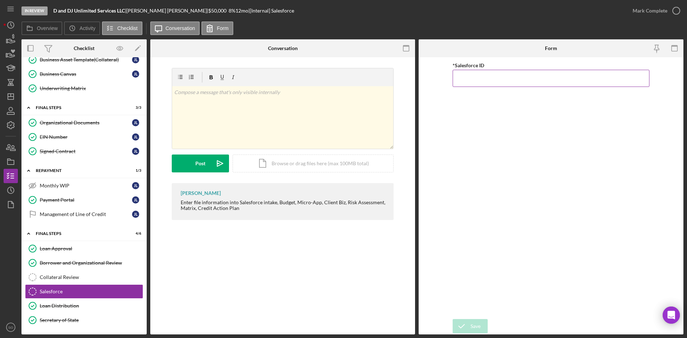
drag, startPoint x: 505, startPoint y: 67, endPoint x: 505, endPoint y: 78, distance: 11.4
click at [505, 72] on div "*Salesforce ID" at bounding box center [550, 74] width 197 height 26
click at [505, 78] on input "*Salesforce ID" at bounding box center [550, 78] width 197 height 17
paste input "a0wPC000001wRLpYAM"
type input "a0wPC000001wRLpYAM"
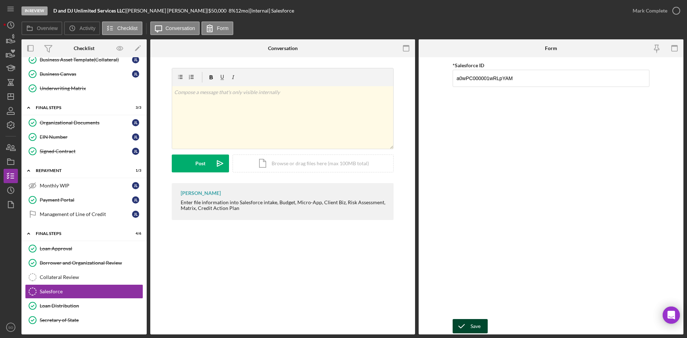
click at [471, 245] on div "Save" at bounding box center [475, 326] width 10 height 14
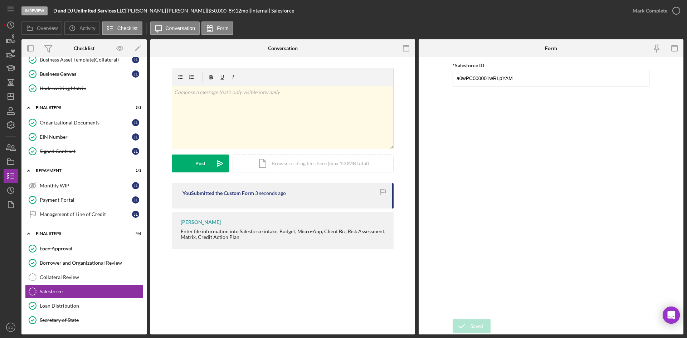
click at [544, 9] on div "Saved" at bounding box center [623, 7] width 114 height 3
click at [544, 13] on div "Mark Complete" at bounding box center [649, 11] width 35 height 14
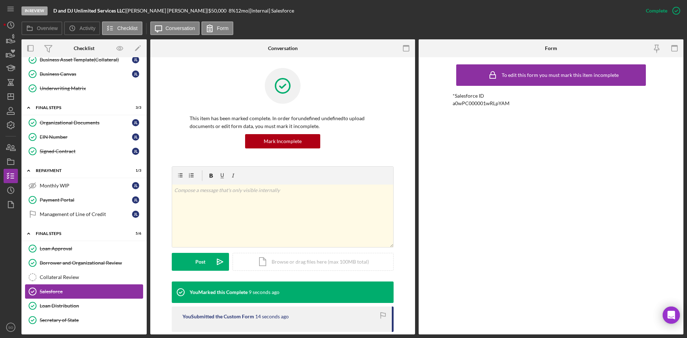
click at [69, 245] on link "Loan Distribution Loan Distribution" at bounding box center [84, 306] width 118 height 14
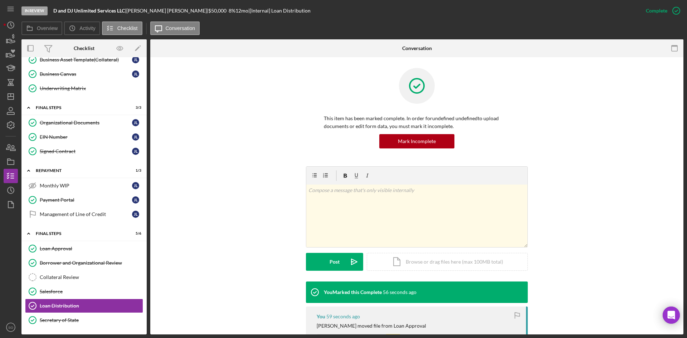
scroll to position [72, 0]
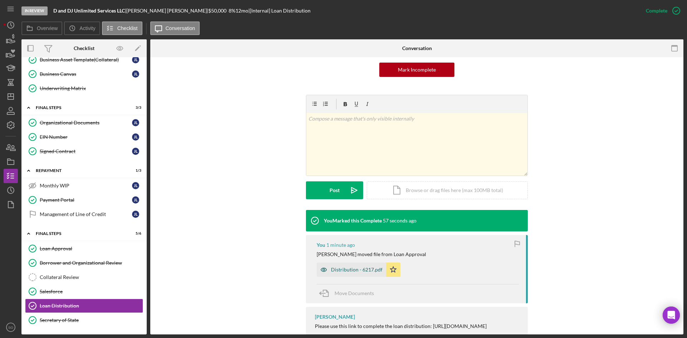
click at [375, 245] on div "Distribution - 6217.pdf" at bounding box center [356, 270] width 51 height 6
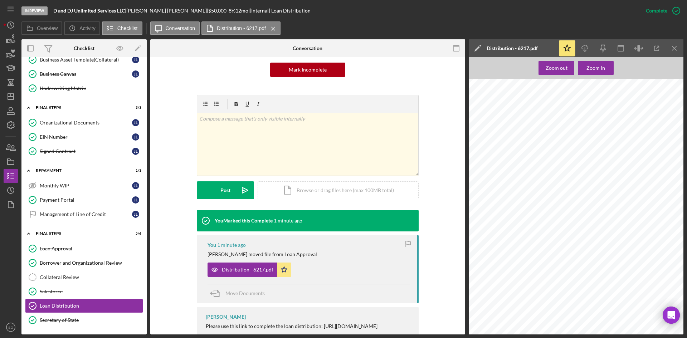
scroll to position [250, 0]
click at [67, 90] on div "Underwriting Matrix" at bounding box center [91, 88] width 103 height 6
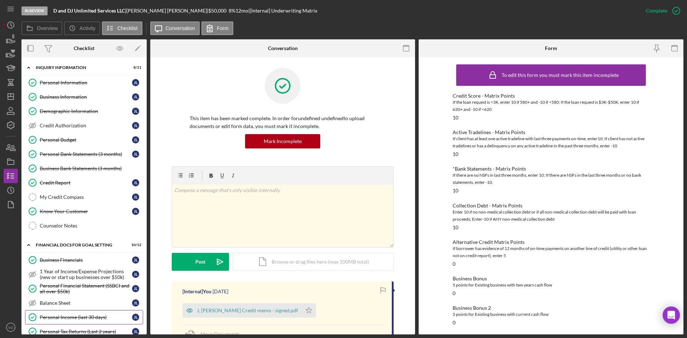
click at [54, 245] on div "Personal Income (last 30 days)" at bounding box center [86, 317] width 92 height 6
